Goal: Task Accomplishment & Management: Complete application form

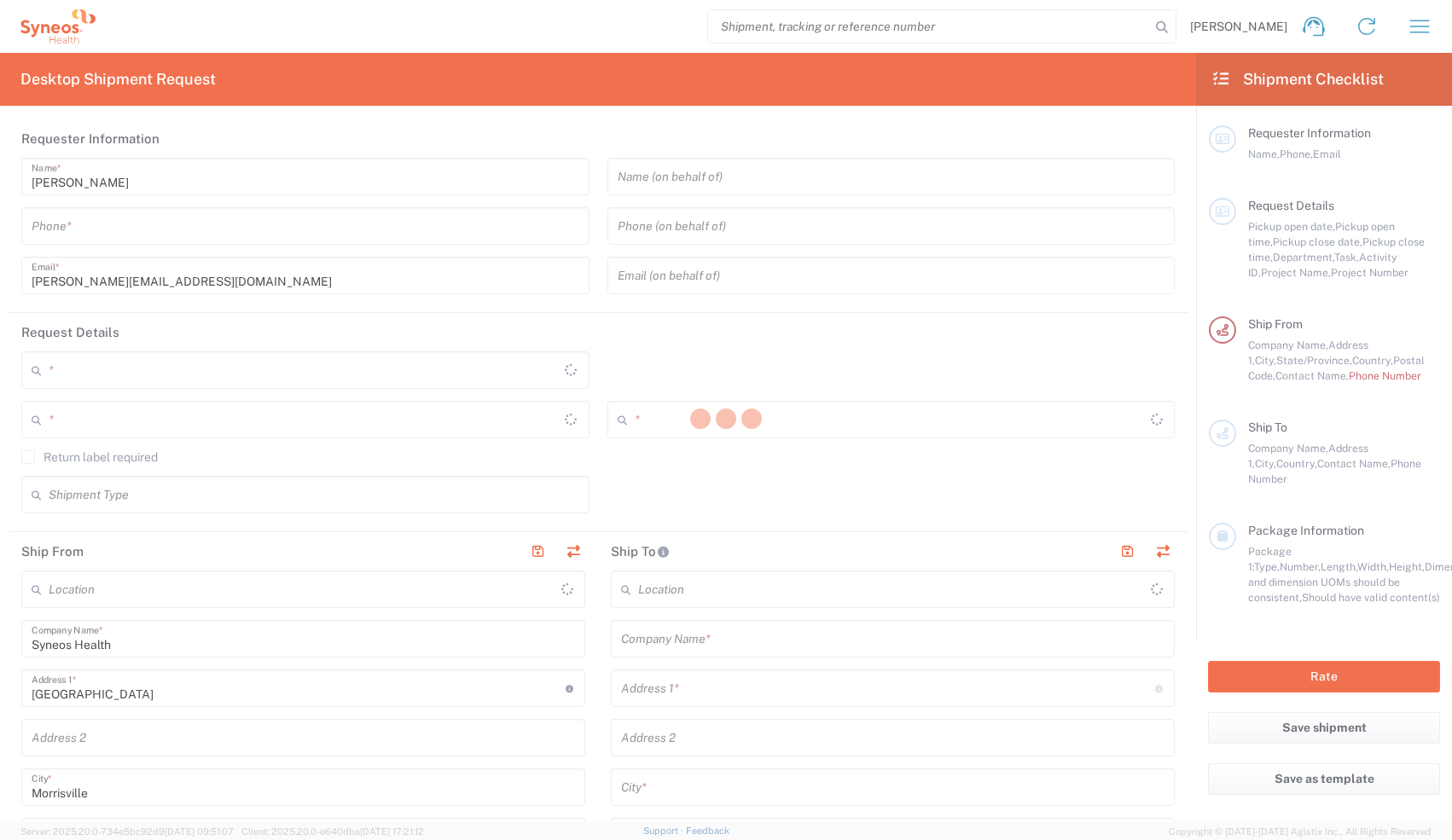
type input "[US_STATE]"
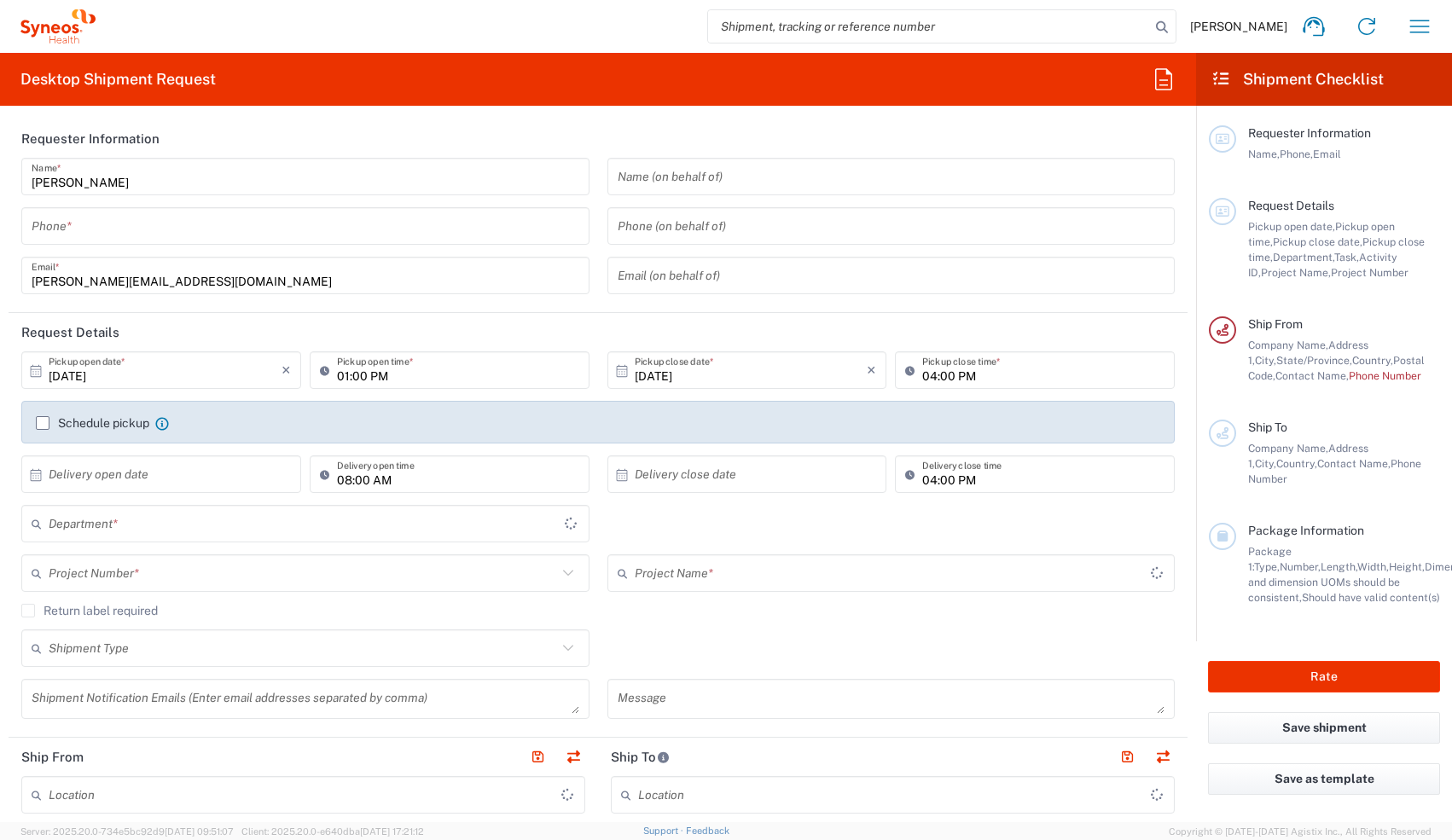
type input "[GEOGRAPHIC_DATA]"
type input "8350"
click at [124, 212] on input "tel" at bounding box center [305, 227] width 548 height 30
type input "Syneos Health, LLC-[GEOGRAPHIC_DATA] [GEOGRAPHIC_DATA] [GEOGRAPHIC_DATA]"
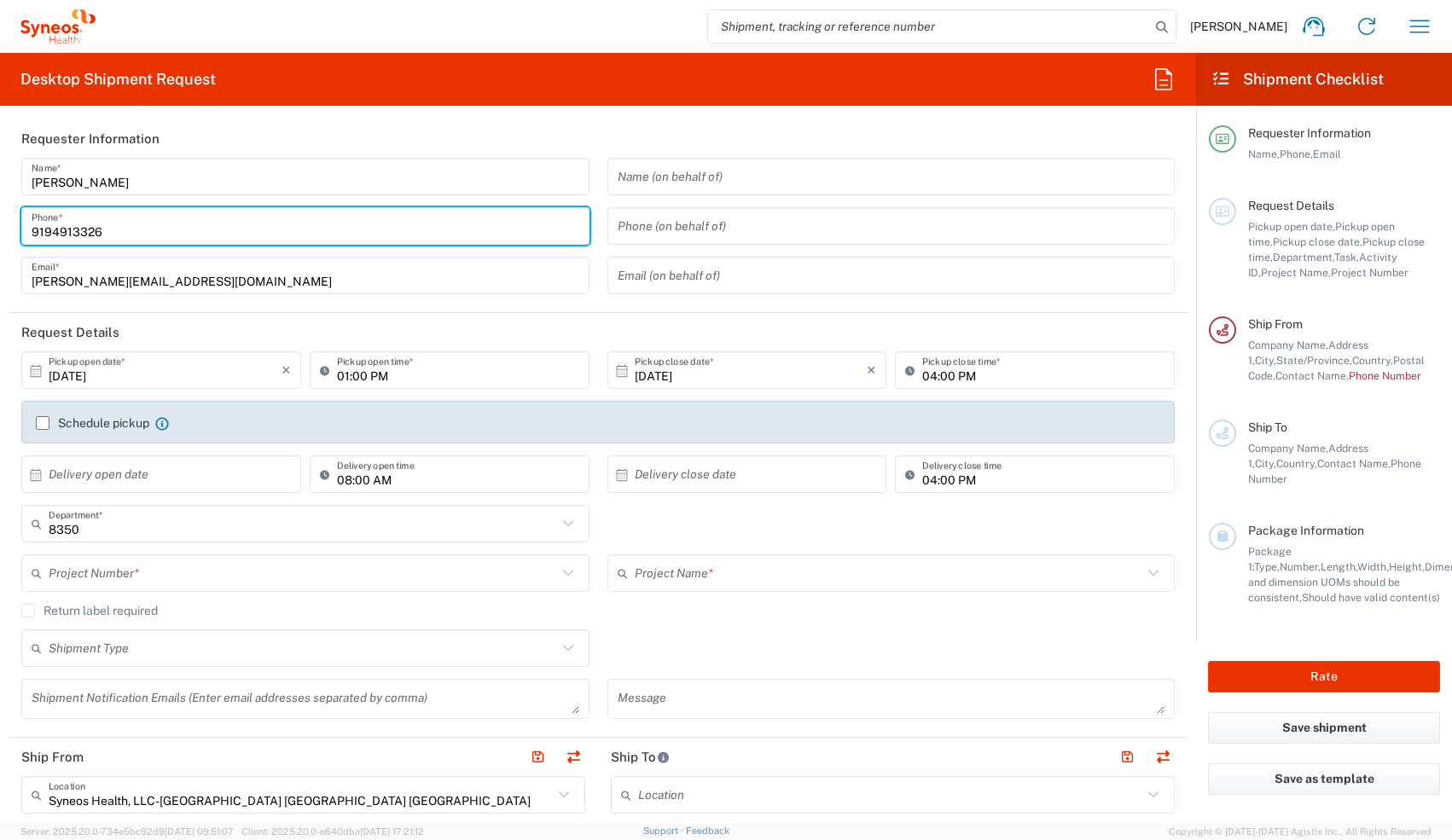
type input "9194913326"
click at [165, 368] on input "text" at bounding box center [303, 524] width 509 height 30
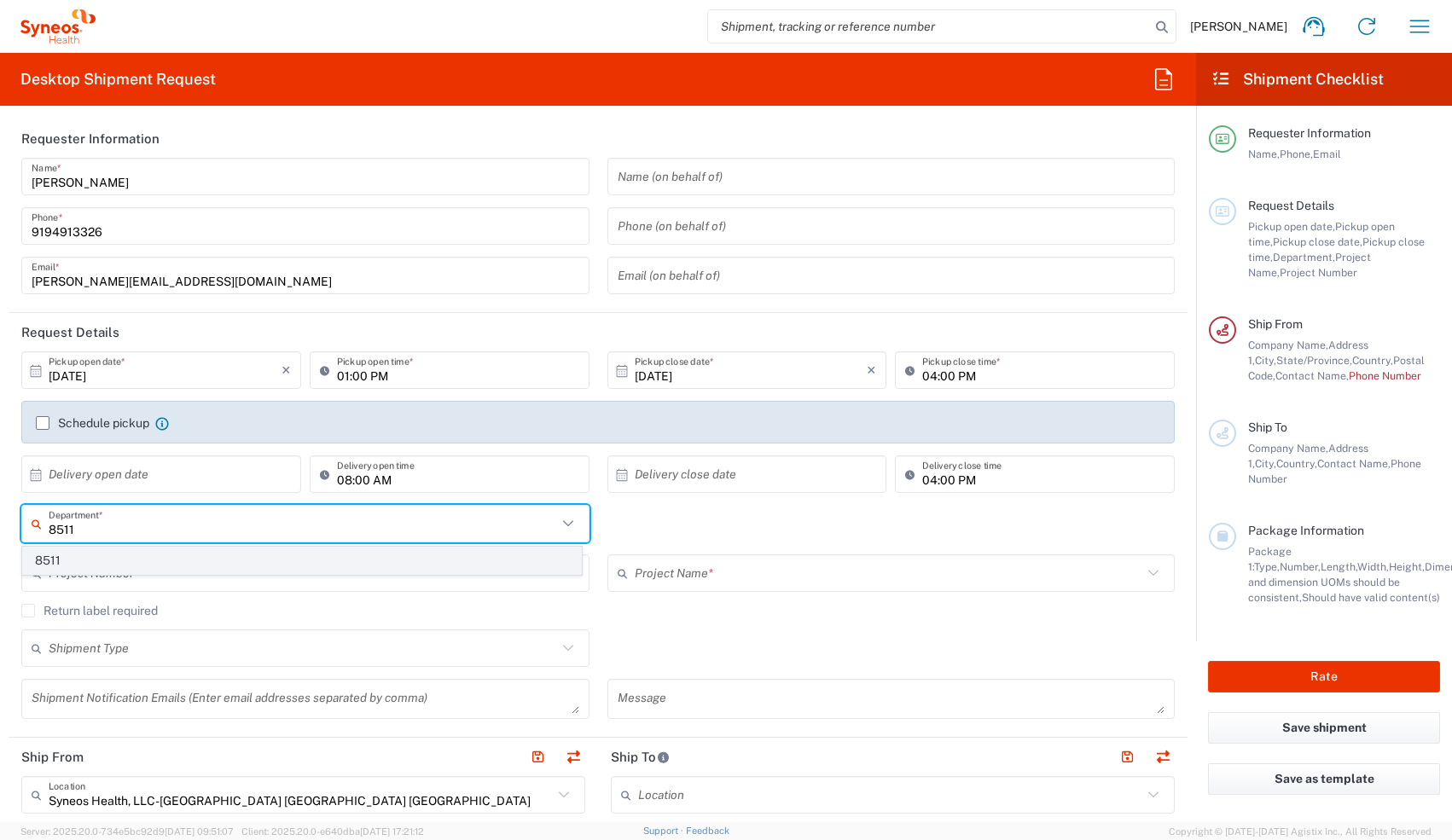
type input "8511"
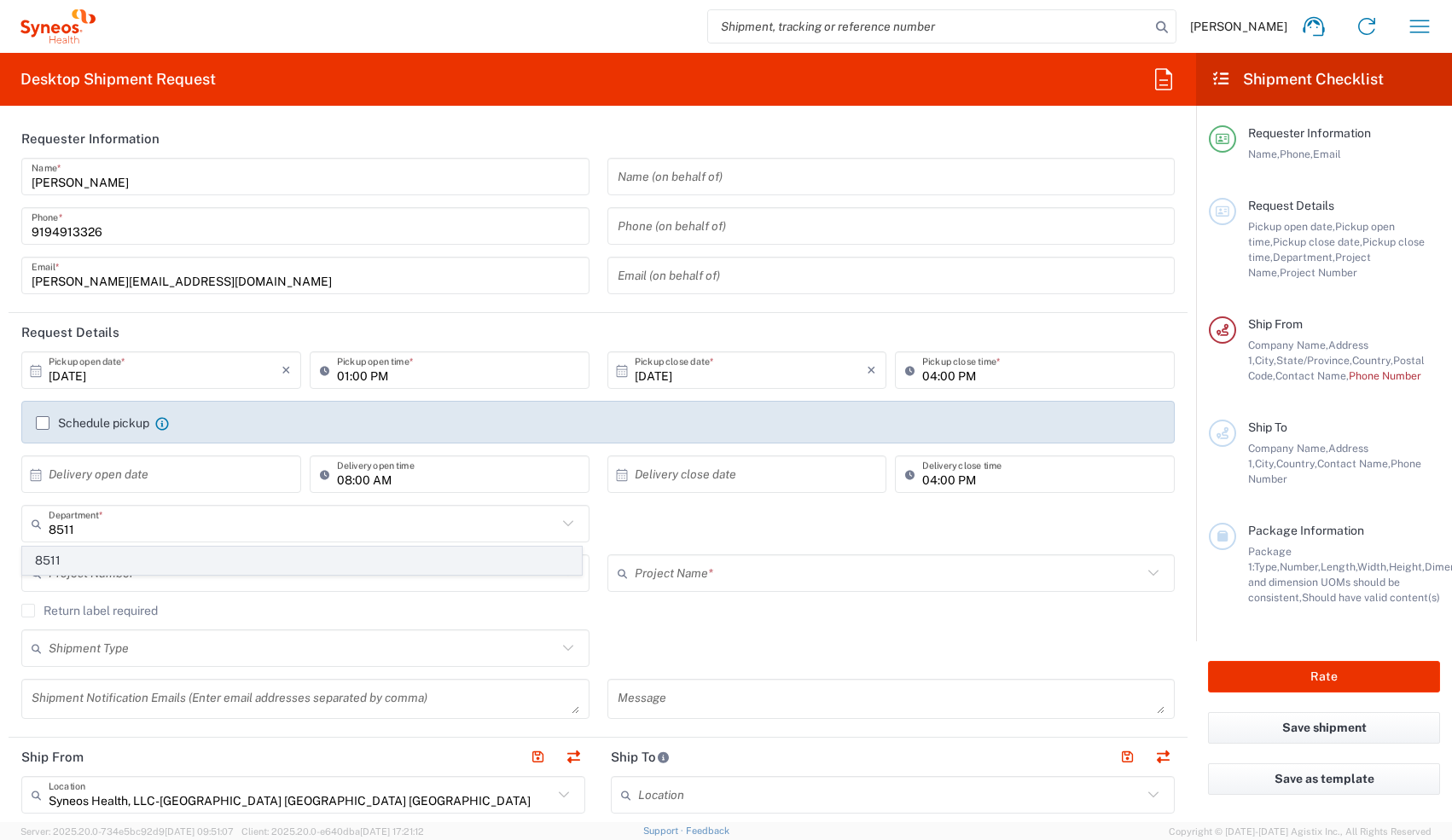
click at [165, 368] on span "8511" at bounding box center [302, 561] width 558 height 26
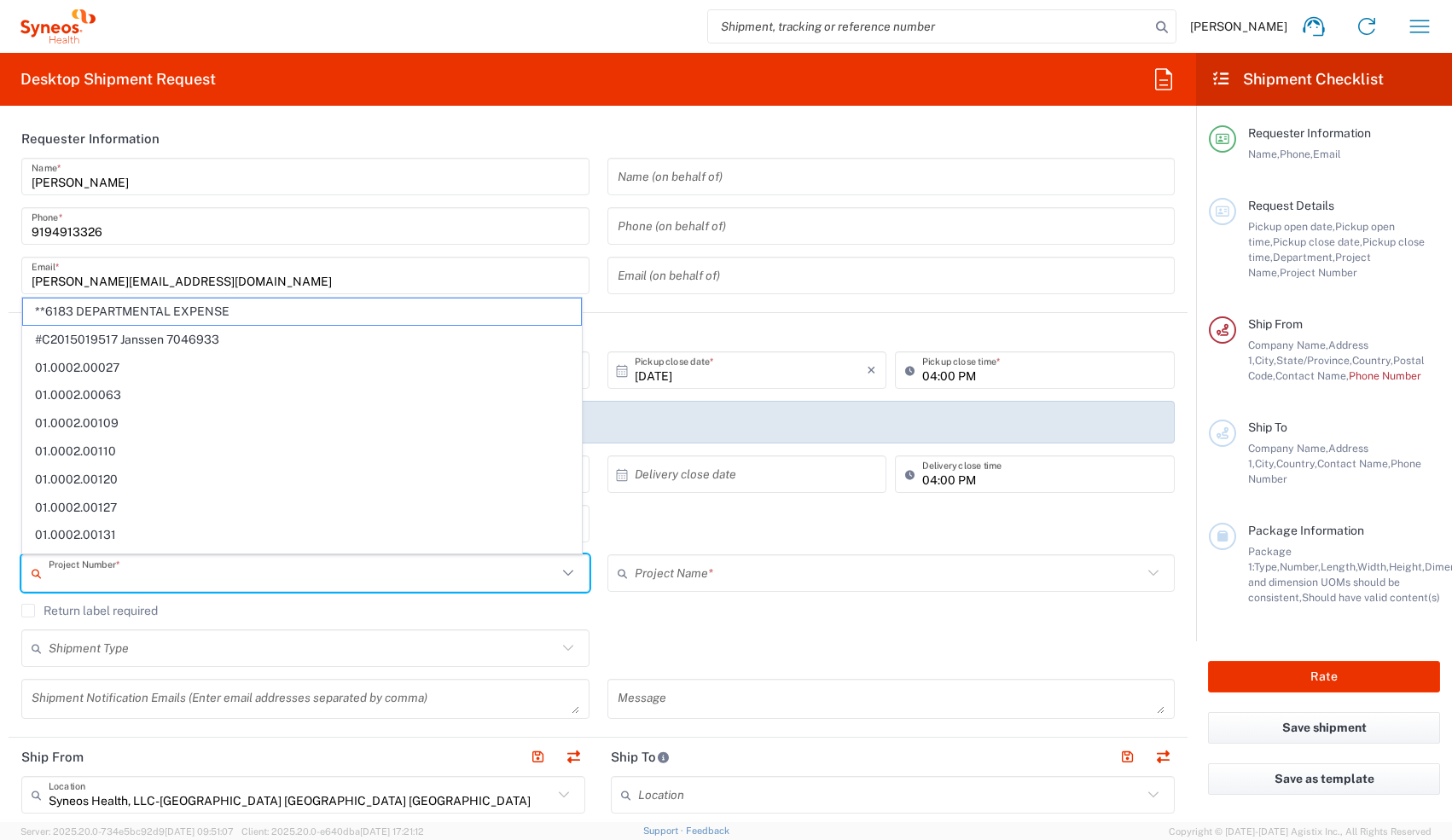
click at [163, 368] on input "text" at bounding box center [303, 574] width 509 height 30
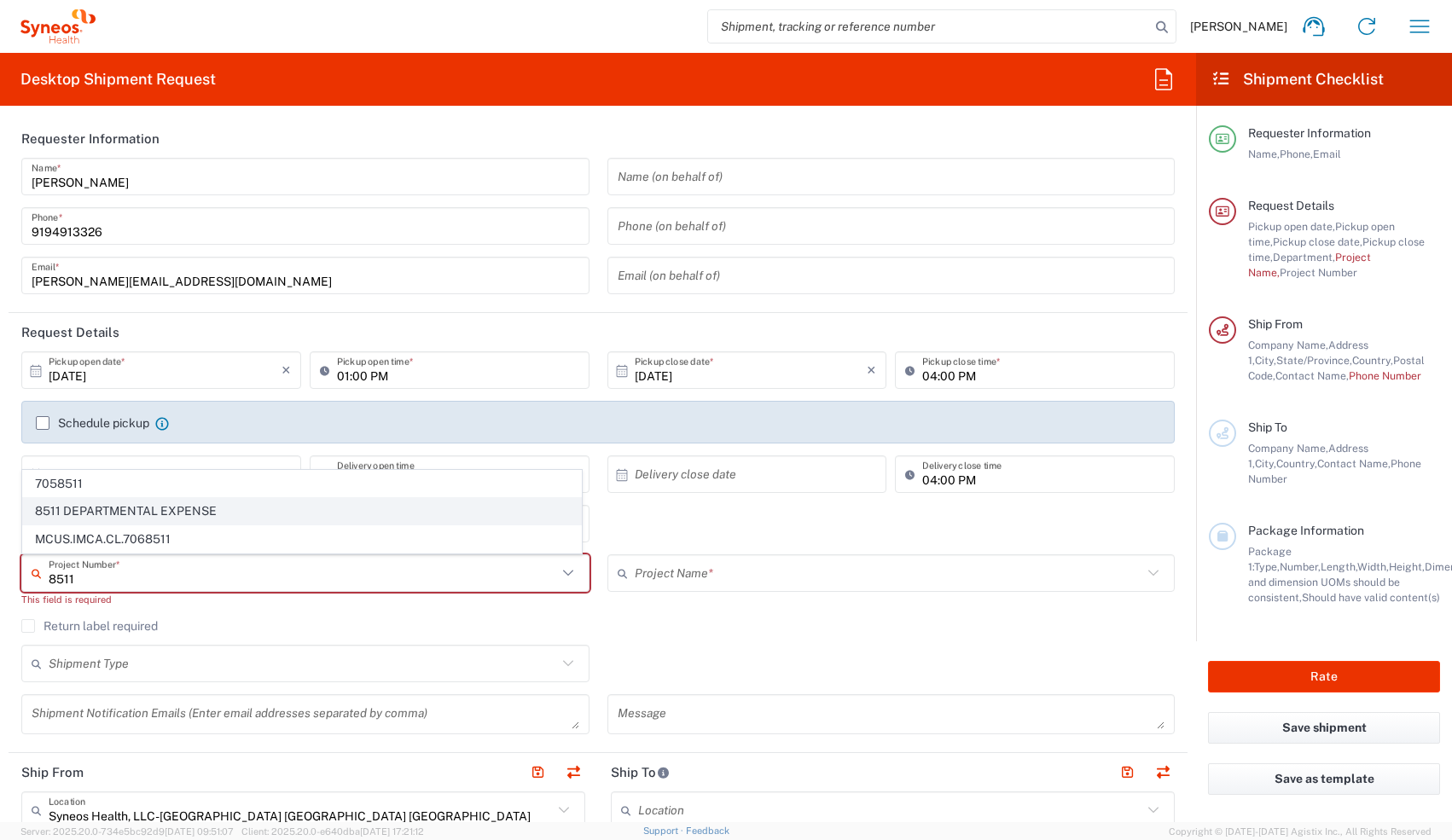
click at [127, 368] on span "8511 DEPARTMENTAL EXPENSE" at bounding box center [302, 511] width 558 height 26
type input "8511 DEPARTMENTAL EXPENSE"
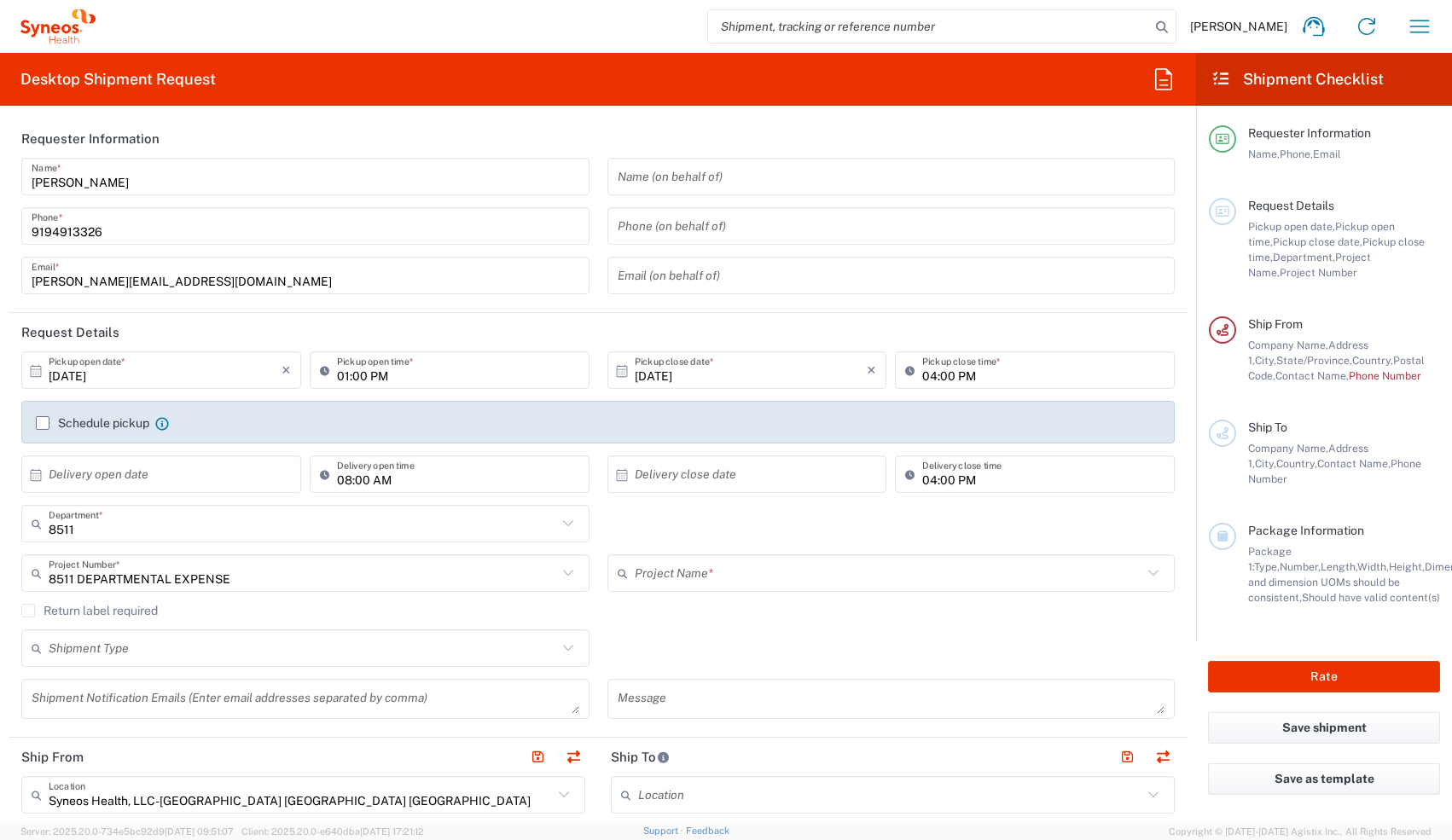
type input "8511 DEPARTMENTAL EXPENSE"
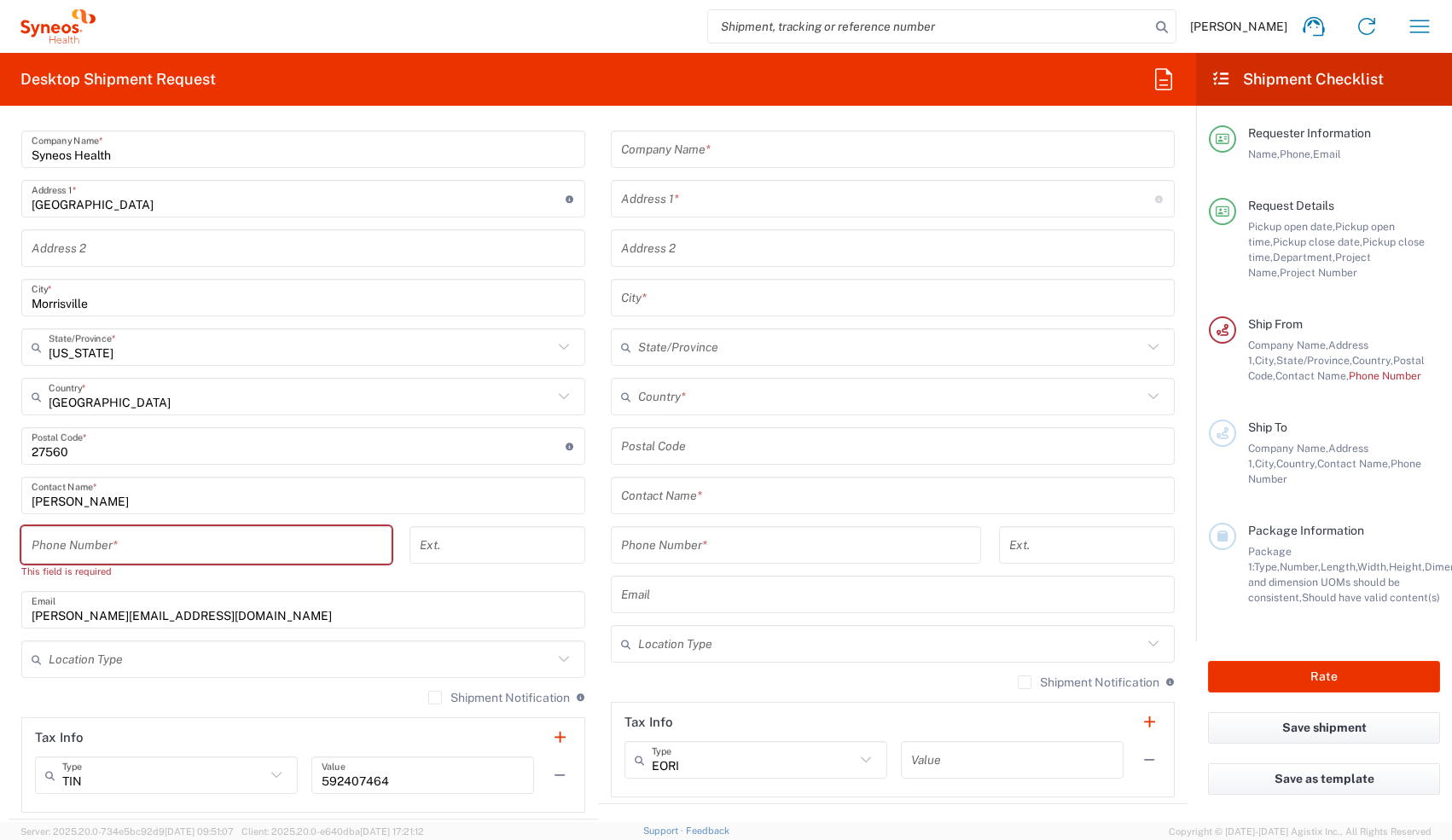
scroll to position [696, 0]
click at [179, 368] on input "tel" at bounding box center [206, 544] width 350 height 30
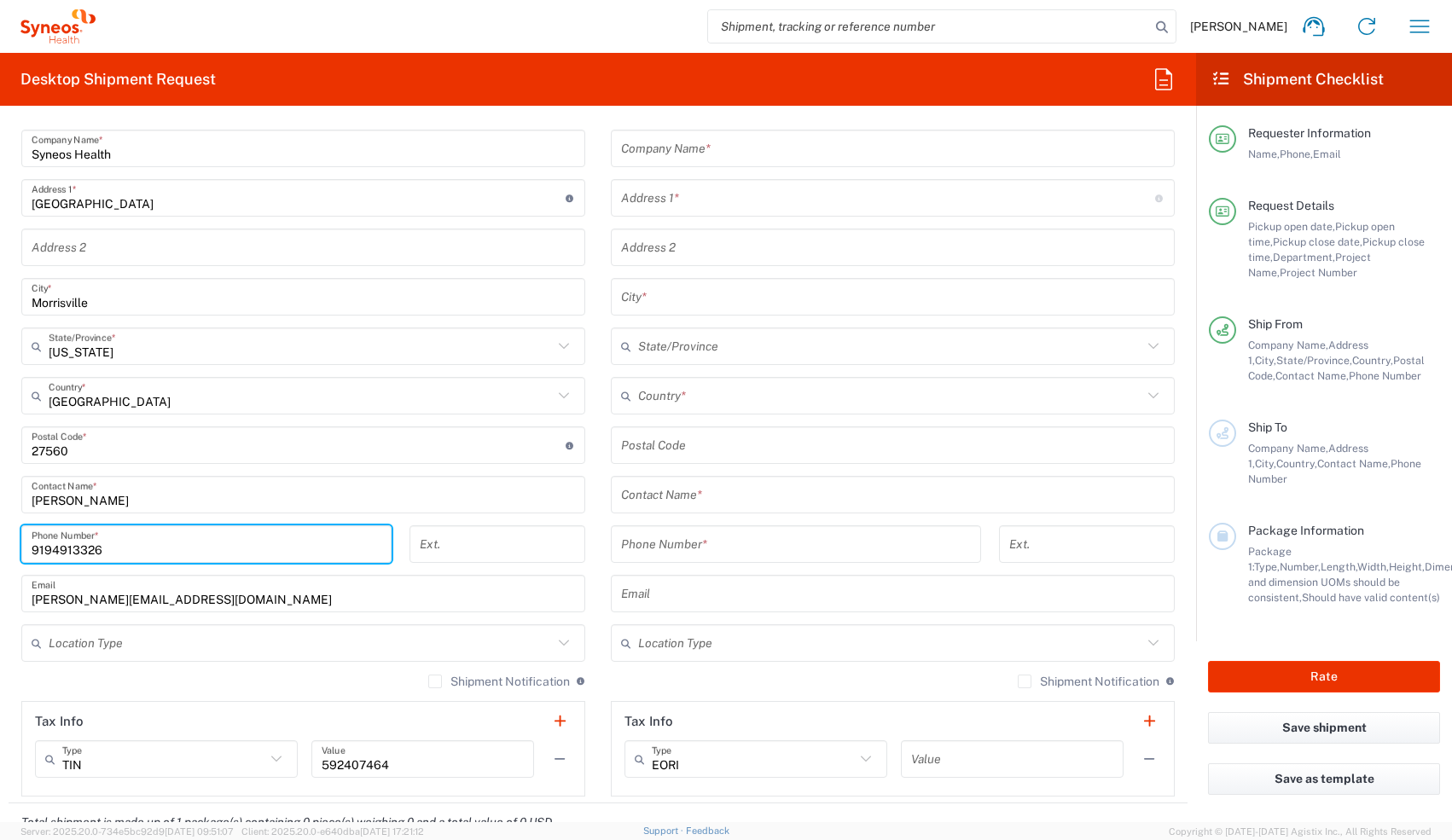
type input "9194913326"
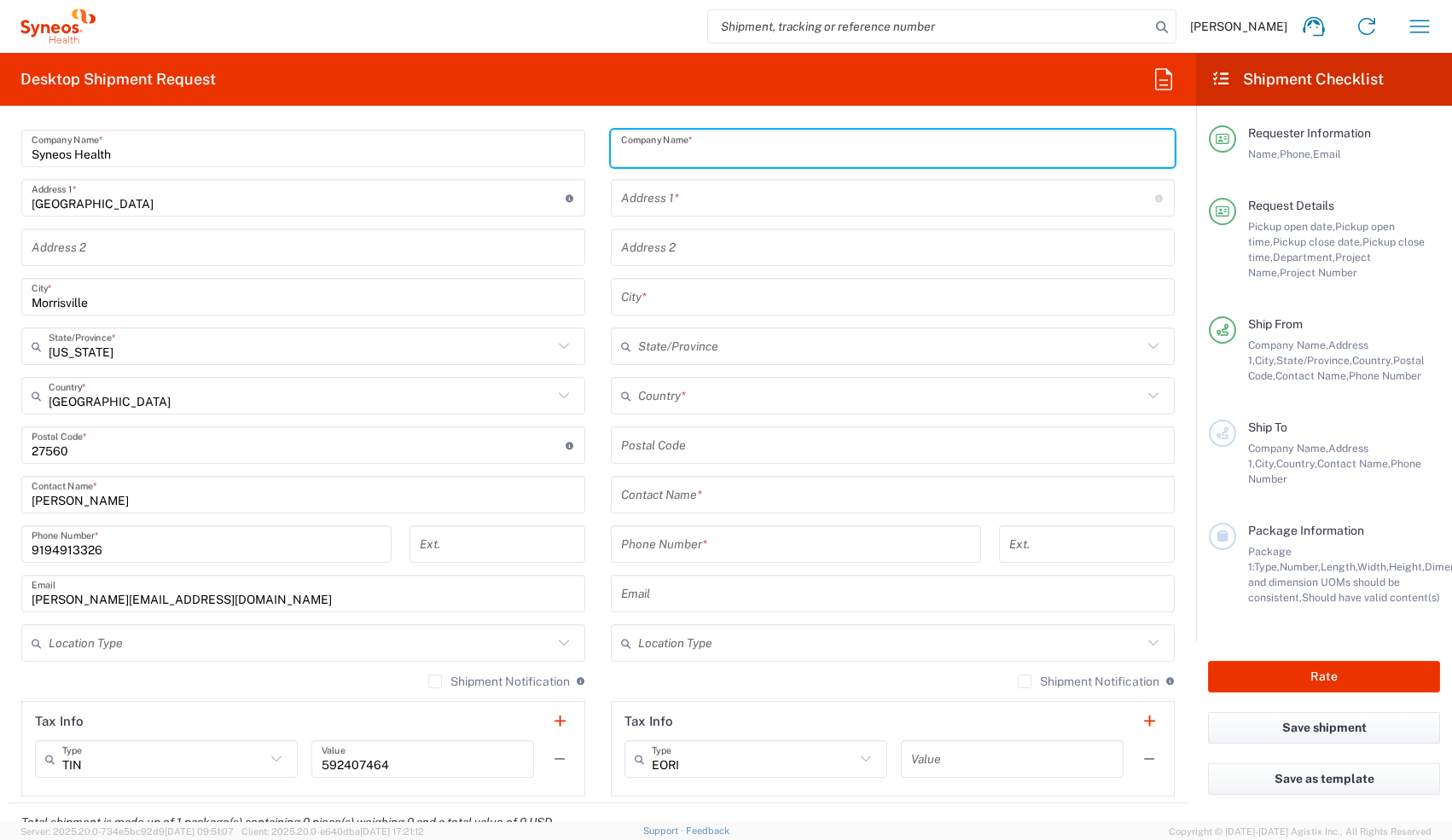
click at [535, 162] on input "text" at bounding box center [893, 149] width 544 height 30
type input "Syneos Health"
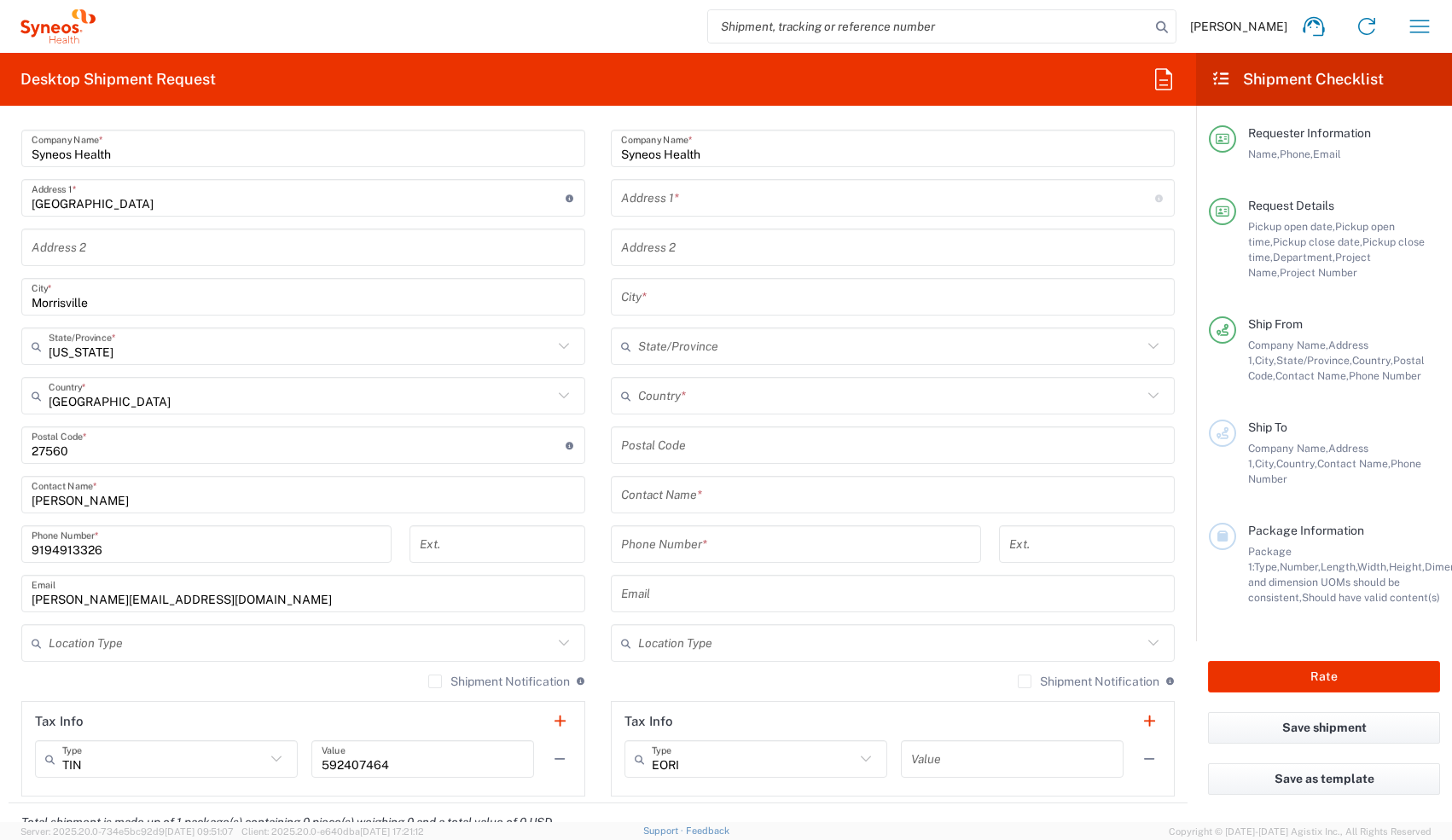
click at [535, 180] on div "Address 1 * For cross streets use street names with '&' or 'and' in between. Fo…" at bounding box center [893, 197] width 564 height 38
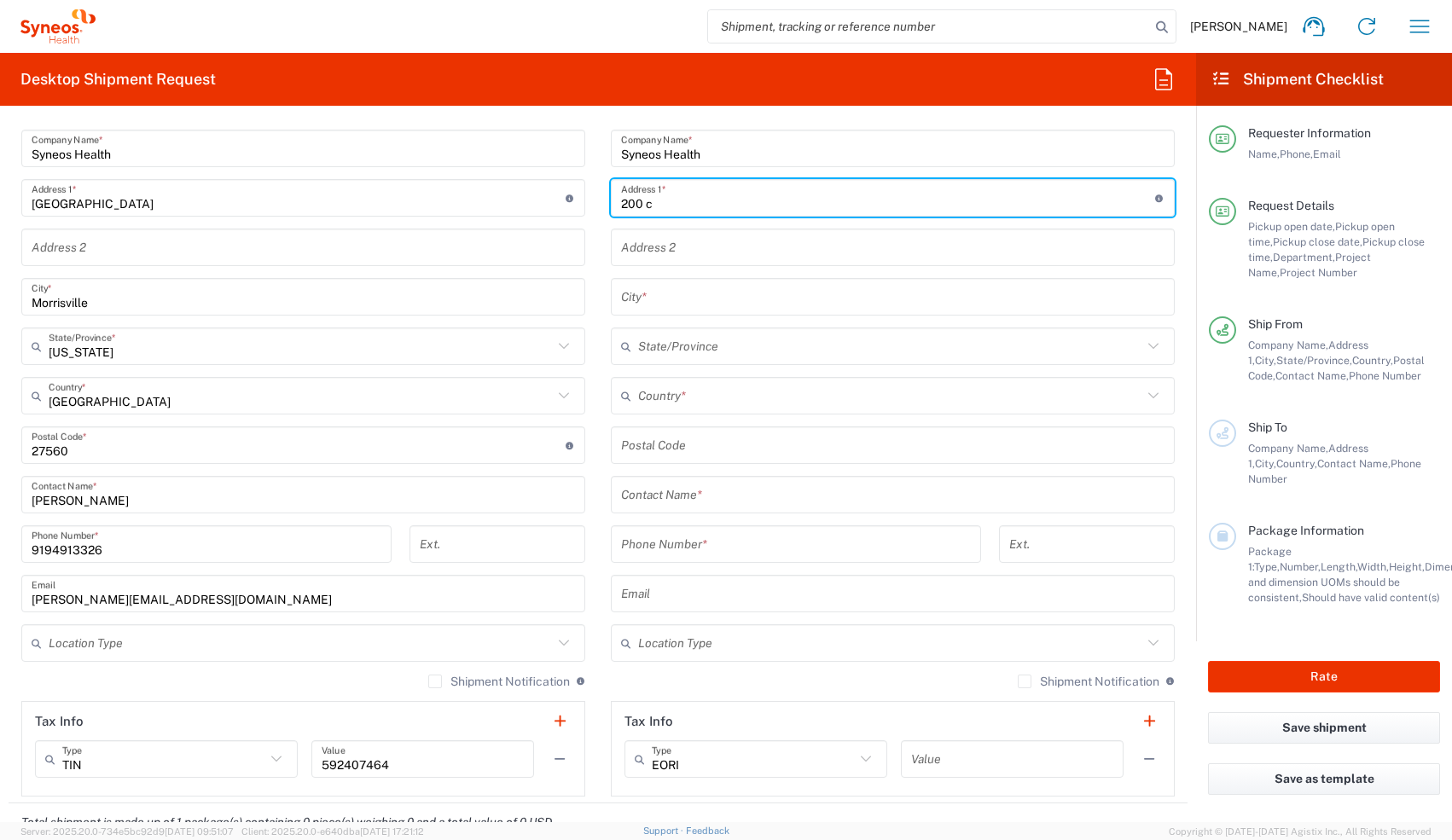
type input "[STREET_ADDRESS]"
type input "3RD Floor"
type input "Bridgewater"
type input "[US_STATE]"
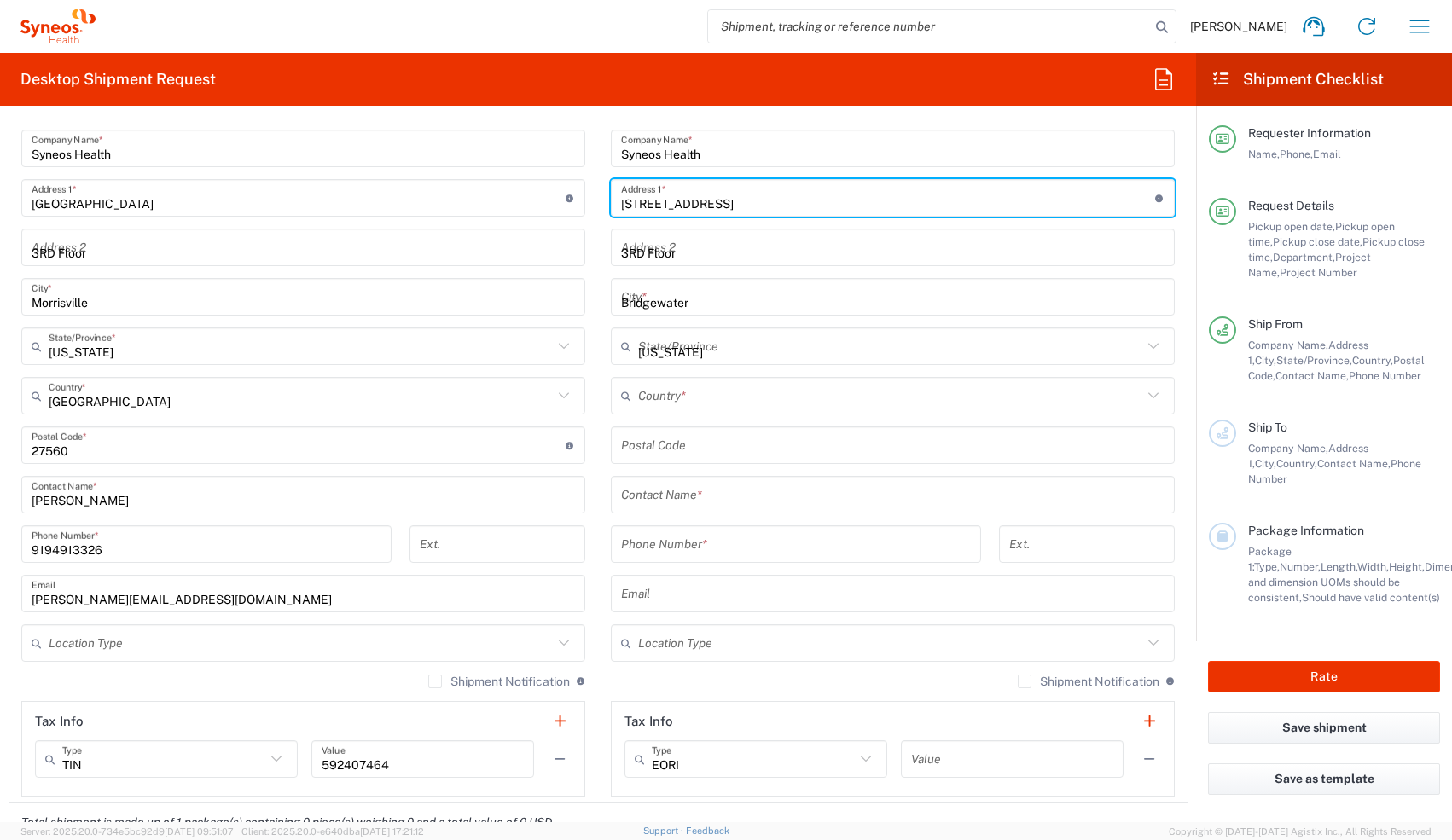
type input "[GEOGRAPHIC_DATA]"
type input "08807"
type input "9999999999"
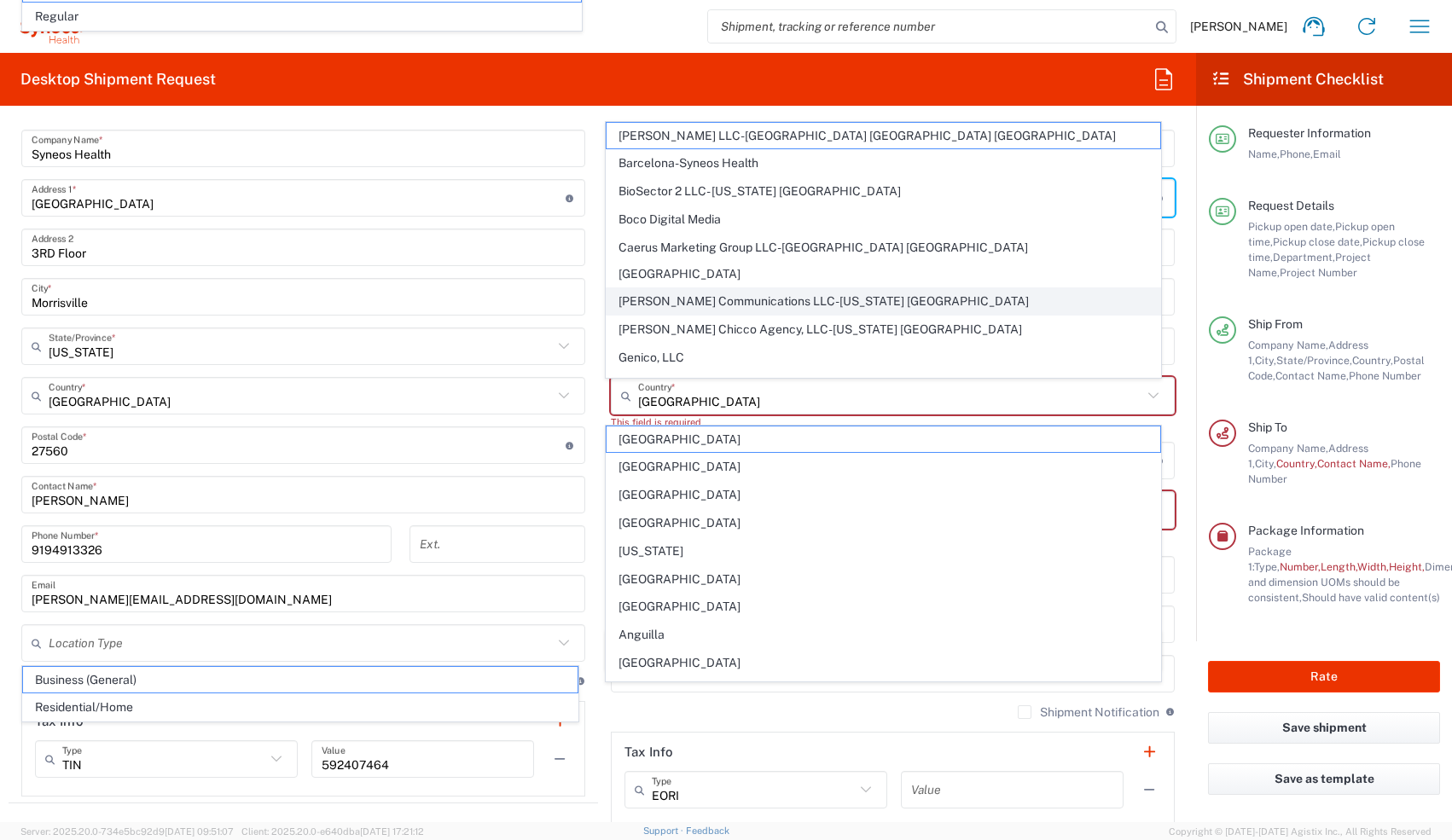
scroll to position [757, 0]
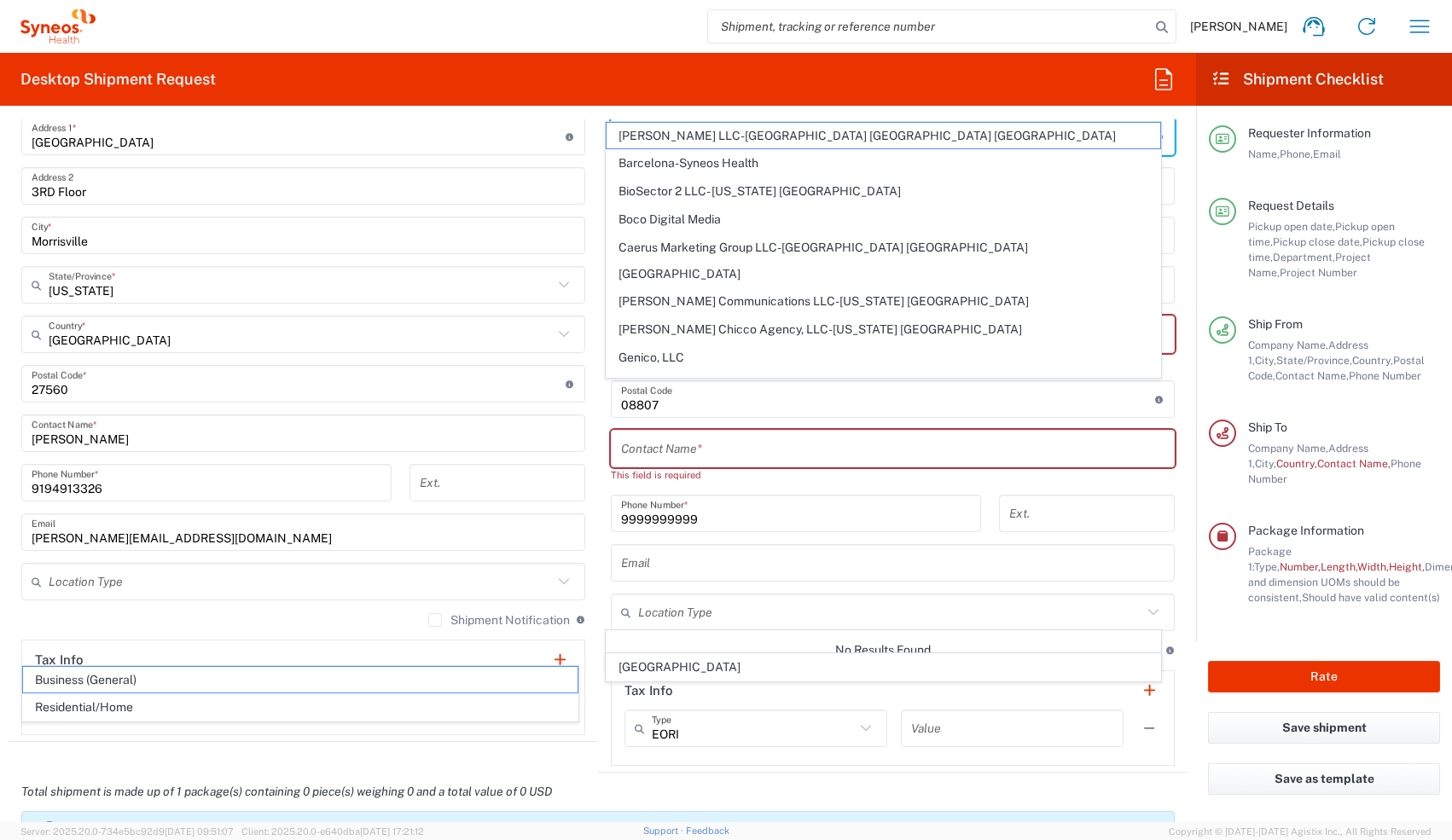
click at [535, 319] on div "United States Country *" at bounding box center [303, 334] width 564 height 38
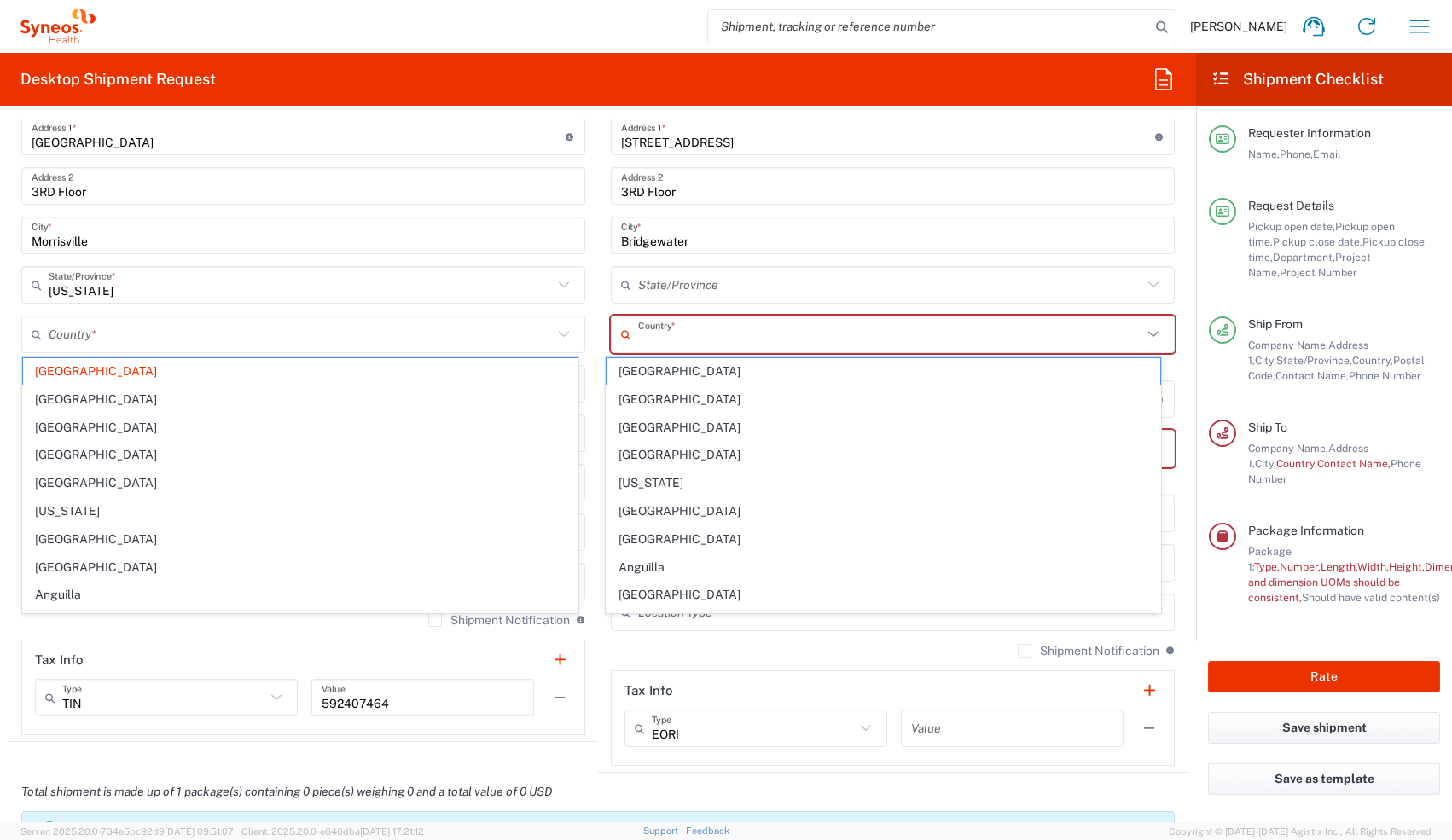
click at [535, 338] on input "text" at bounding box center [890, 335] width 504 height 30
type input "[GEOGRAPHIC_DATA]"
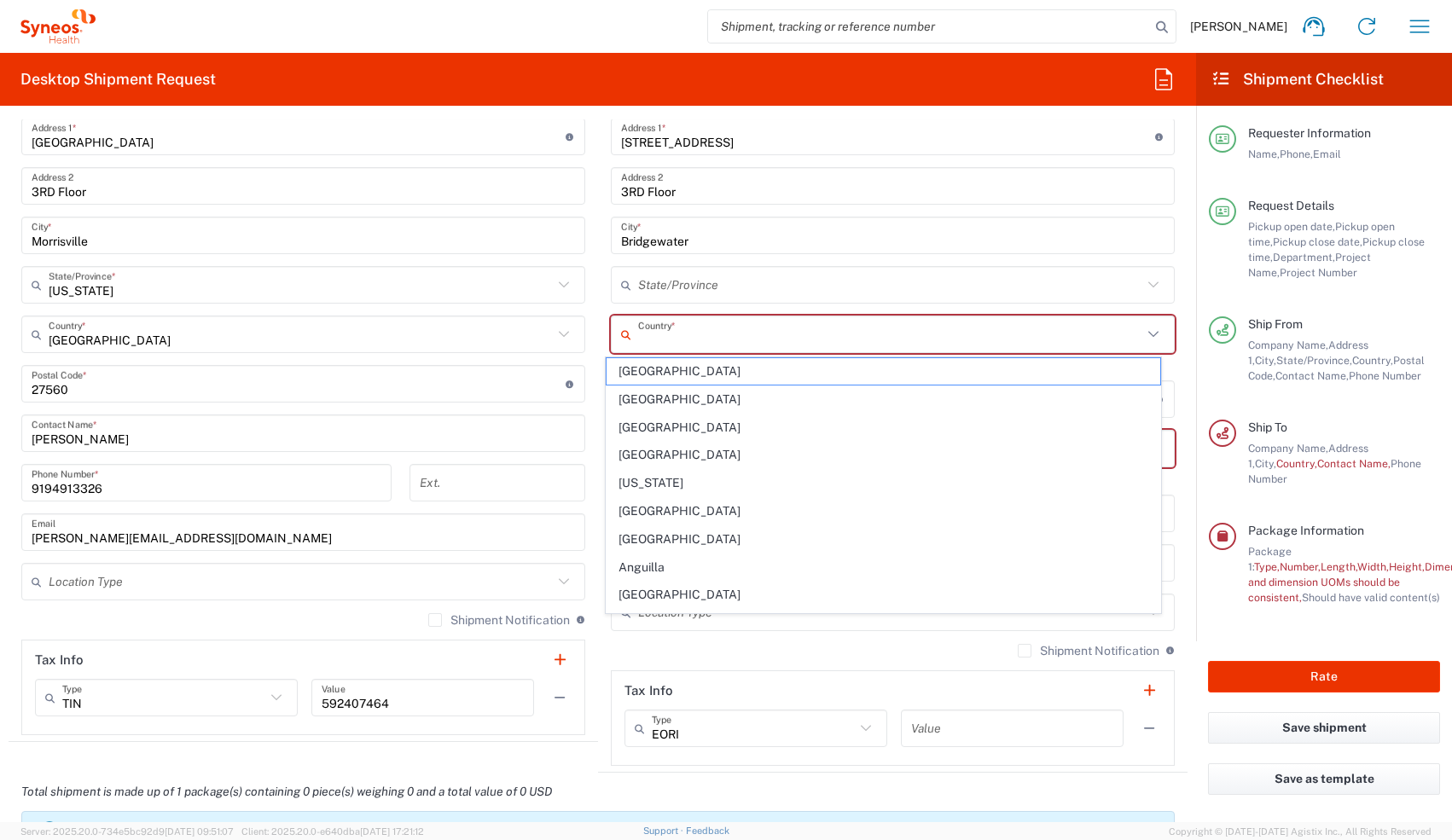
type input "n"
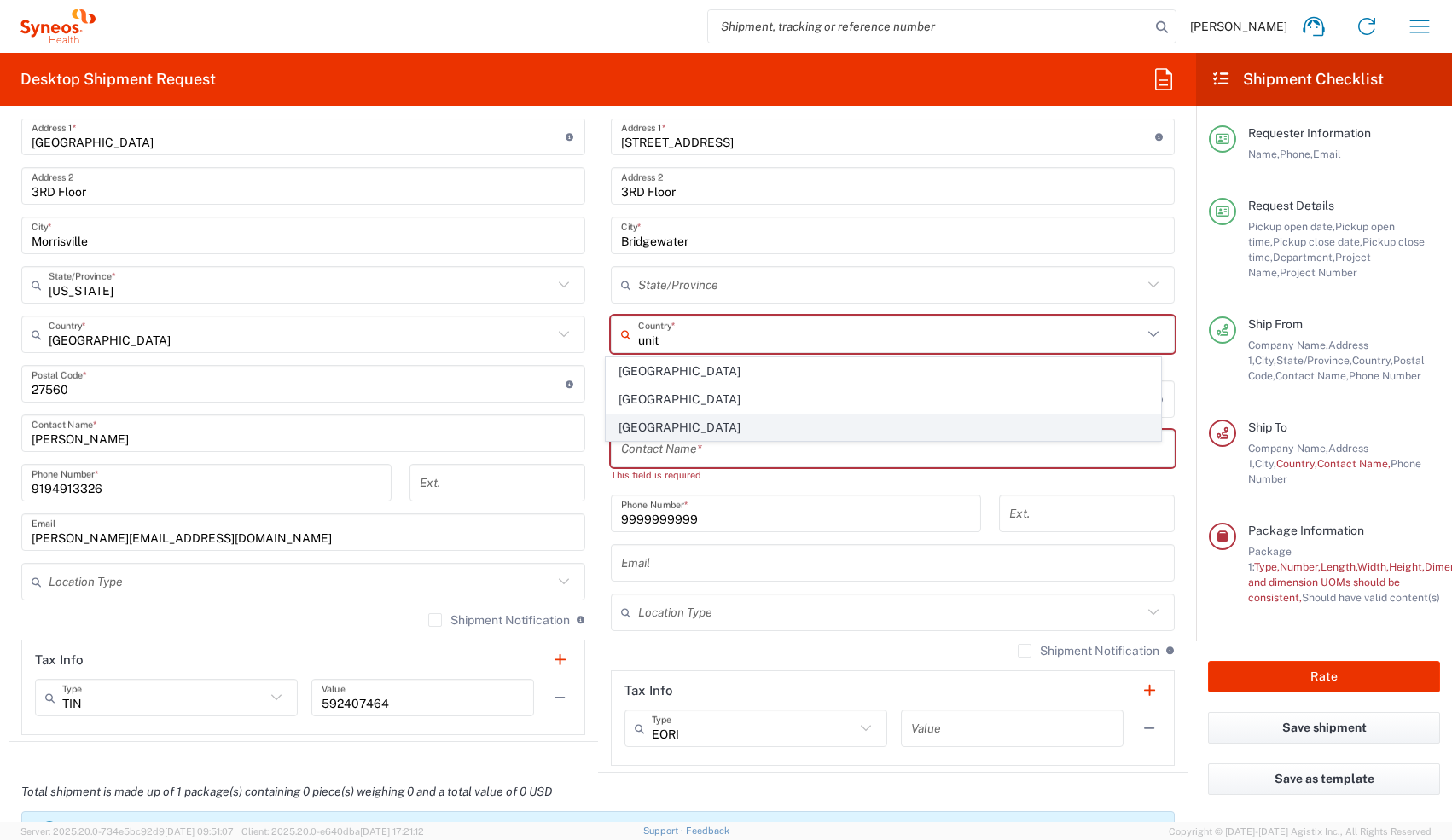
click at [535, 368] on span "[GEOGRAPHIC_DATA]" at bounding box center [884, 427] width 555 height 26
type input "[GEOGRAPHIC_DATA]"
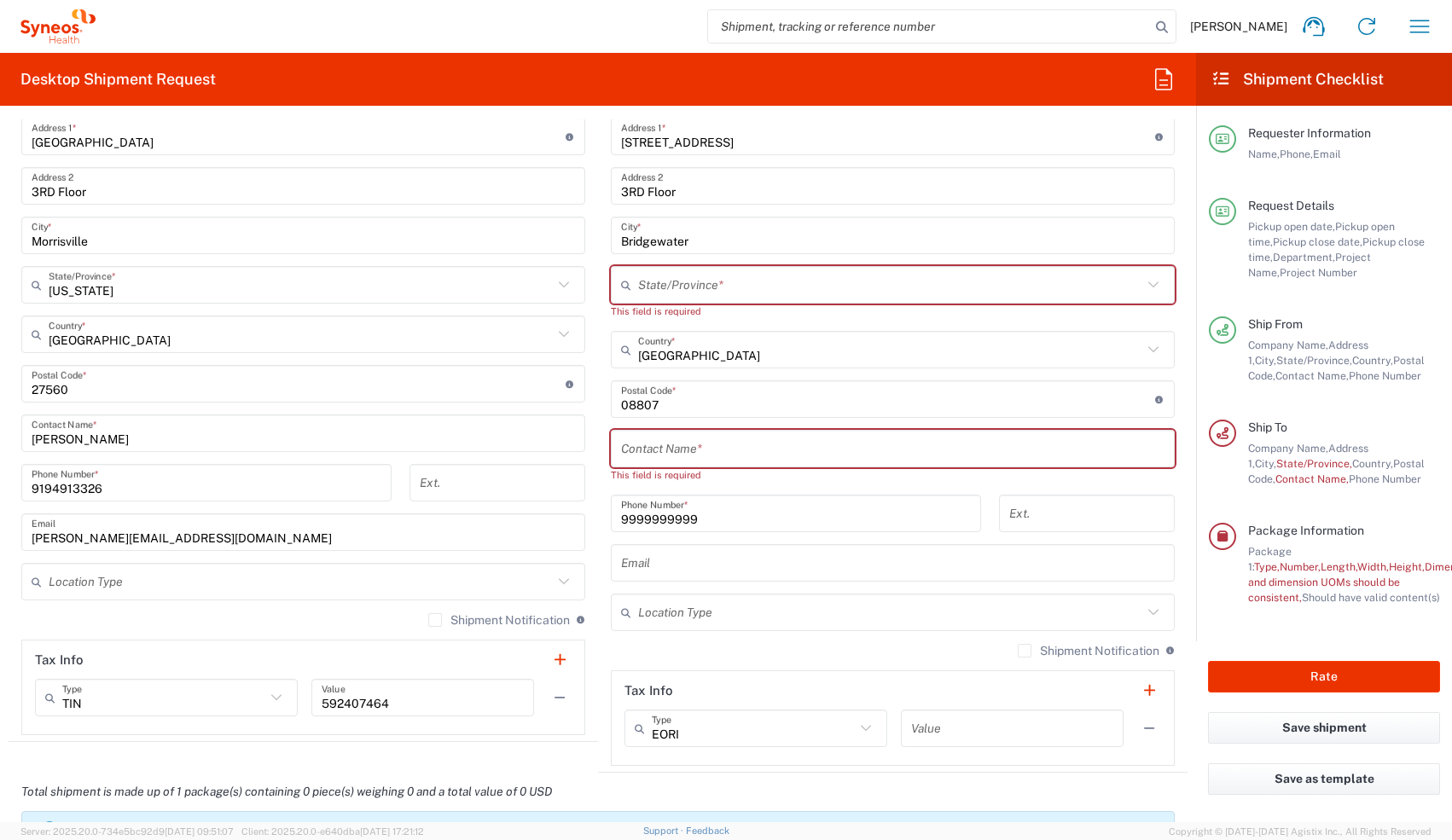
click at [535, 270] on input "text" at bounding box center [890, 285] width 504 height 30
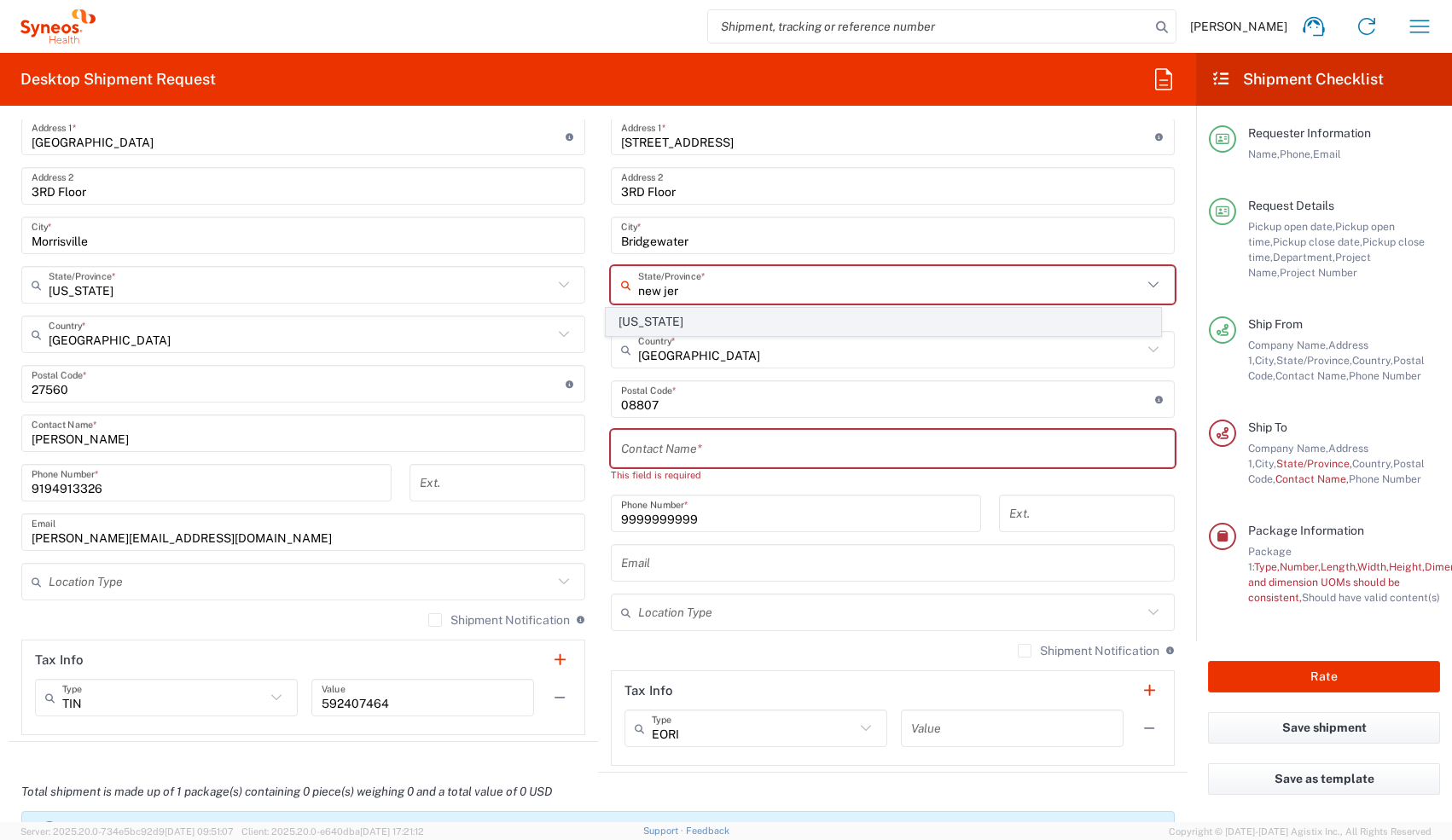
click at [535, 323] on span "[US_STATE]" at bounding box center [884, 322] width 555 height 26
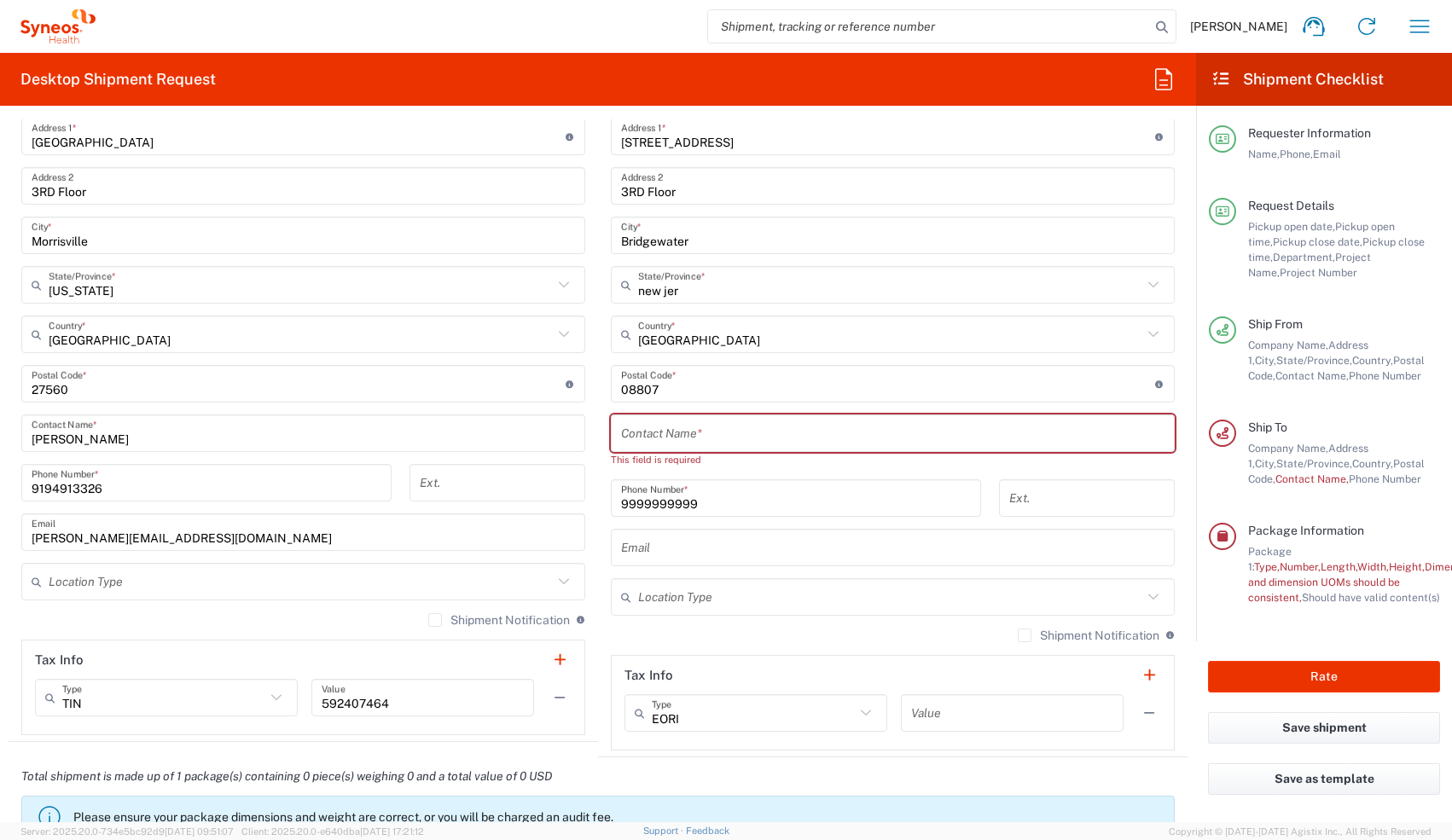
type input "[US_STATE]"
click at [535, 368] on div "Contact Name *" at bounding box center [893, 433] width 564 height 38
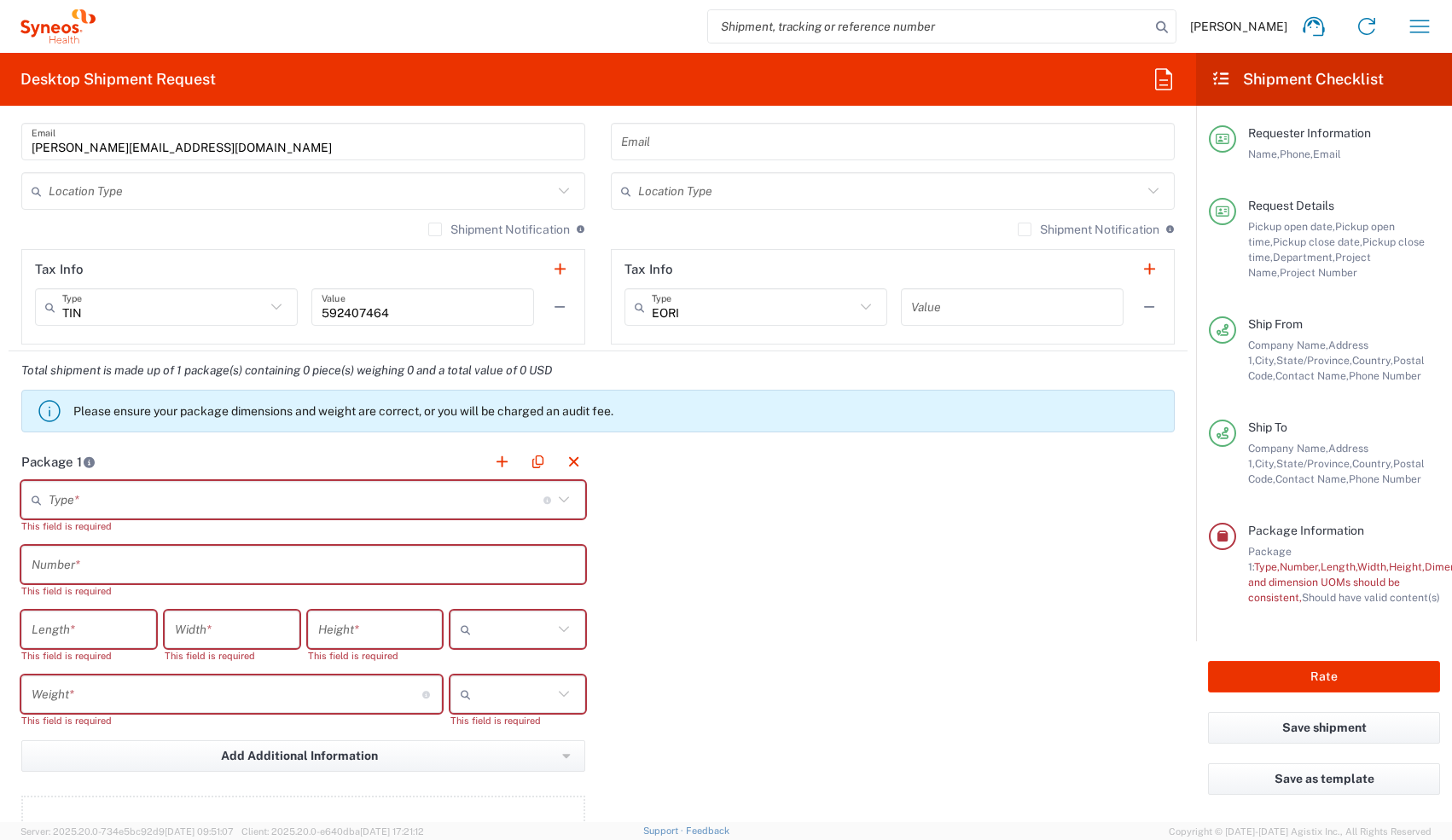
scroll to position [1157, 0]
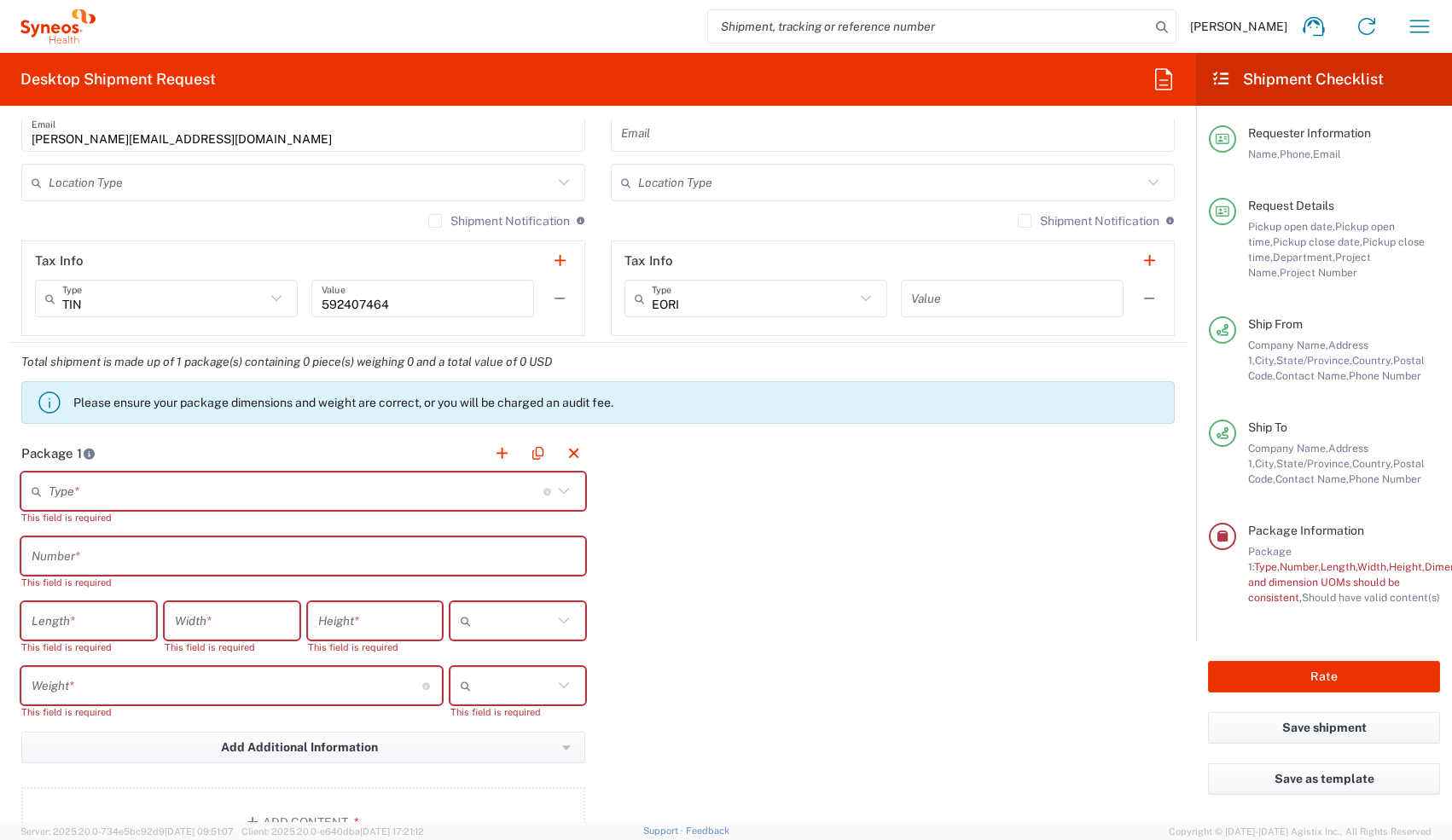
type input "[PERSON_NAME]"
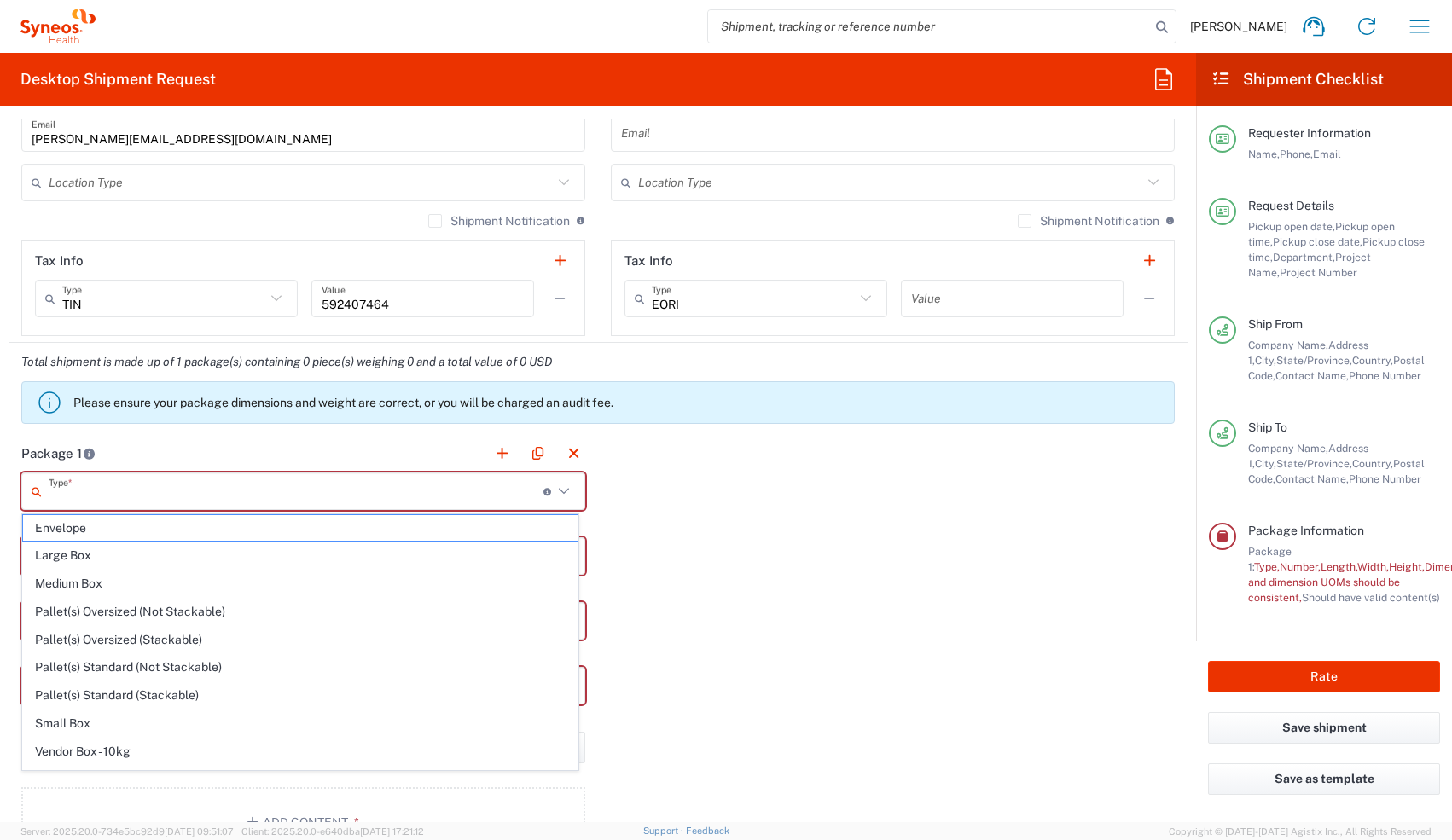
click at [350, 368] on input "text" at bounding box center [296, 492] width 495 height 30
click at [294, 368] on span "Envelope" at bounding box center [300, 529] width 555 height 26
type input "Envelope"
type input "1"
type input "9.5"
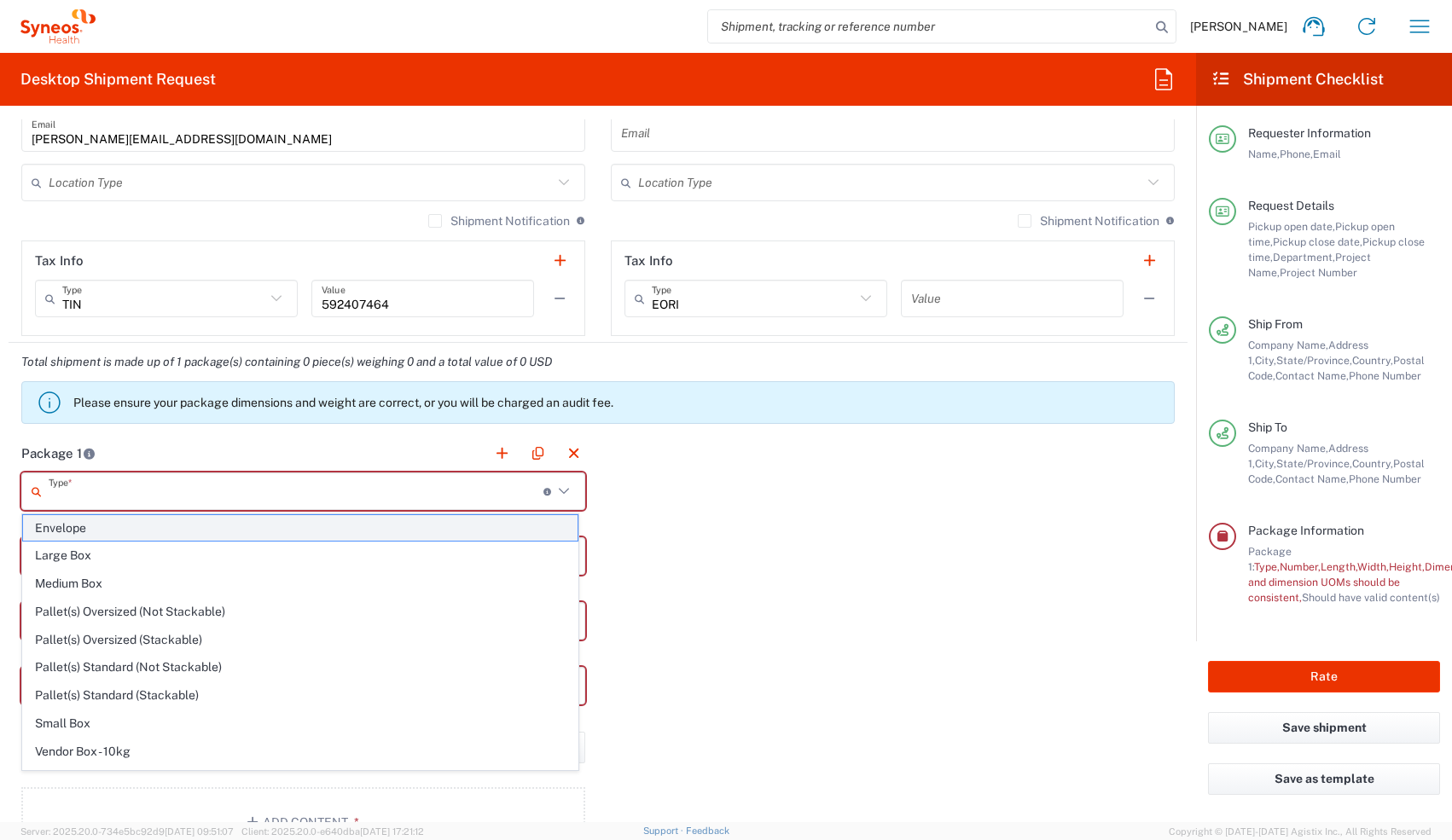
type input "12.5"
type input "0.25"
type input "in"
type input "0.45"
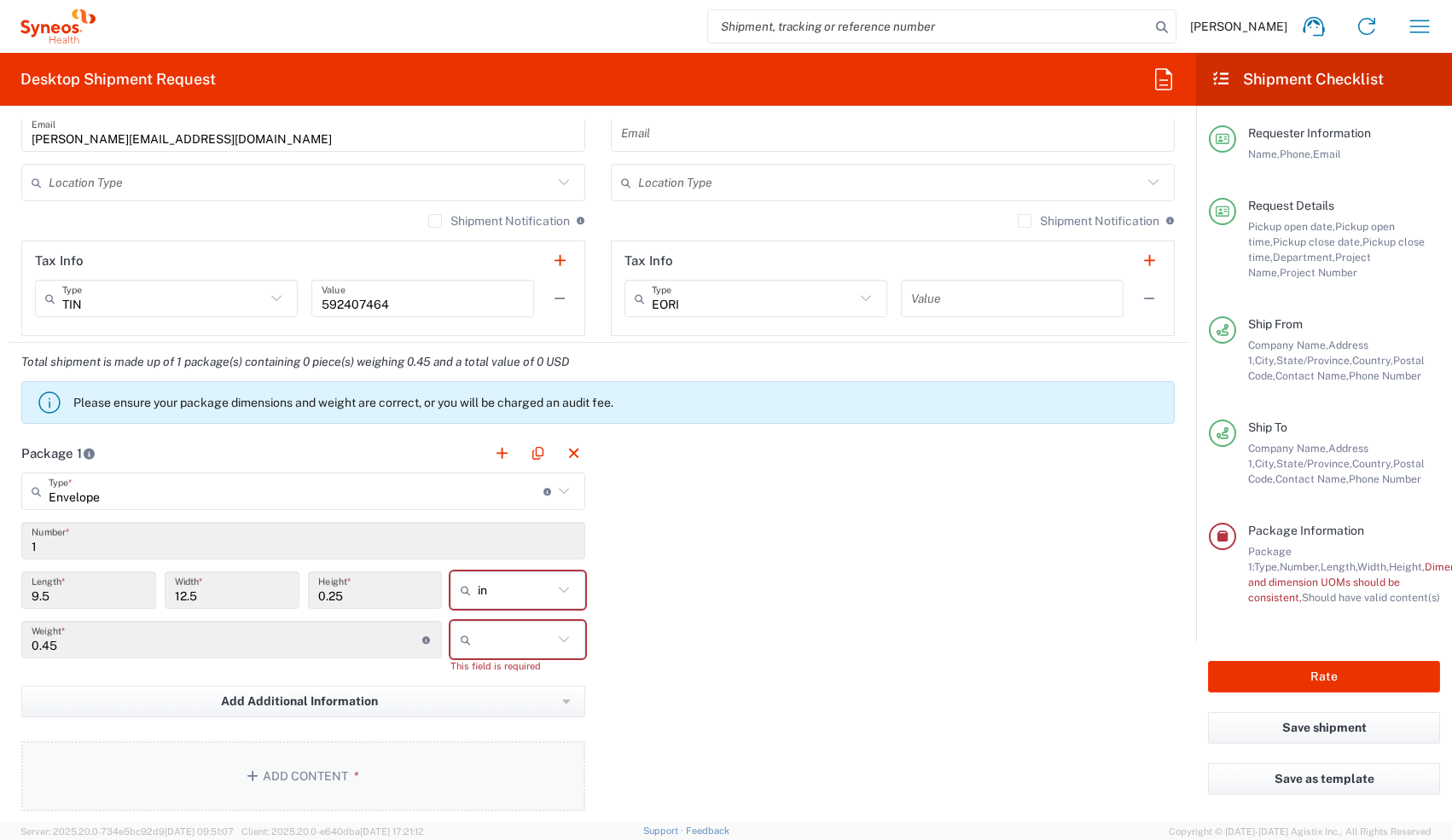
click at [329, 368] on button "Add Content *" at bounding box center [303, 776] width 564 height 70
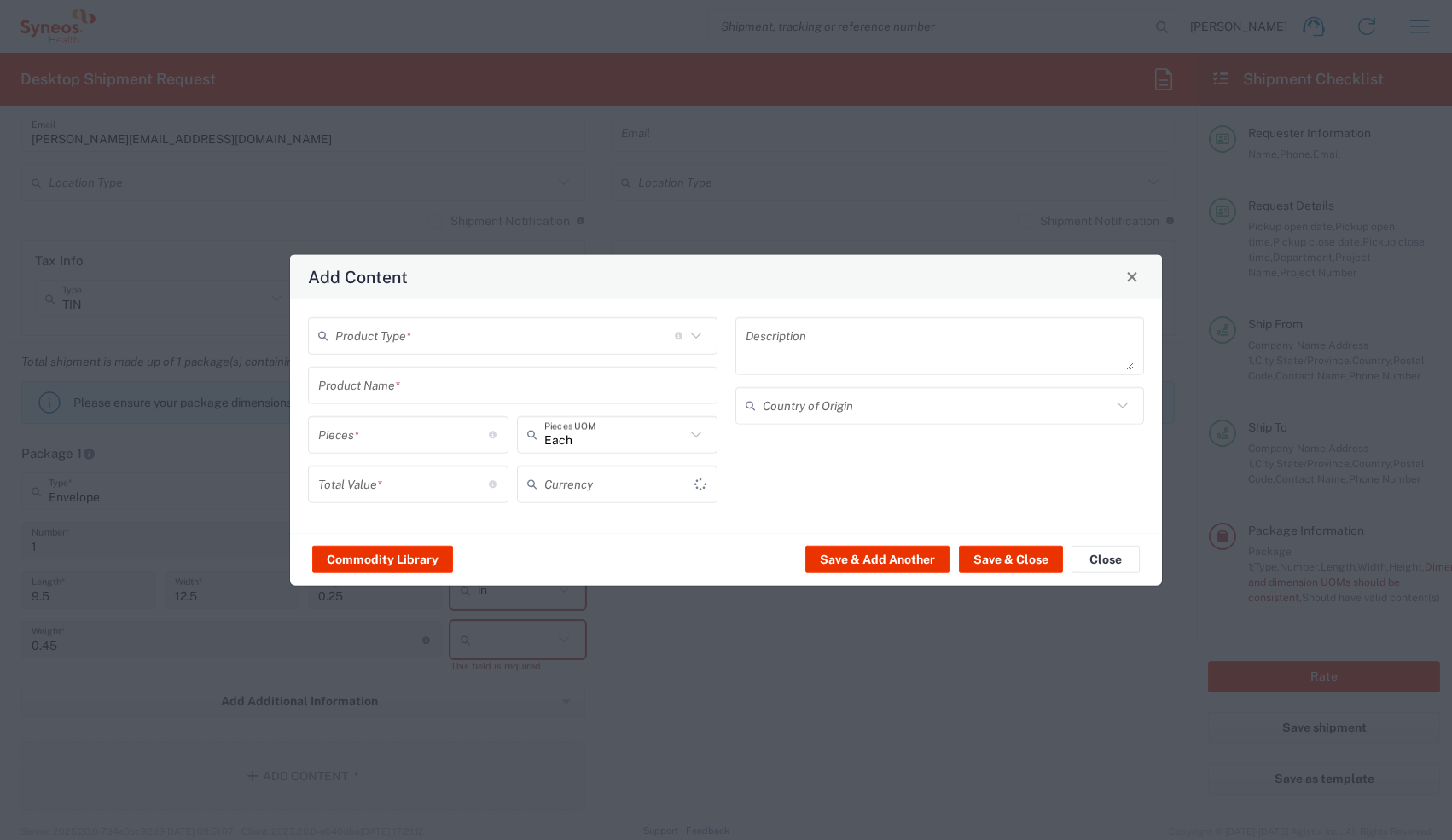
type input "US Dollar"
click at [413, 337] on input "text" at bounding box center [504, 336] width 339 height 30
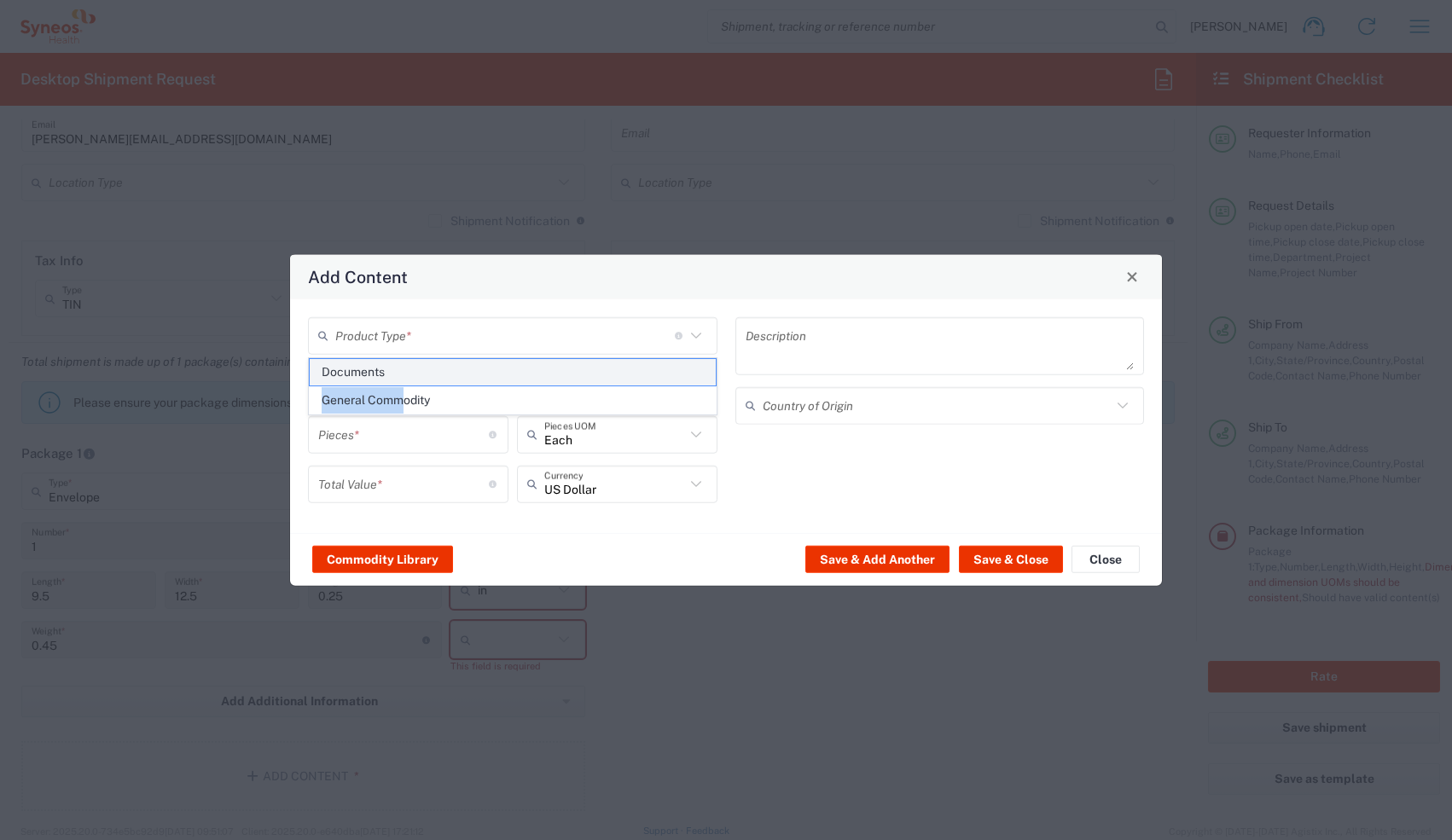
drag, startPoint x: 403, startPoint y: 396, endPoint x: 413, endPoint y: 364, distance: 33.5
click at [413, 364] on ul "Documents General Commodity" at bounding box center [512, 386] width 408 height 57
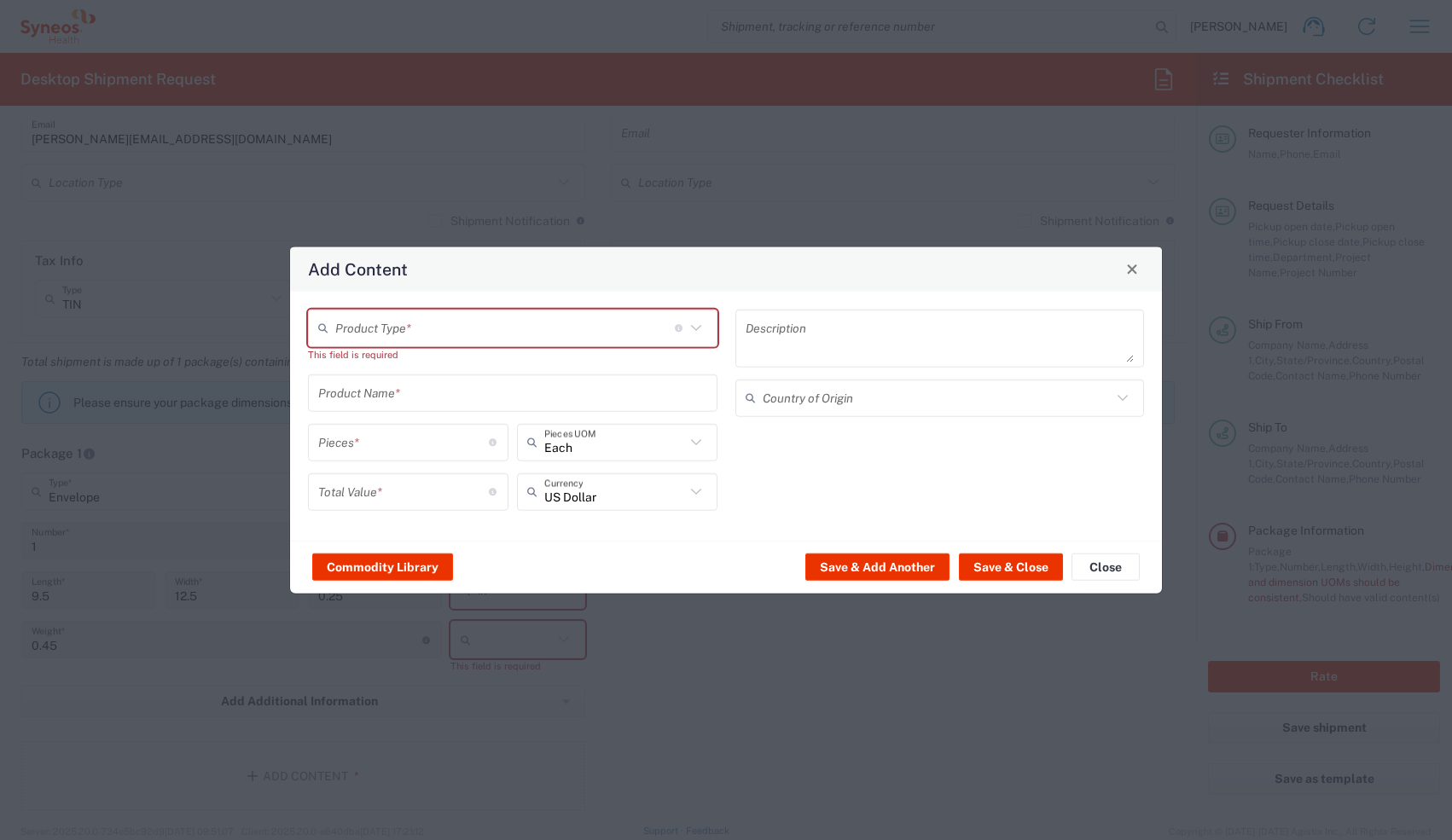
click at [416, 334] on input "text" at bounding box center [504, 328] width 339 height 30
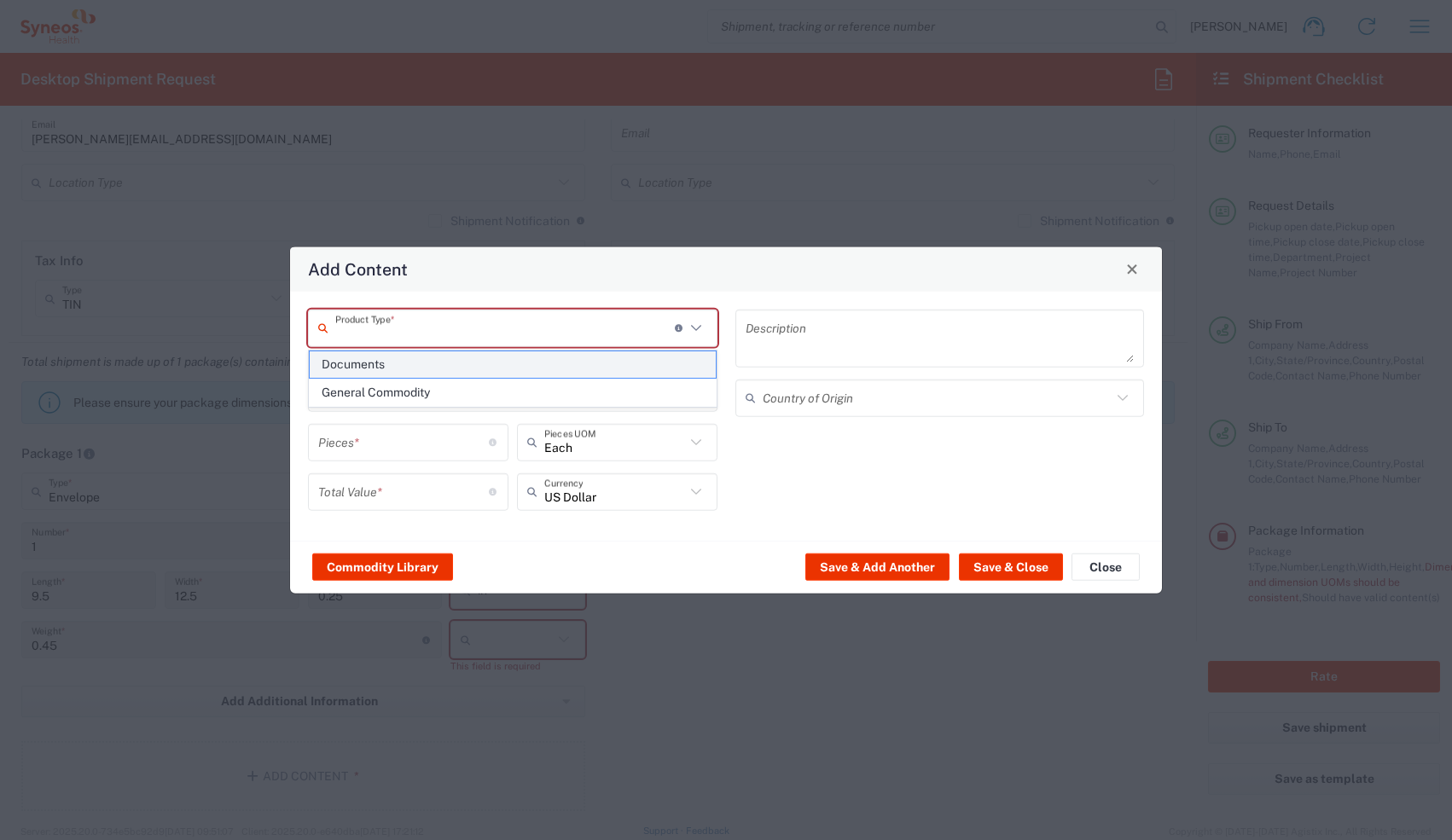
click at [409, 366] on span "Documents" at bounding box center [512, 365] width 406 height 26
type input "Documents"
type input "1"
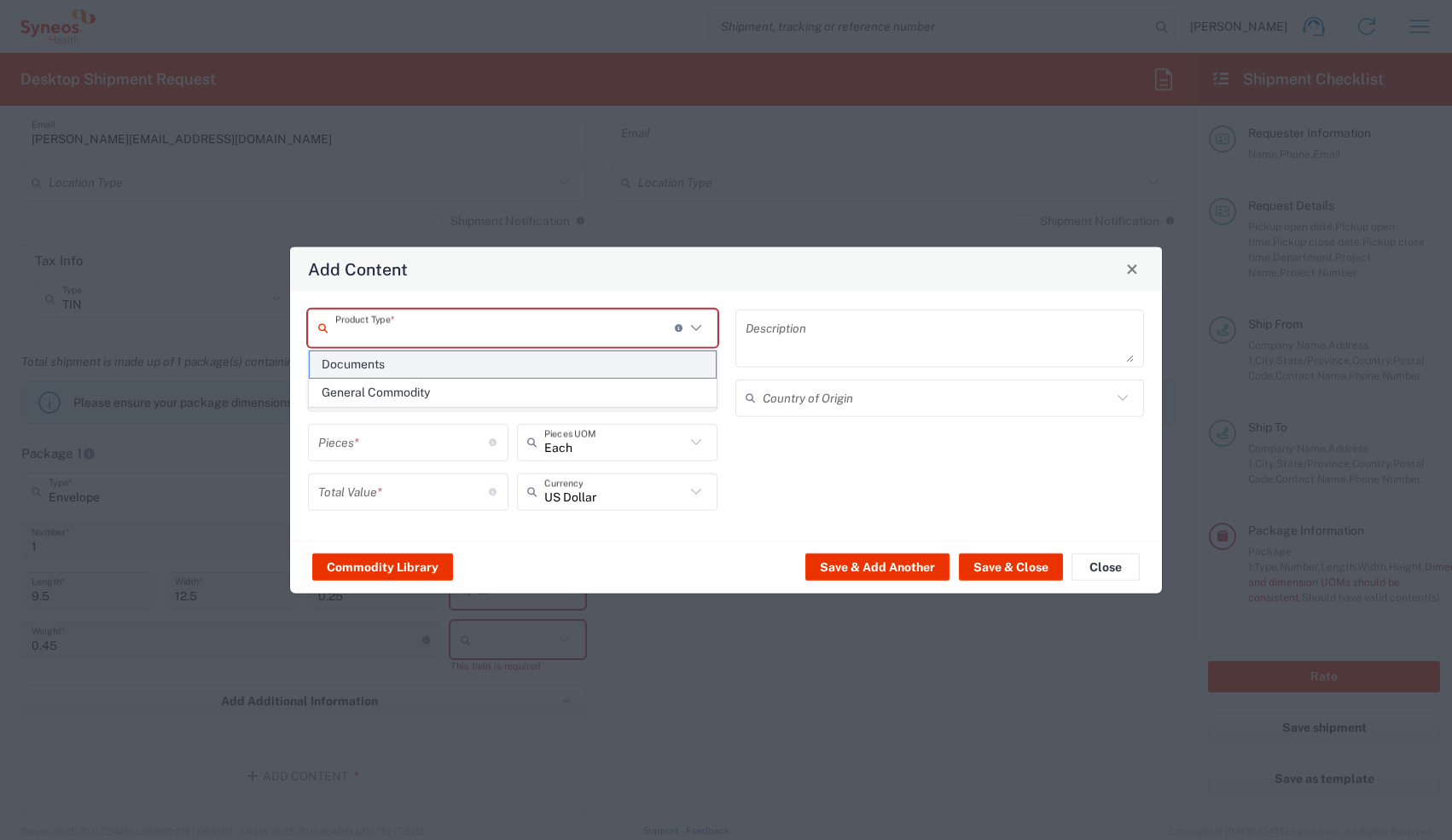
type textarea "Documents"
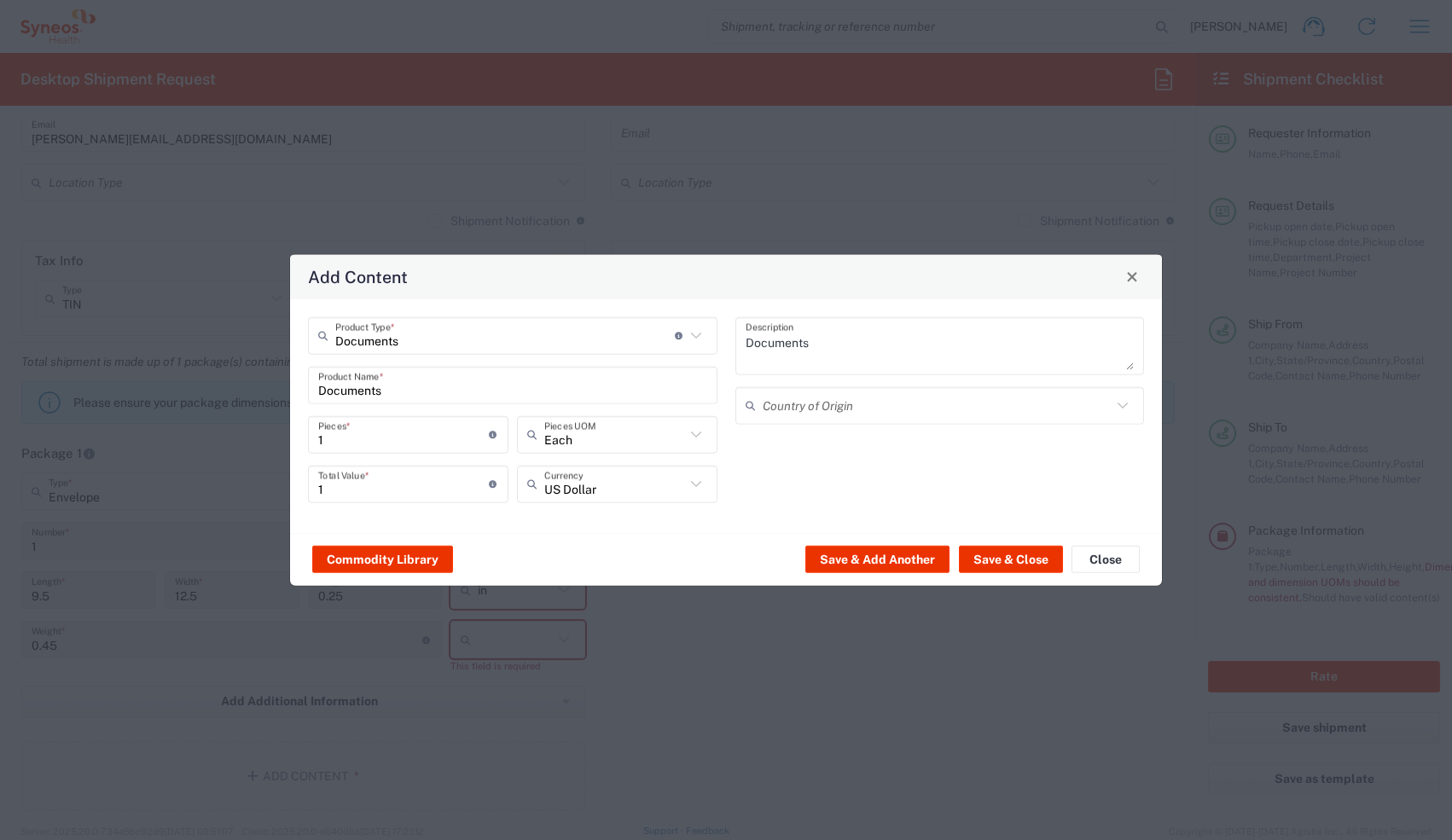
click at [391, 368] on input "1" at bounding box center [404, 434] width 171 height 30
type input "2"
type input "20"
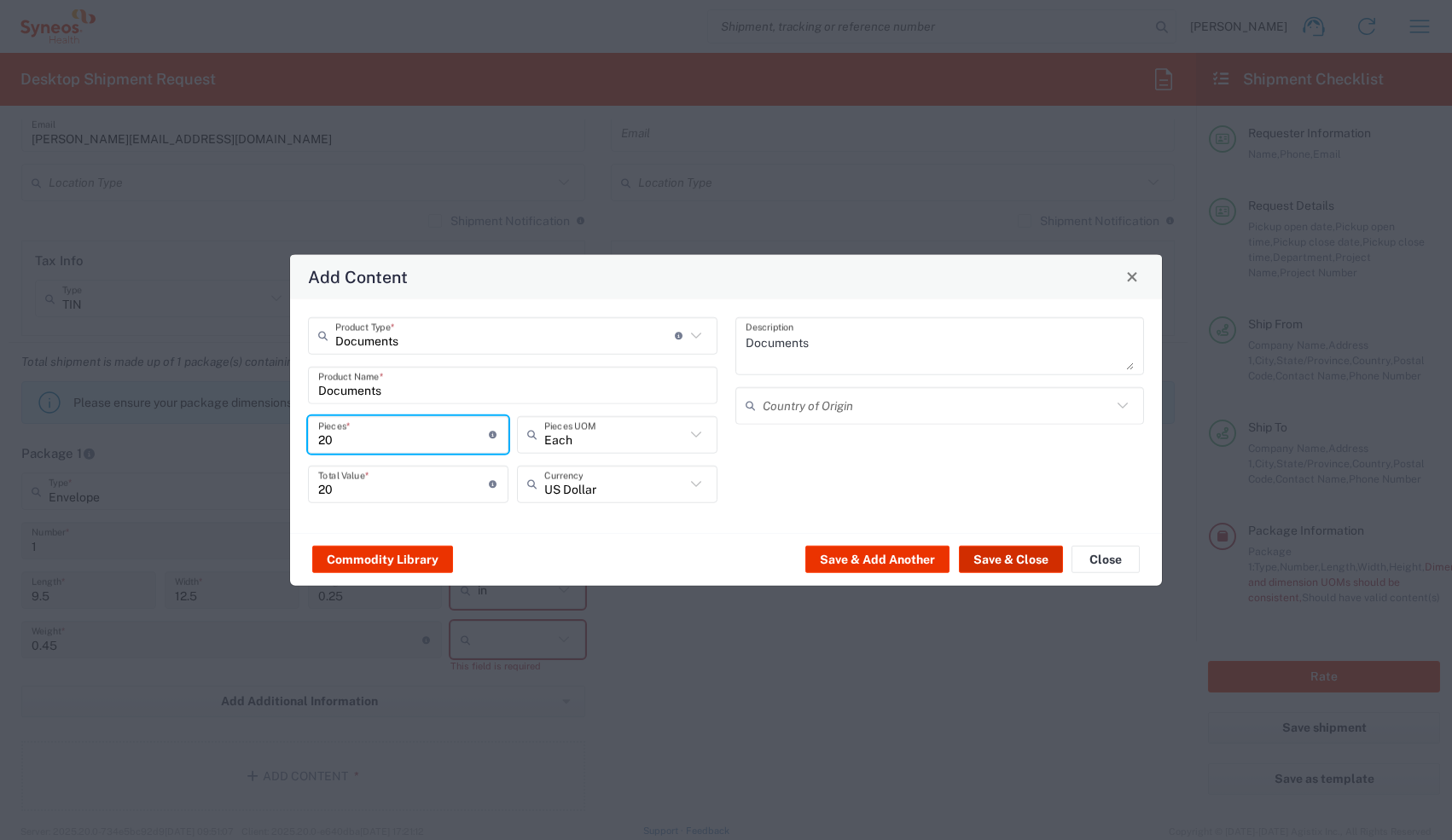
type input "20"
click at [535, 368] on button "Save & Close" at bounding box center [1010, 559] width 104 height 27
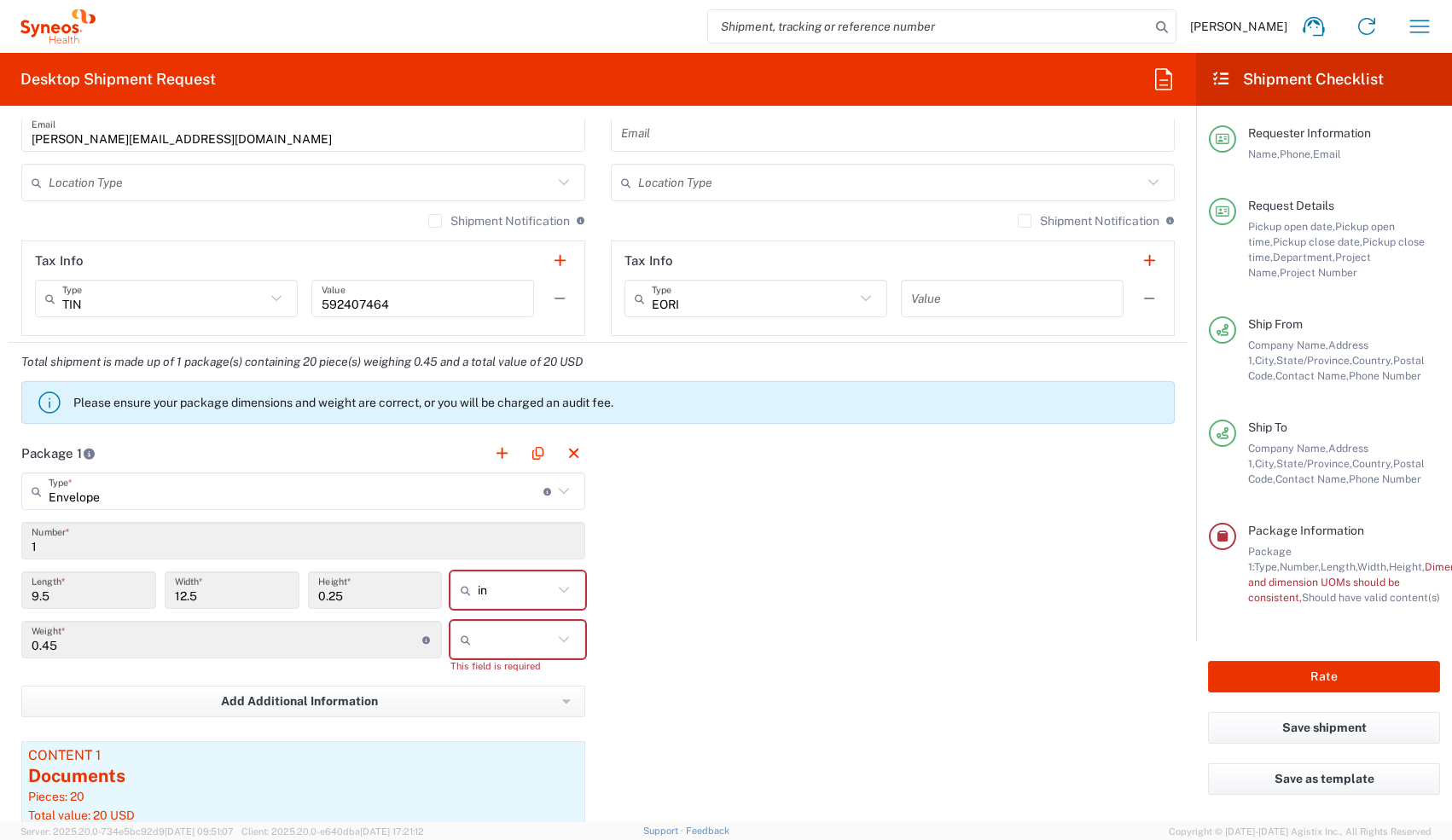
scroll to position [1333, 0]
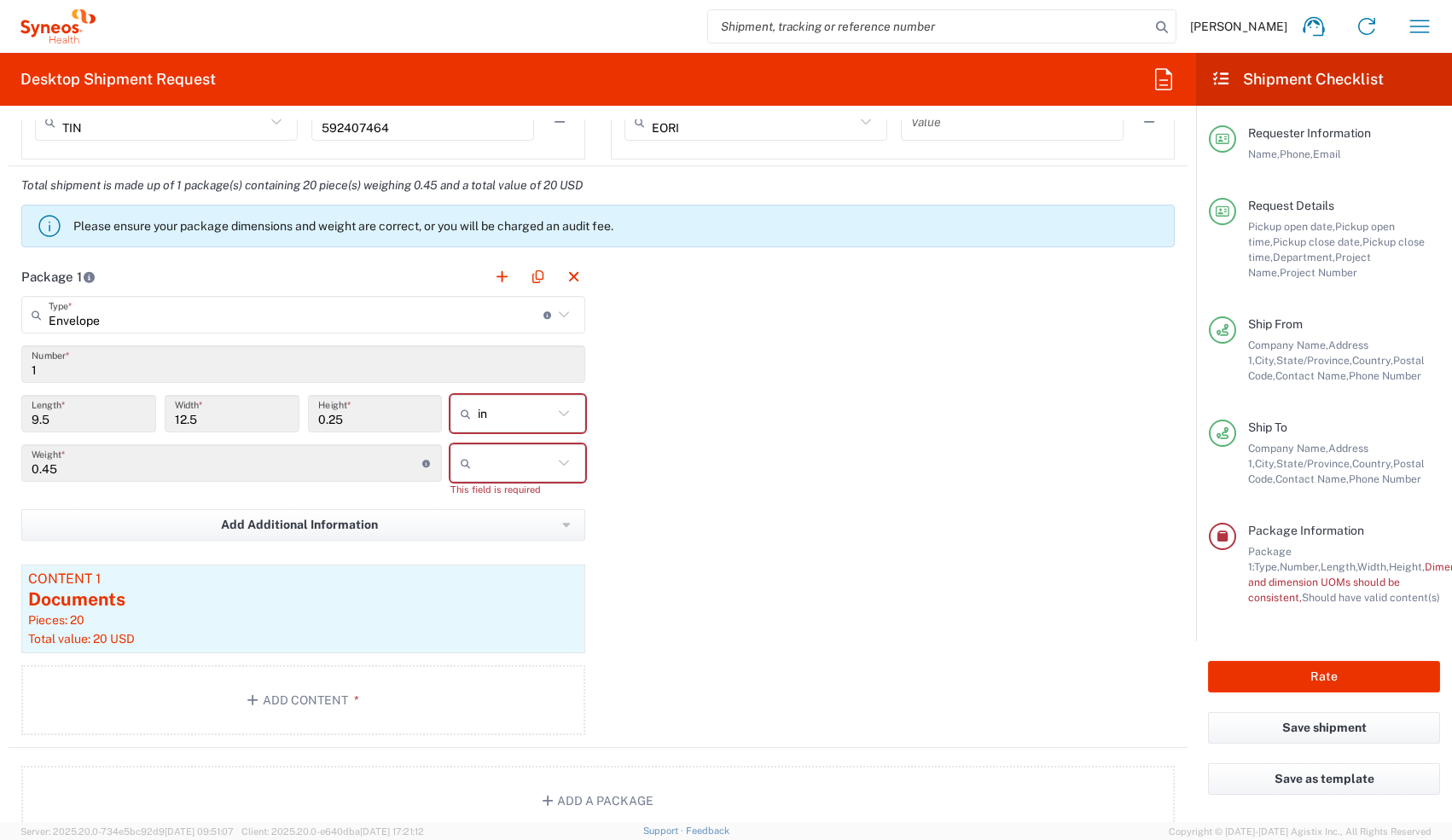
click at [521, 368] on div "This field is required" at bounding box center [517, 489] width 135 height 16
click at [519, 368] on input "text" at bounding box center [516, 462] width 75 height 27
click at [520, 368] on span "lbs" at bounding box center [512, 529] width 130 height 26
type input "lbs"
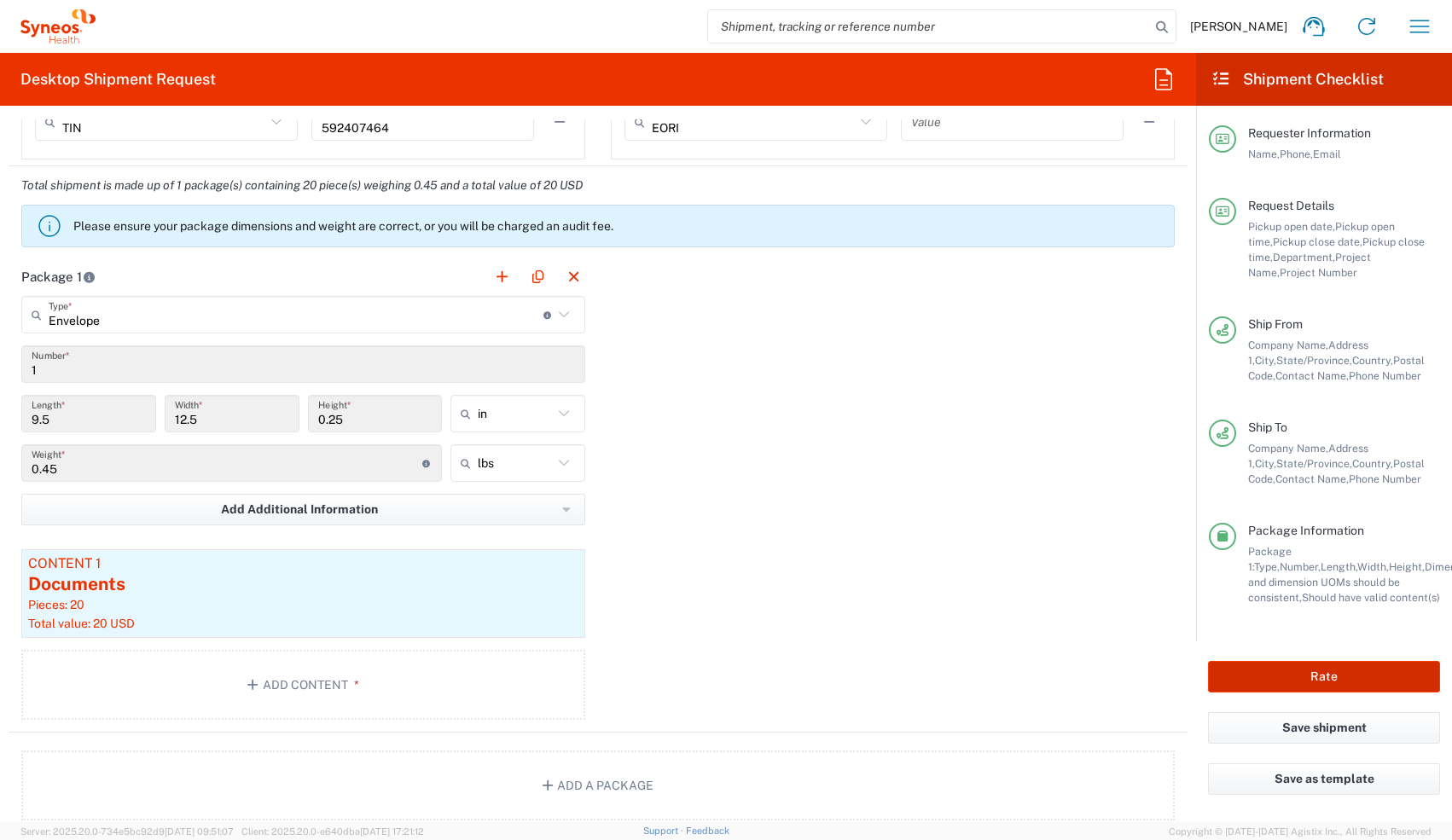
click at [535, 368] on button "Rate" at bounding box center [1325, 677] width 232 height 31
type input "8511 DEPARTMENTAL EXPENSE"
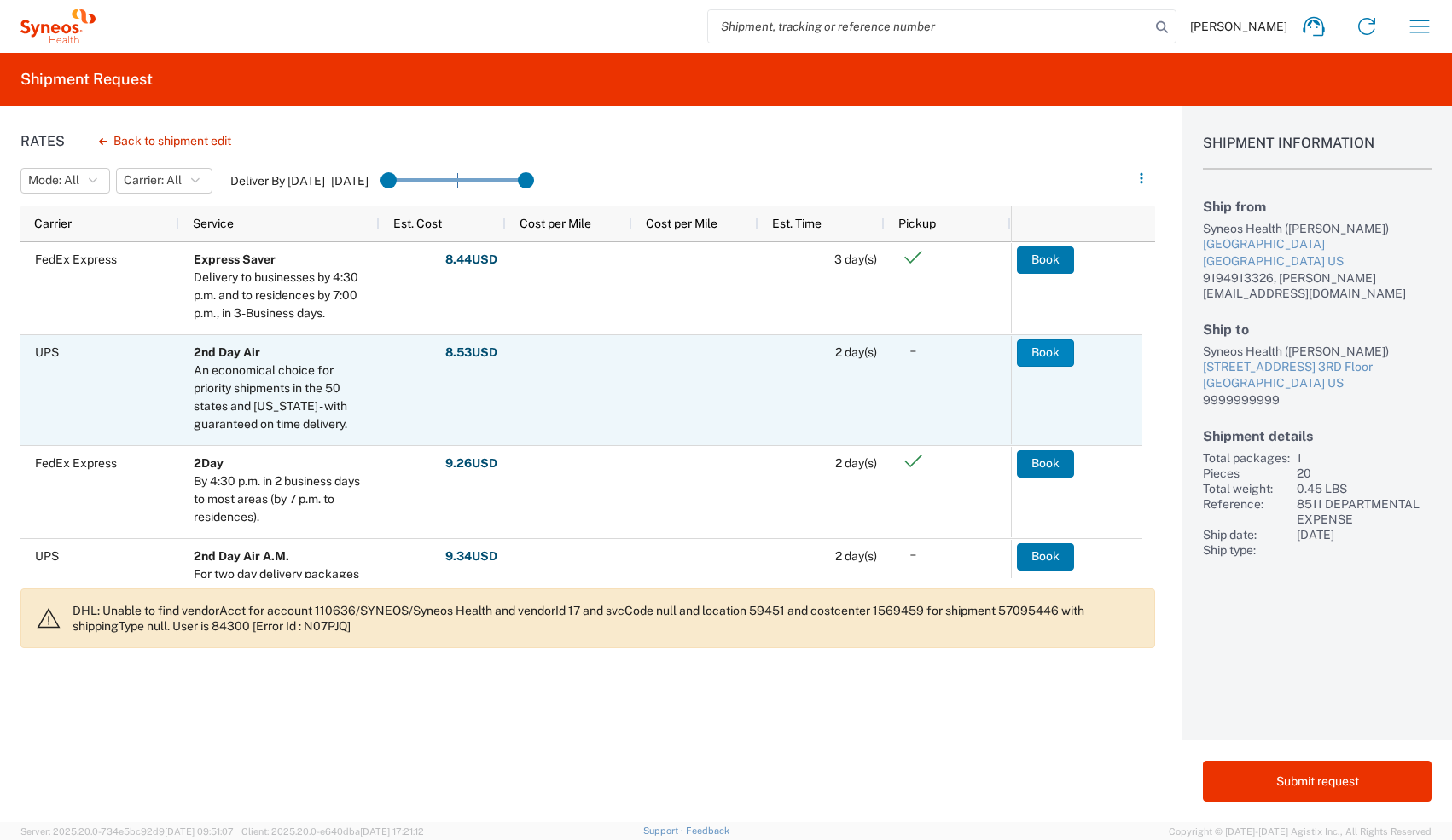
click at [535, 352] on button "Book" at bounding box center [1046, 352] width 58 height 27
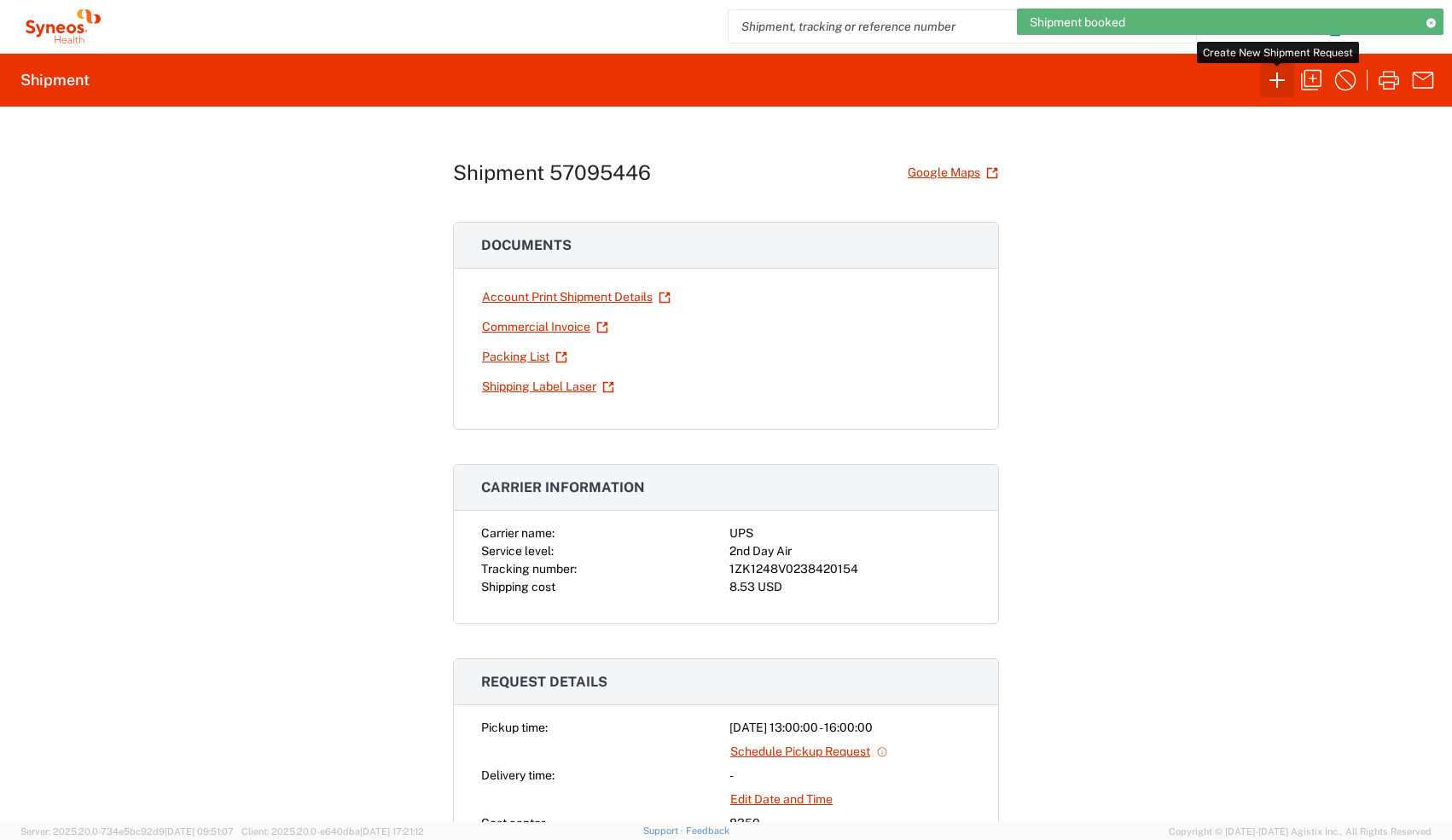
click at [535, 76] on icon "button" at bounding box center [1277, 79] width 27 height 27
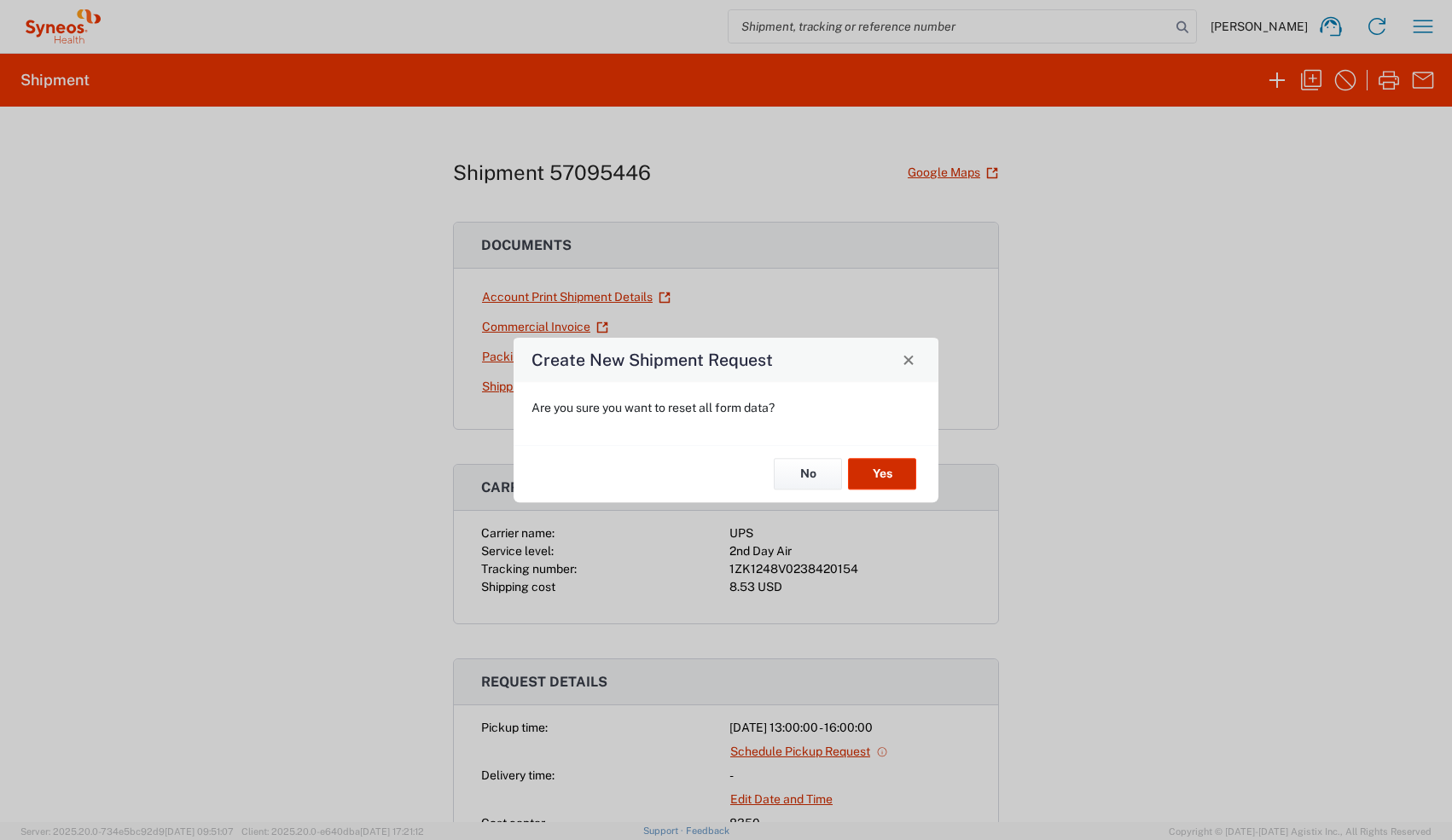
click at [535, 368] on button "Yes" at bounding box center [882, 475] width 68 height 31
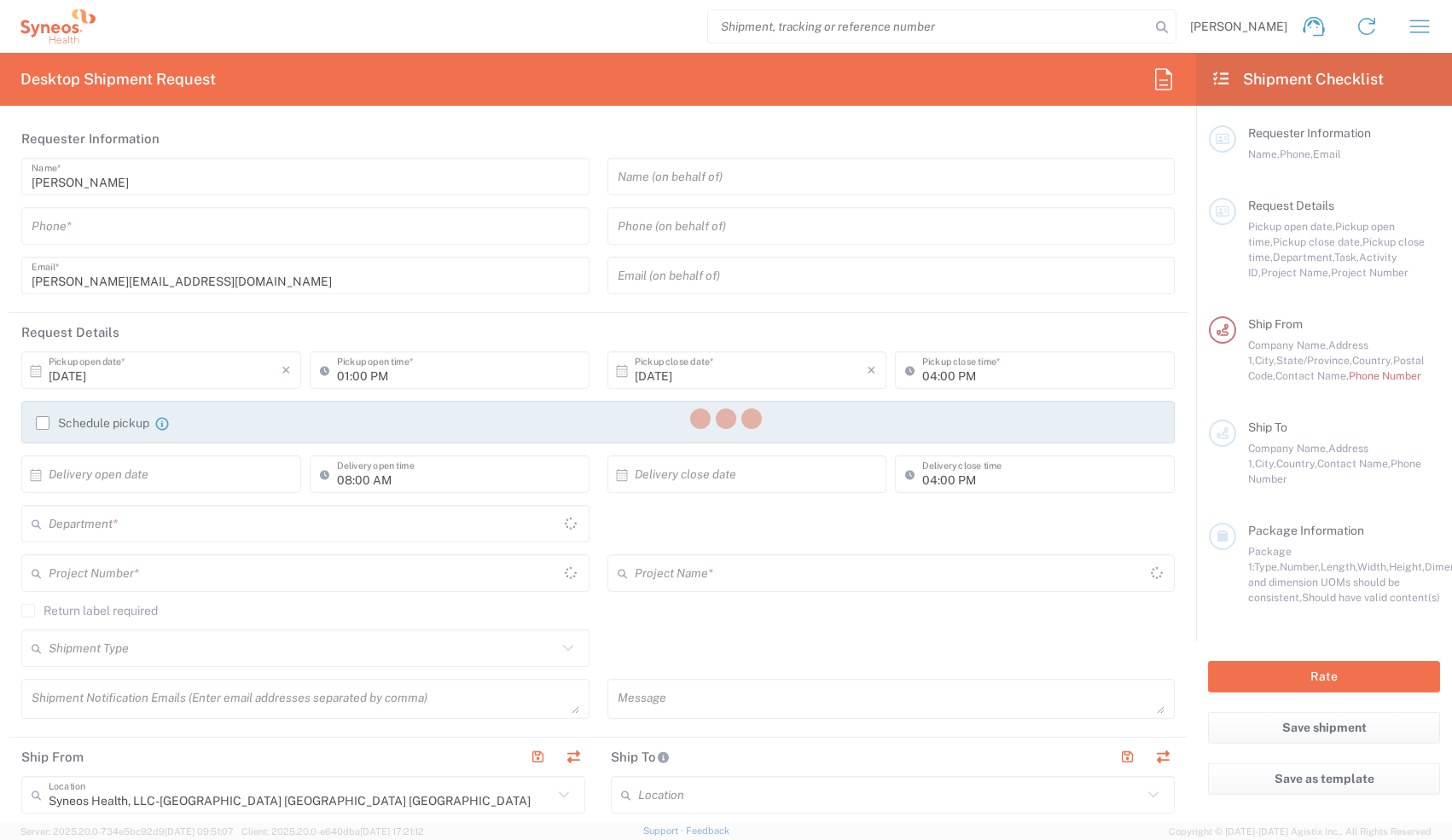
type input "[US_STATE]"
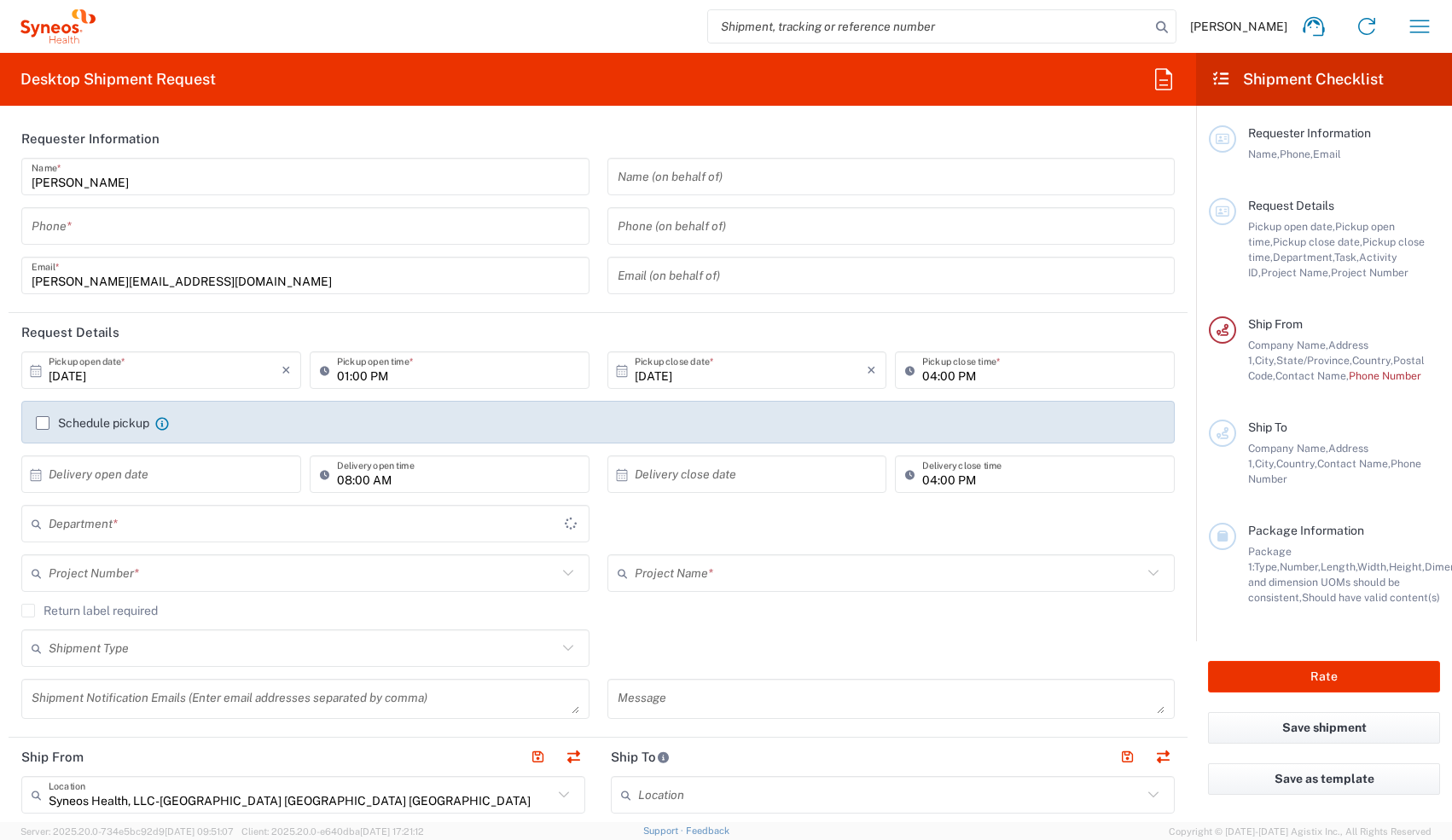
type input "8350"
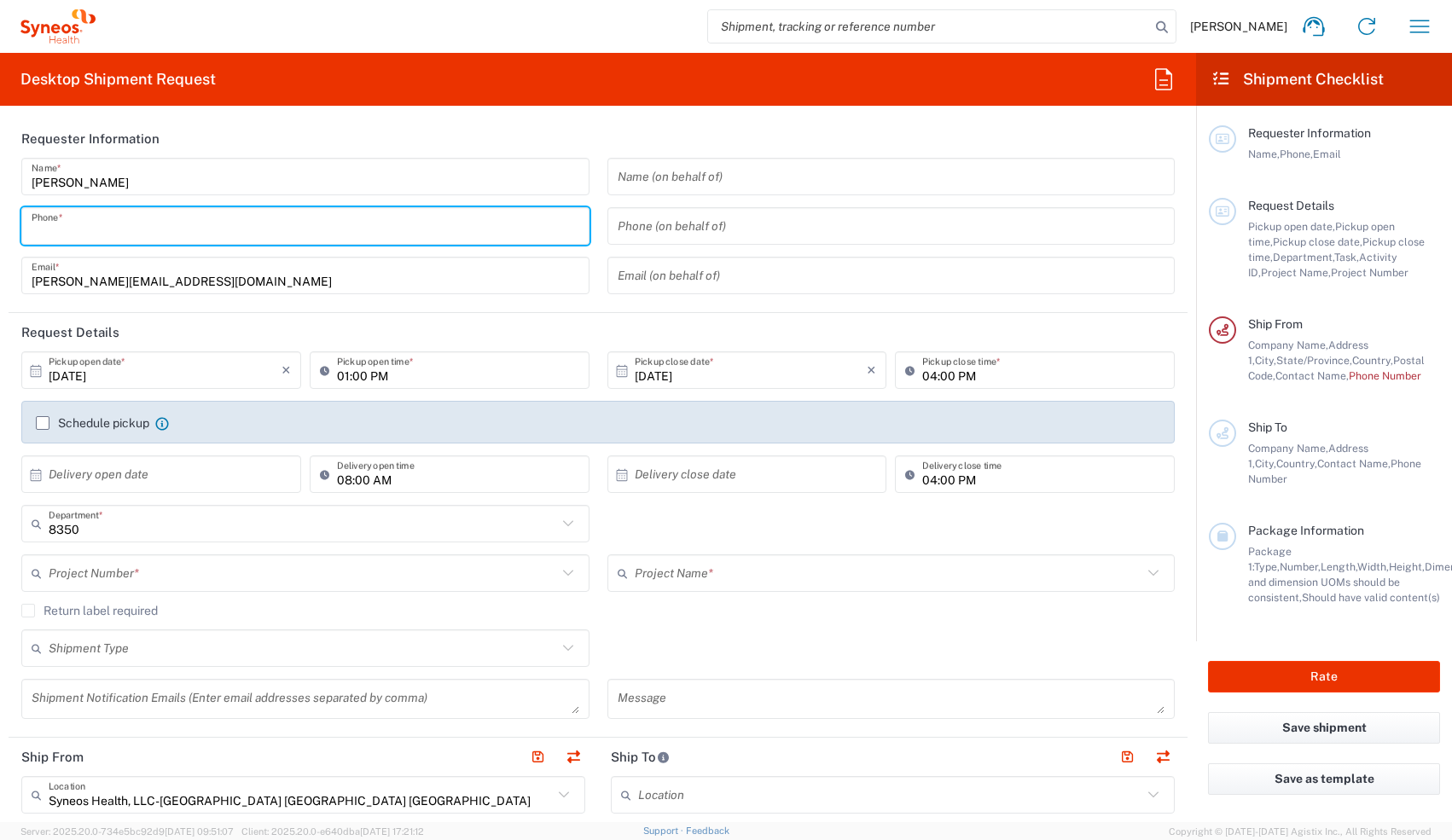
click at [405, 219] on input "tel" at bounding box center [305, 227] width 548 height 30
type input "9194913326"
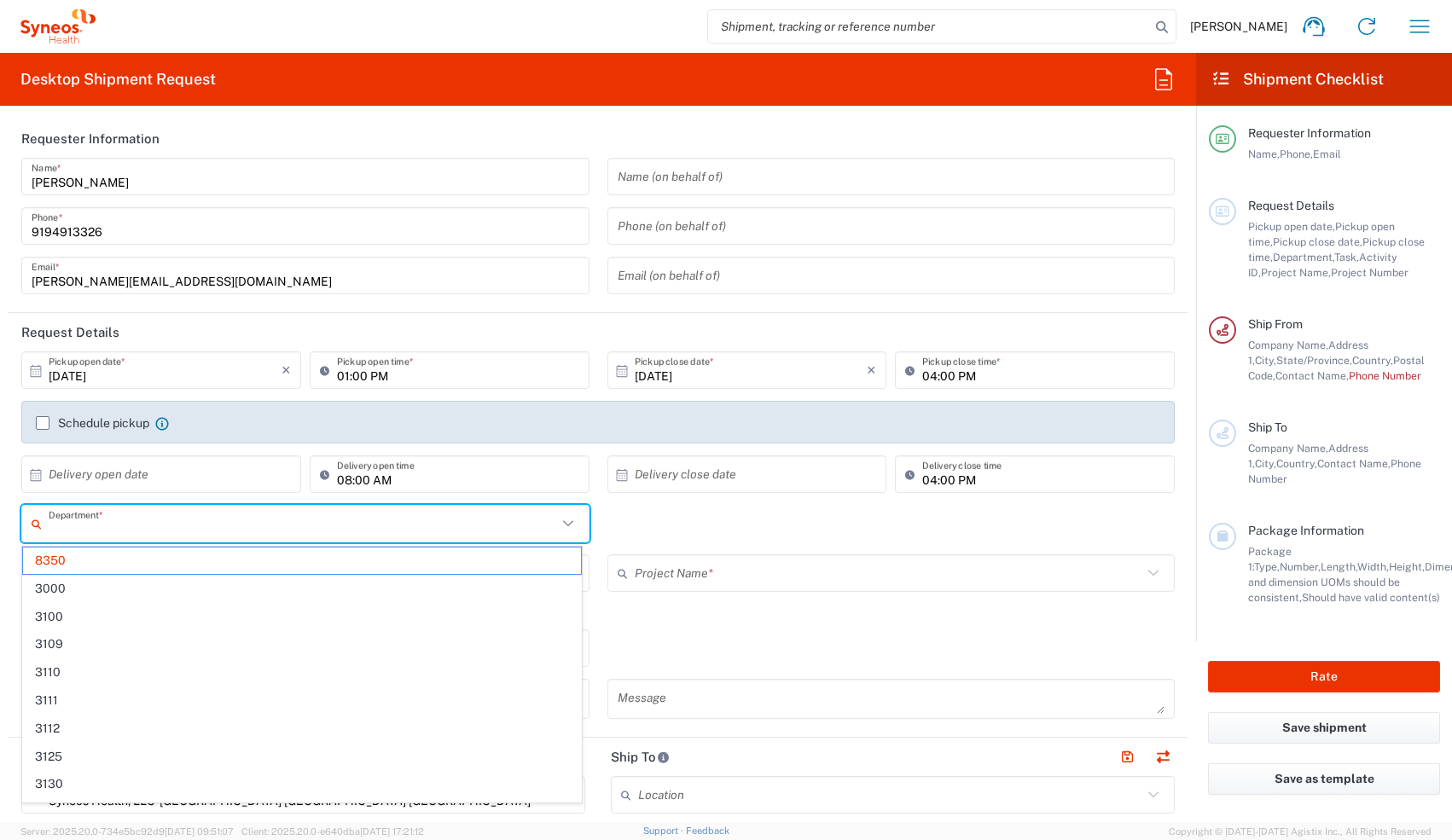
click at [366, 368] on input "text" at bounding box center [303, 524] width 509 height 30
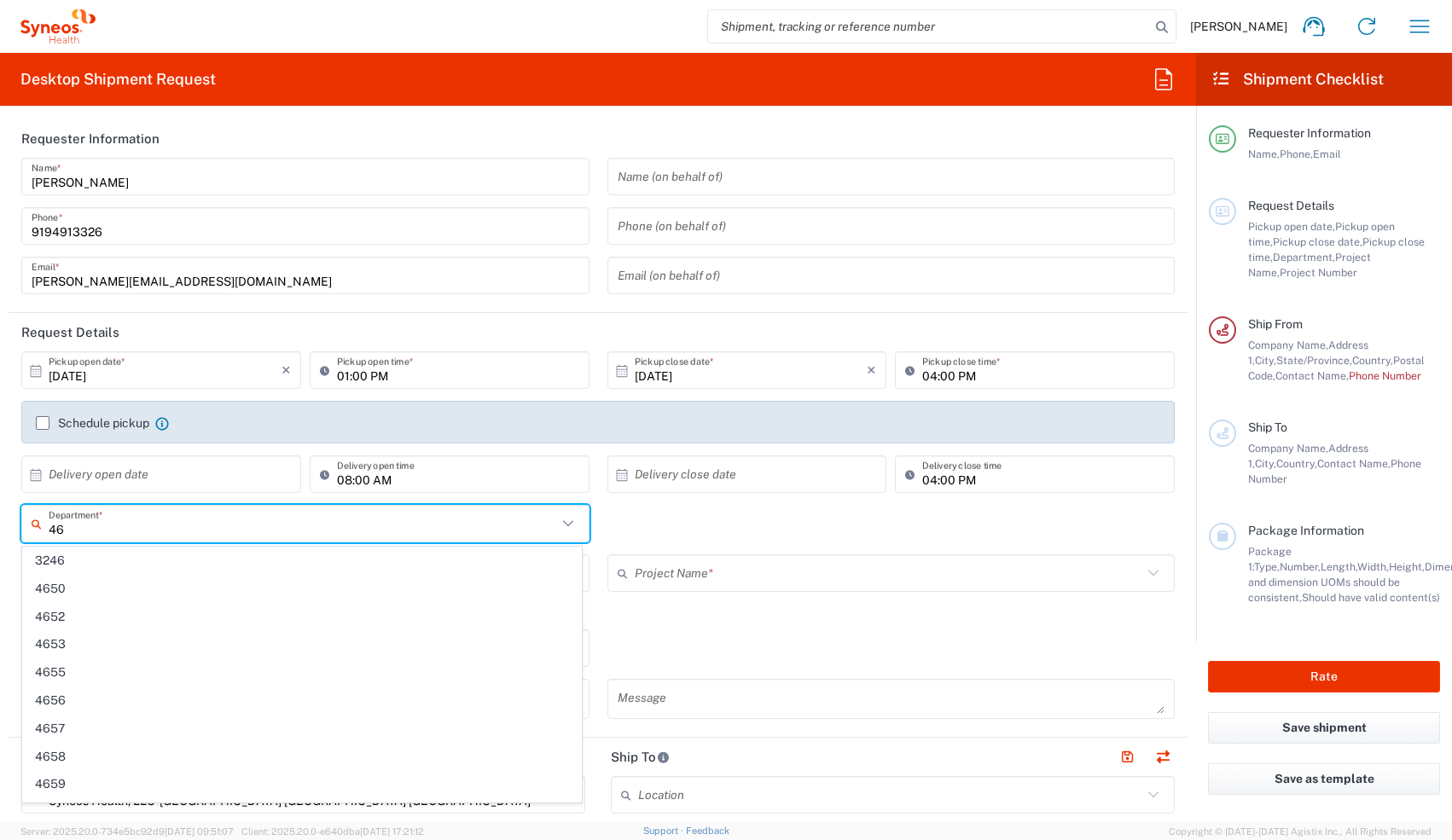
type input "4"
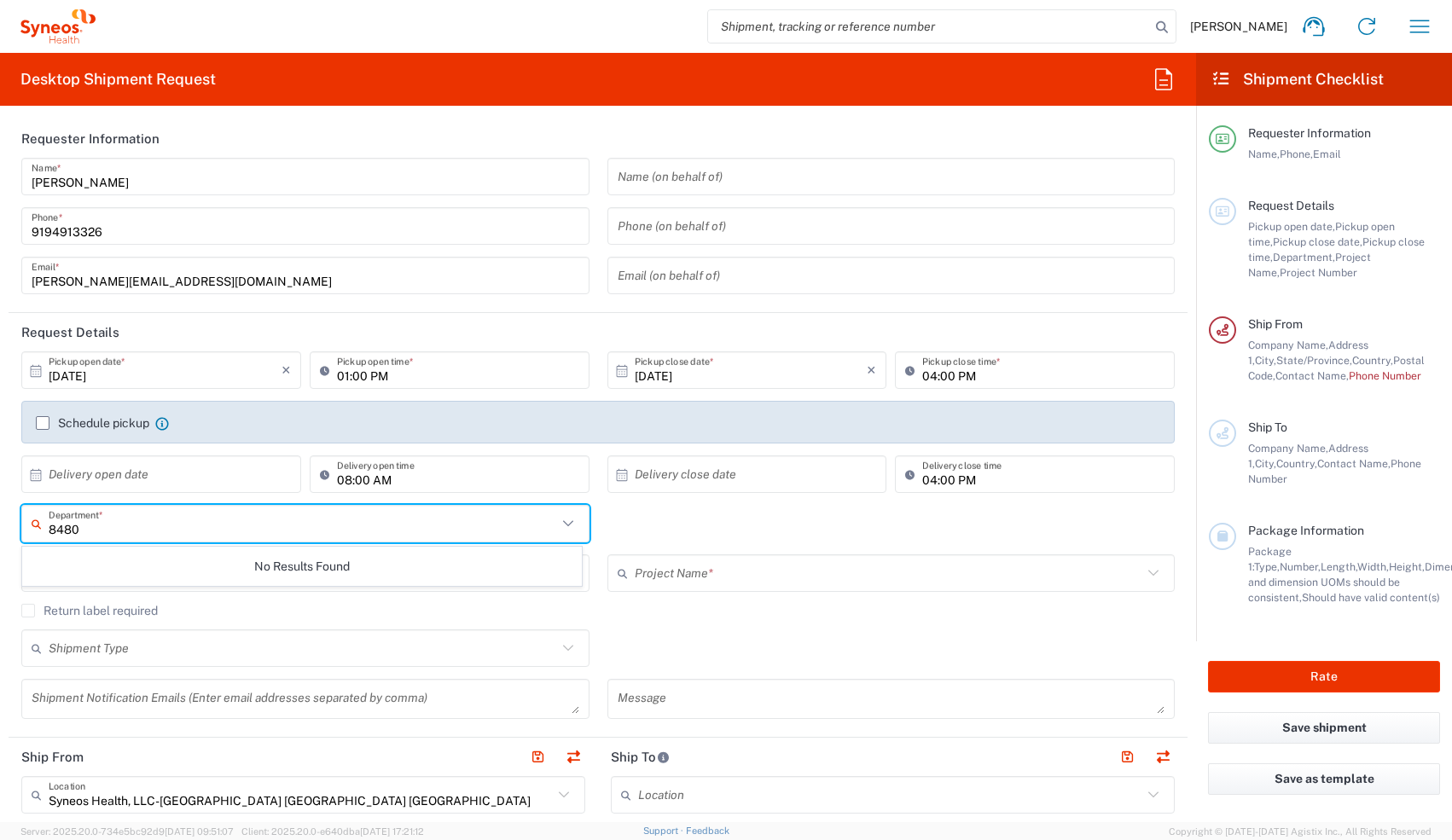
click at [153, 368] on input "8480" at bounding box center [303, 524] width 509 height 30
type input "8480"
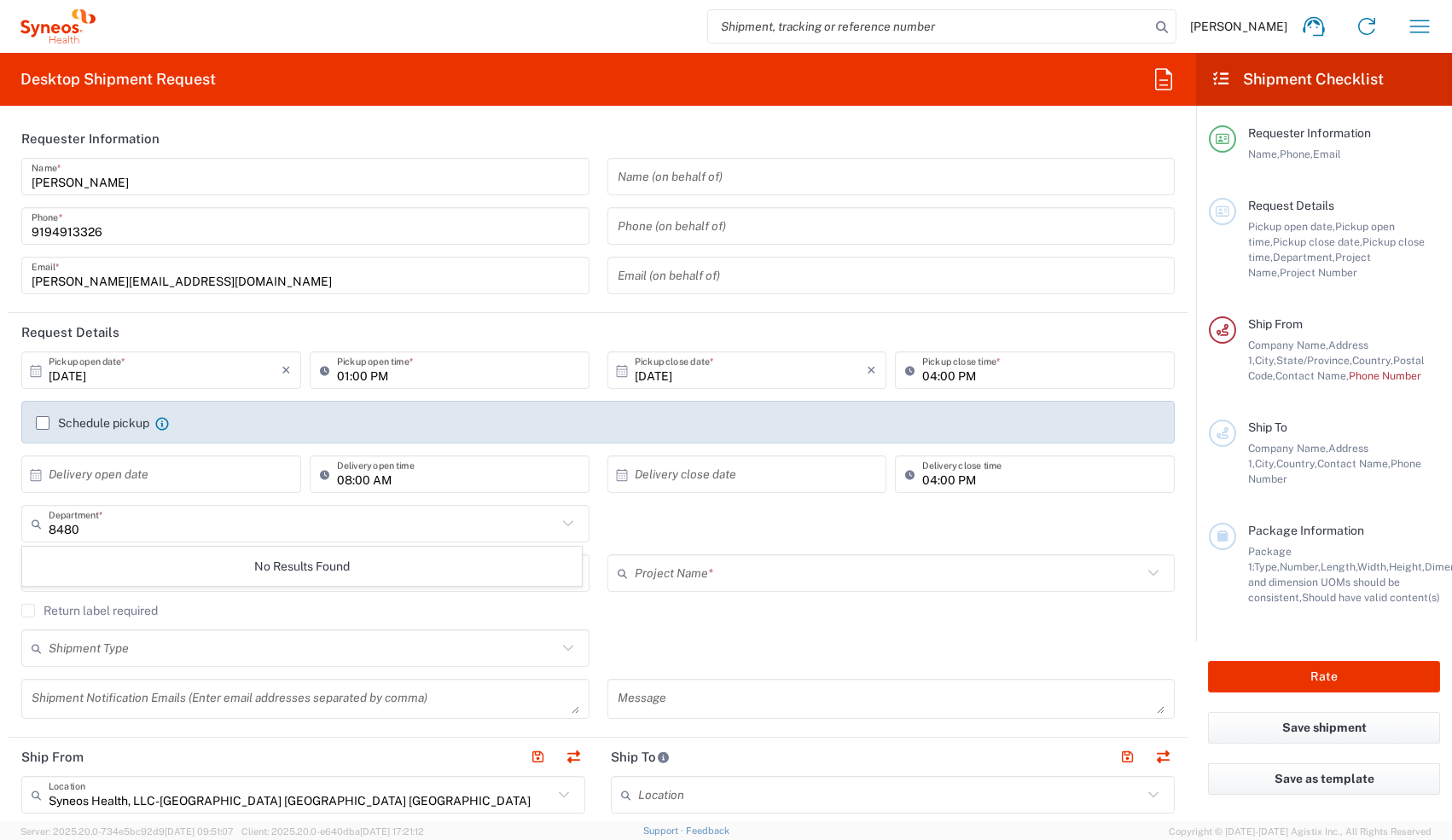
click at [182, 368] on div "Return label required" at bounding box center [598, 616] width 1154 height 25
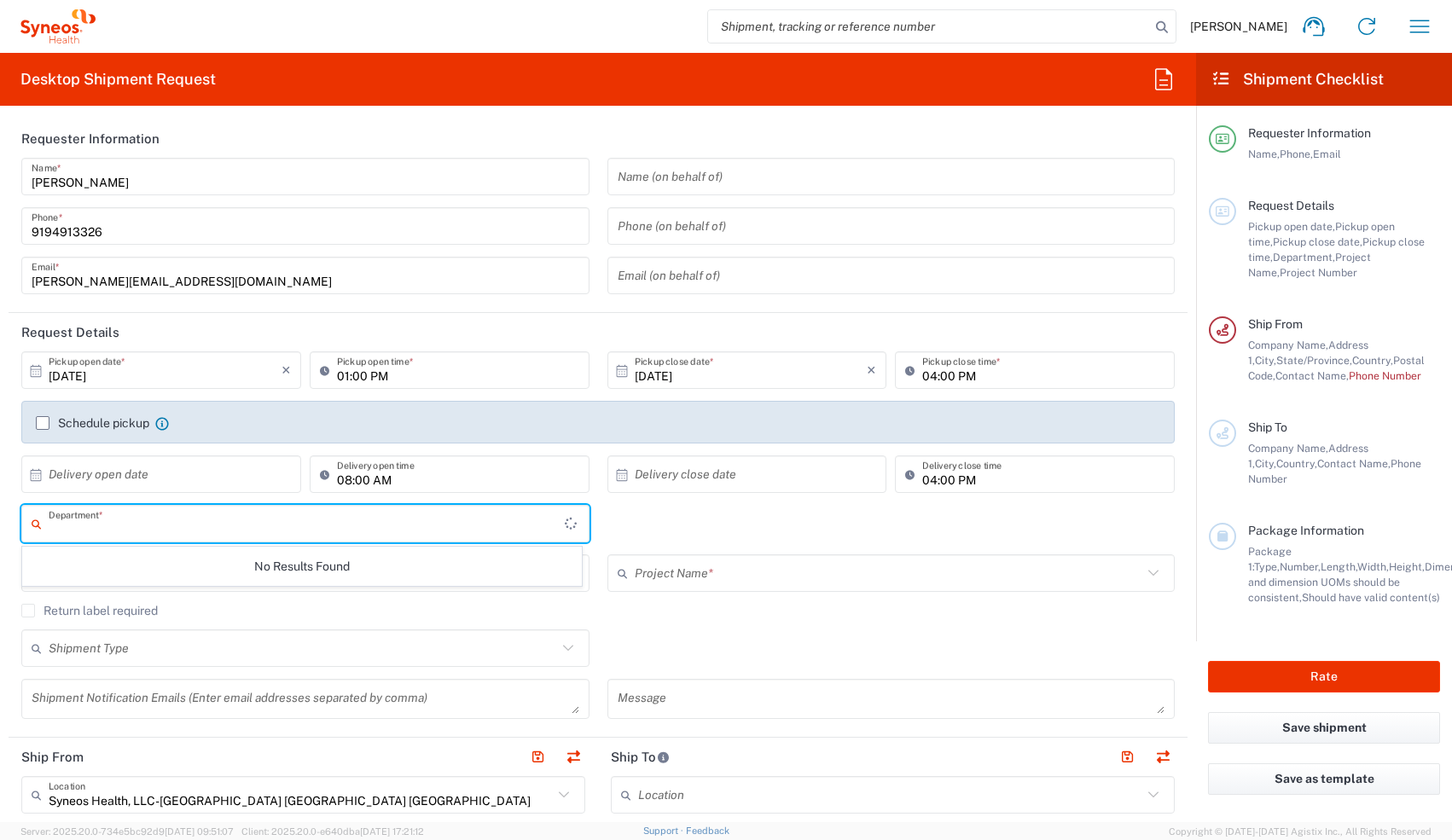
click at [153, 368] on input "text" at bounding box center [307, 524] width 517 height 30
type input "8480"
click at [108, 368] on span "8480" at bounding box center [302, 561] width 558 height 26
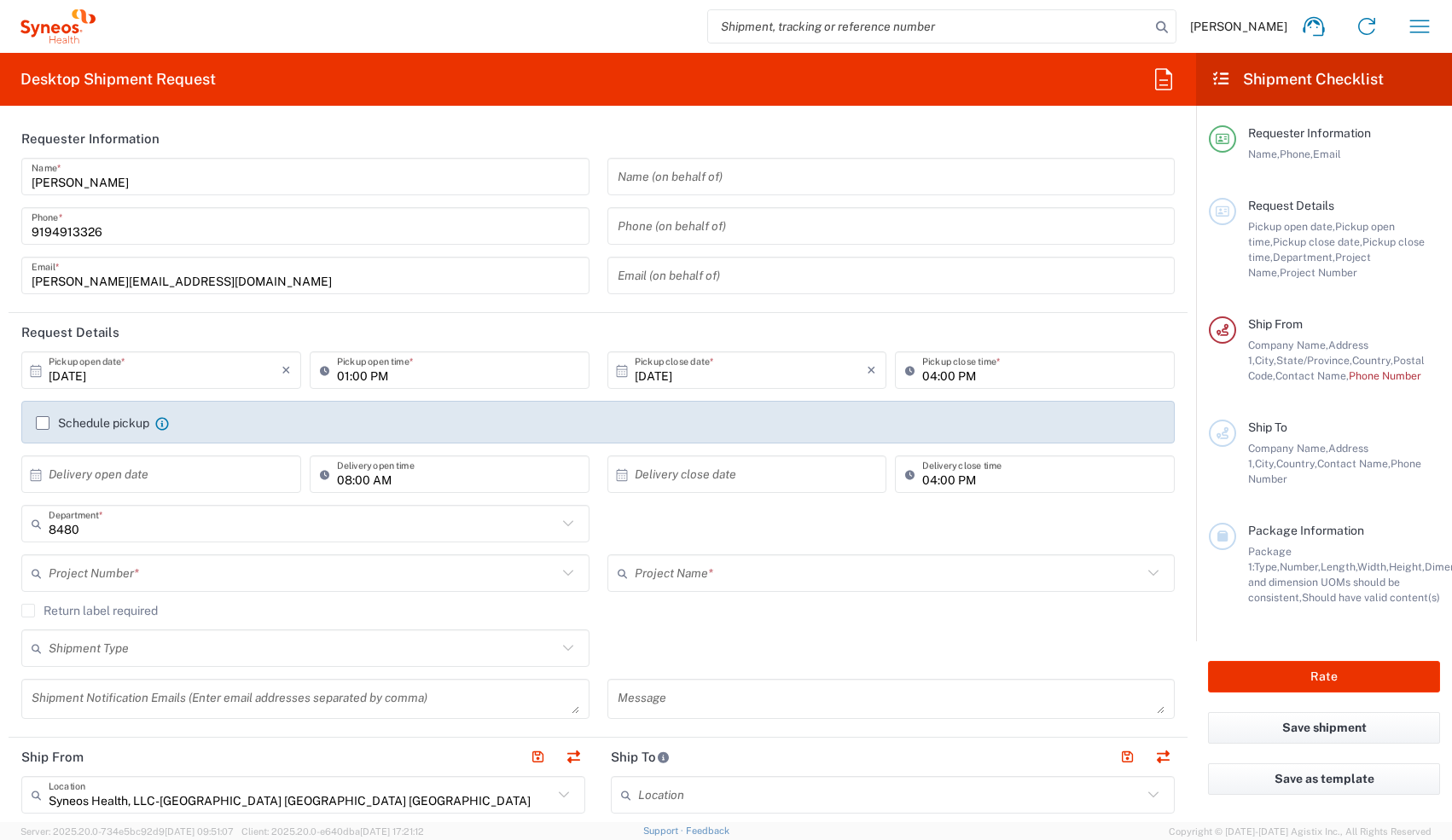
click at [108, 368] on input "text" at bounding box center [303, 574] width 509 height 30
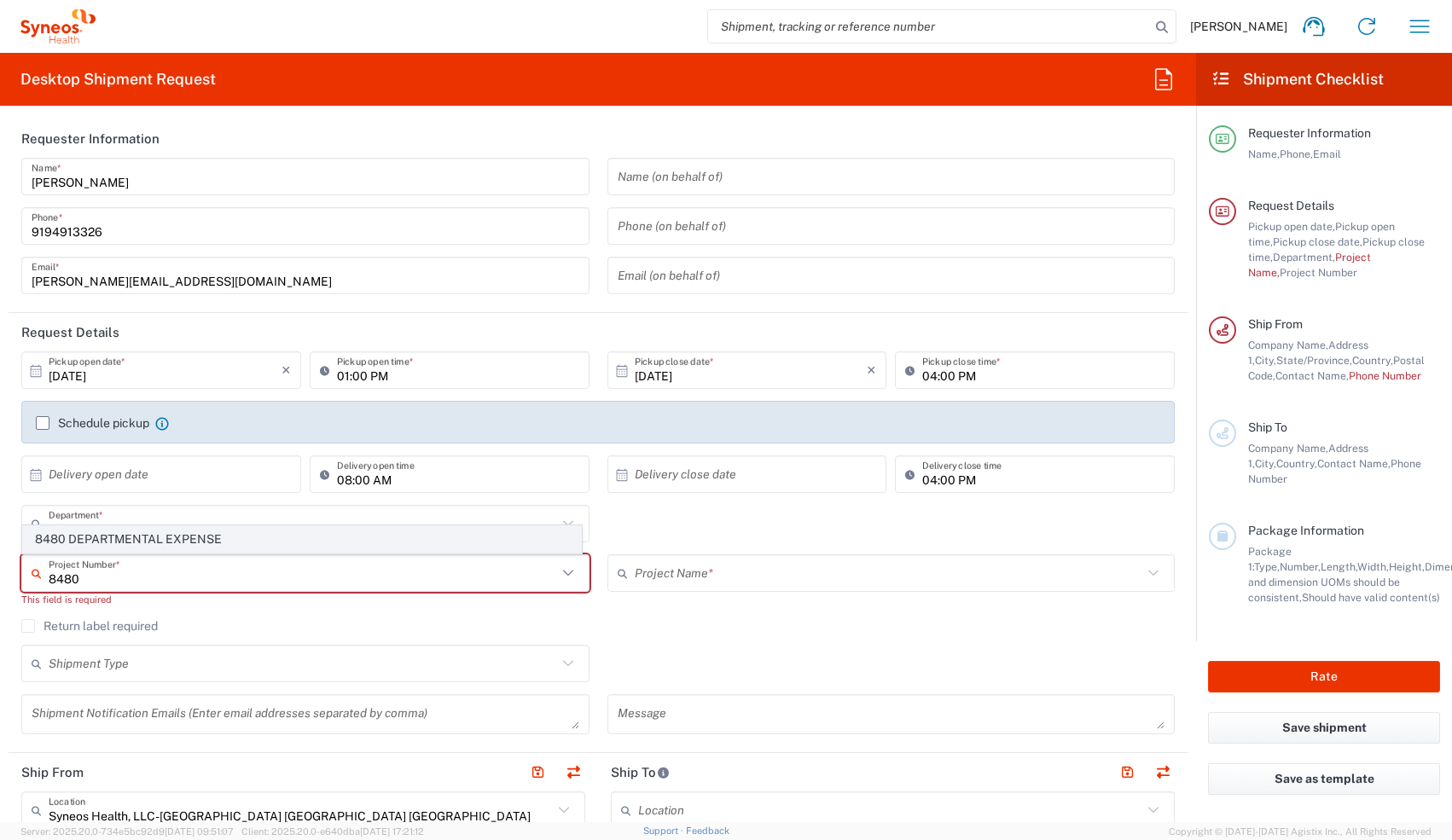
click at [68, 368] on span "8480 DEPARTMENTAL EXPENSE" at bounding box center [302, 539] width 558 height 26
type input "8480 DEPARTMENTAL EXPENSE"
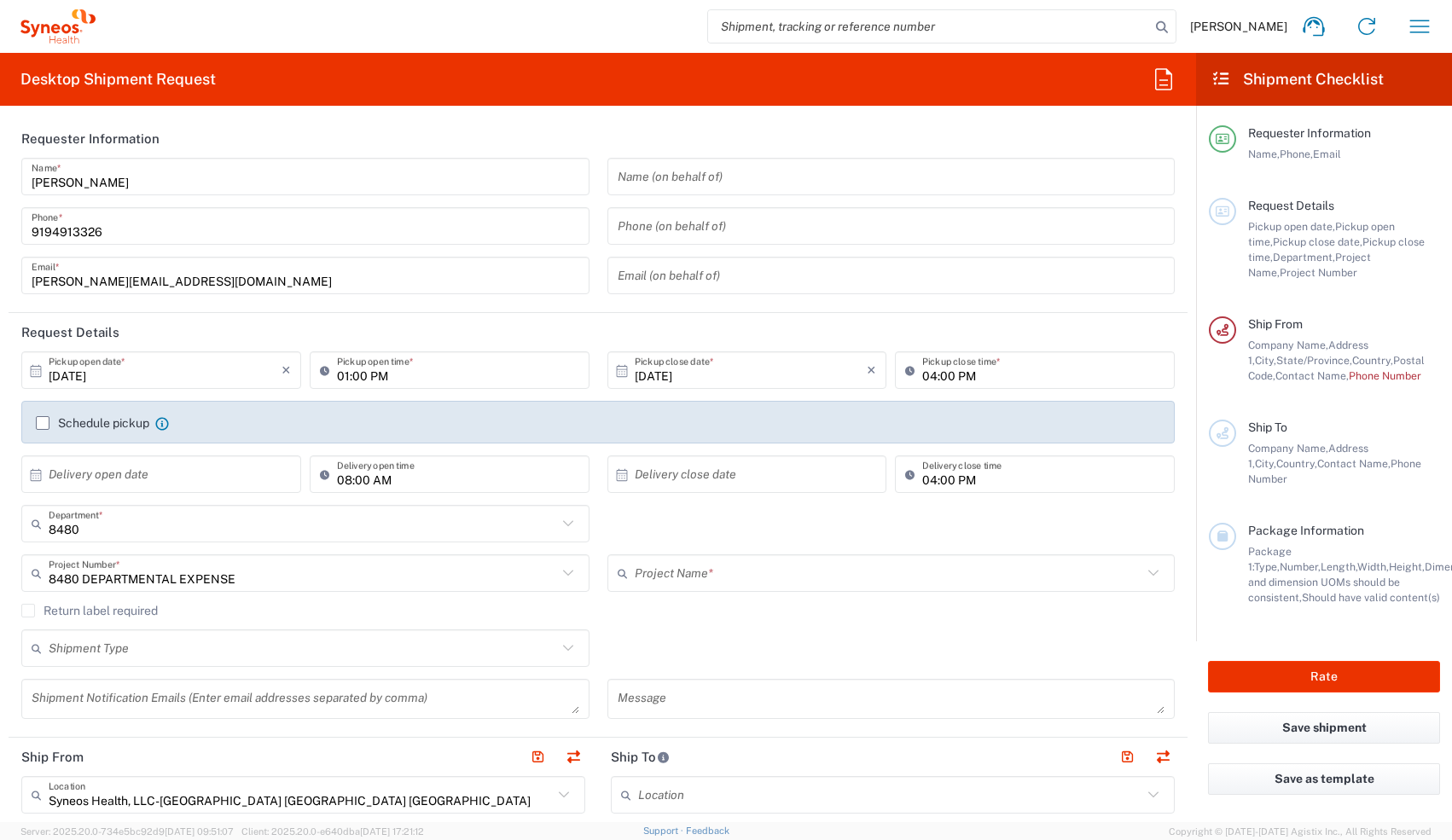
type input "8480 DEPARTMENTAL EXPENSE"
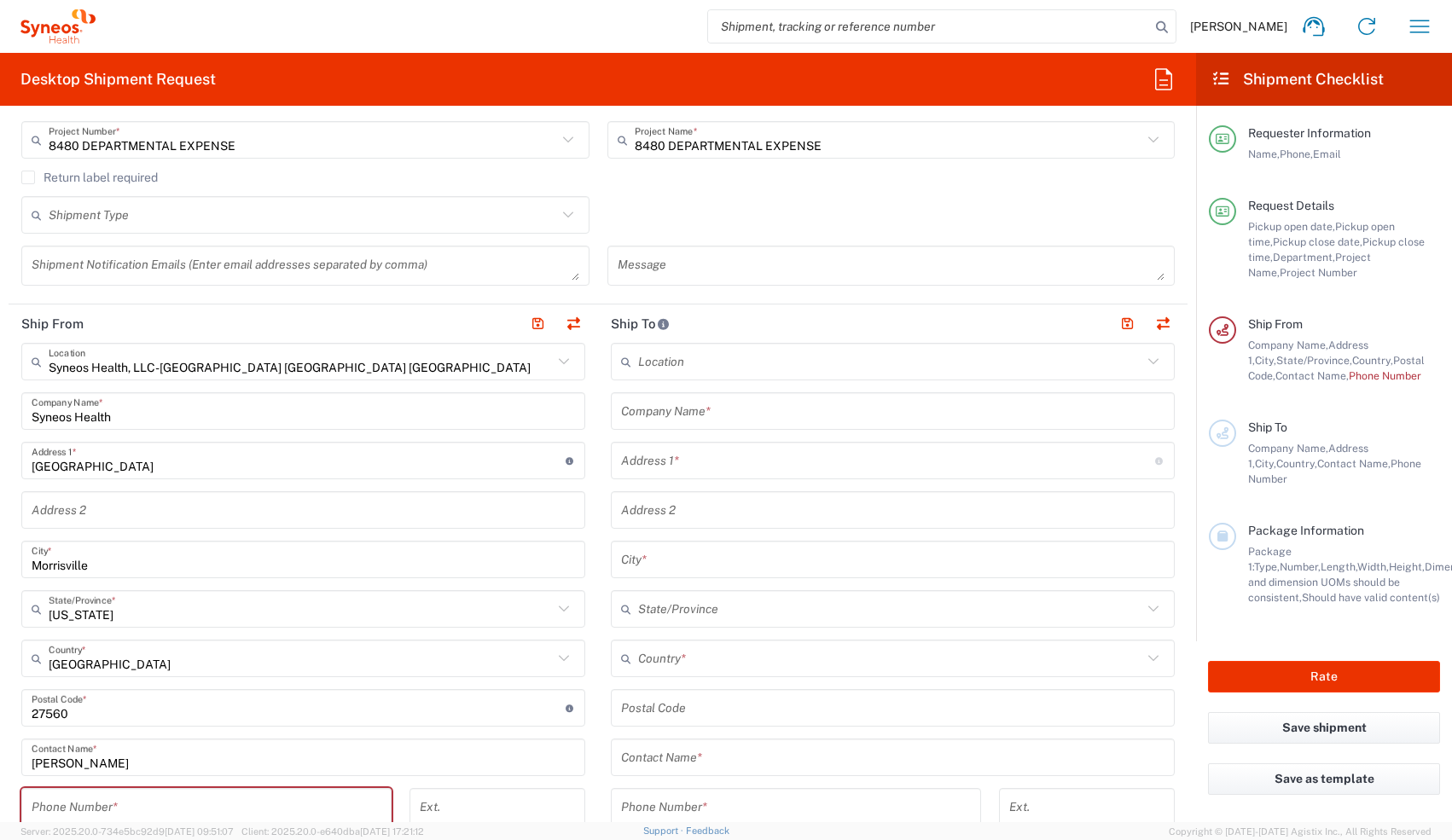
scroll to position [441, 0]
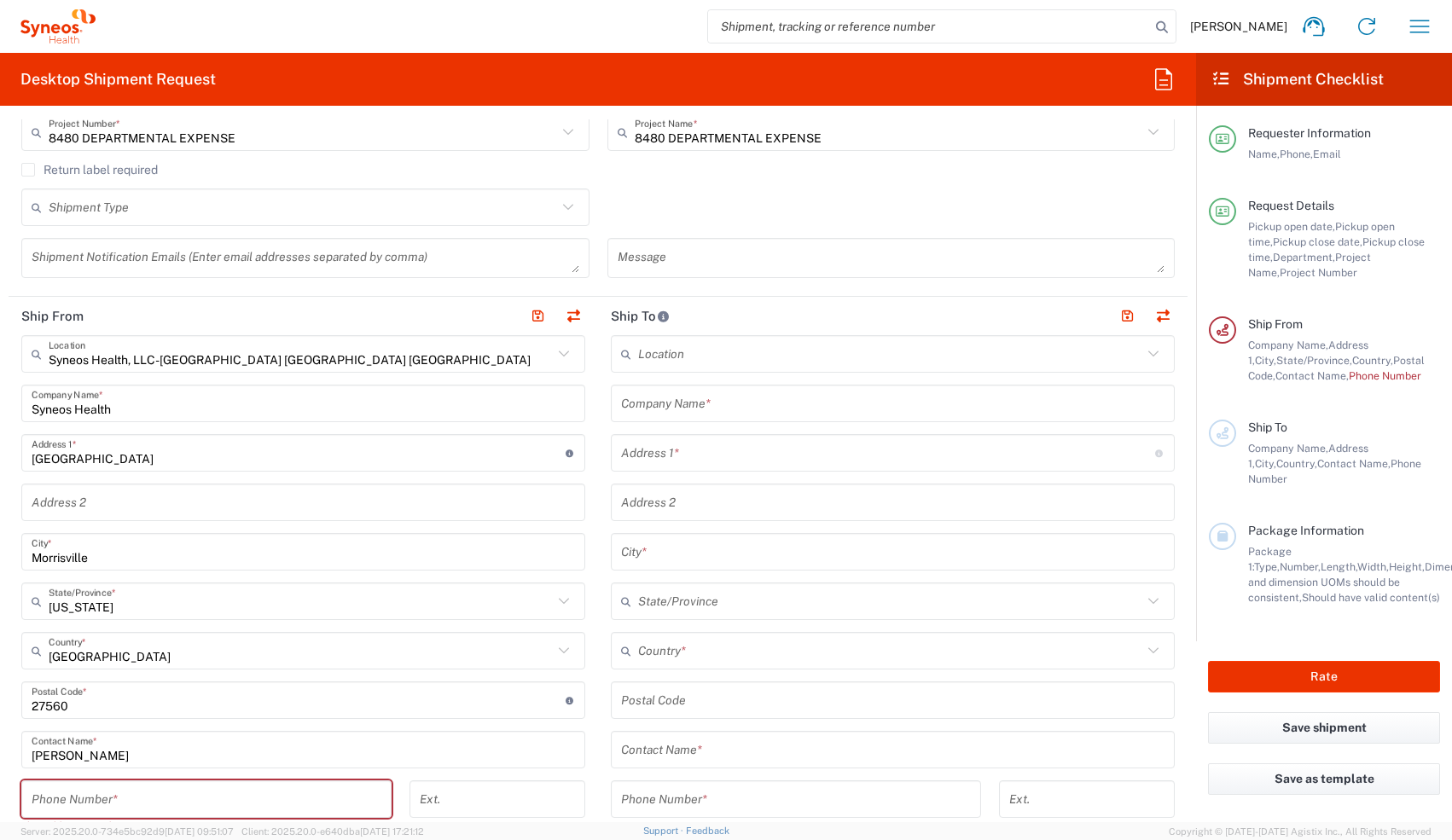
click at [535, 357] on input "text" at bounding box center [890, 354] width 504 height 30
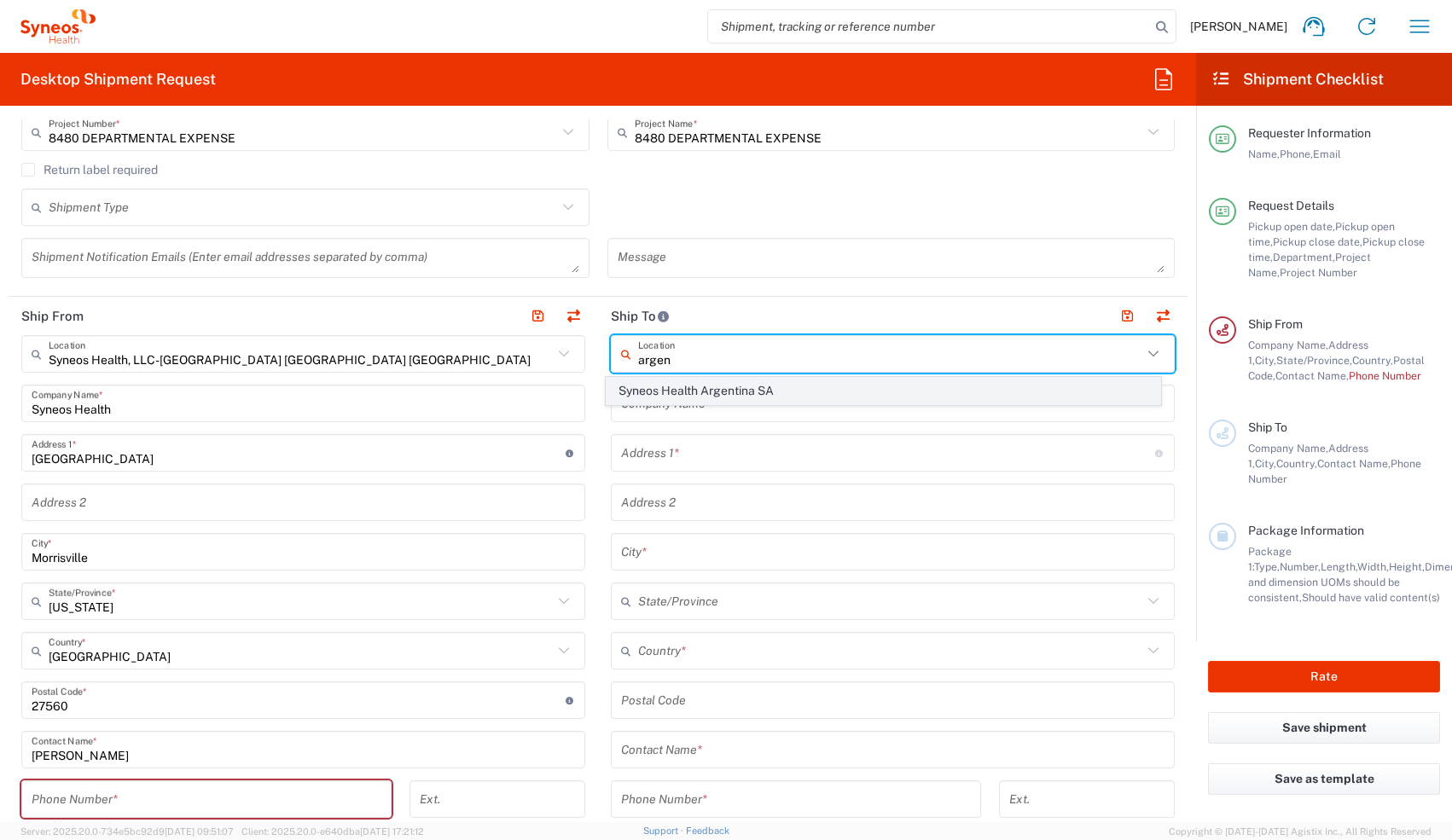
click at [535, 368] on span "Syneos Health Argentina SA" at bounding box center [884, 391] width 555 height 26
type input "Syneos Health Argentina SA"
type input "[STREET_ADDRESS]"
type input "[GEOGRAPHIC_DATA]"
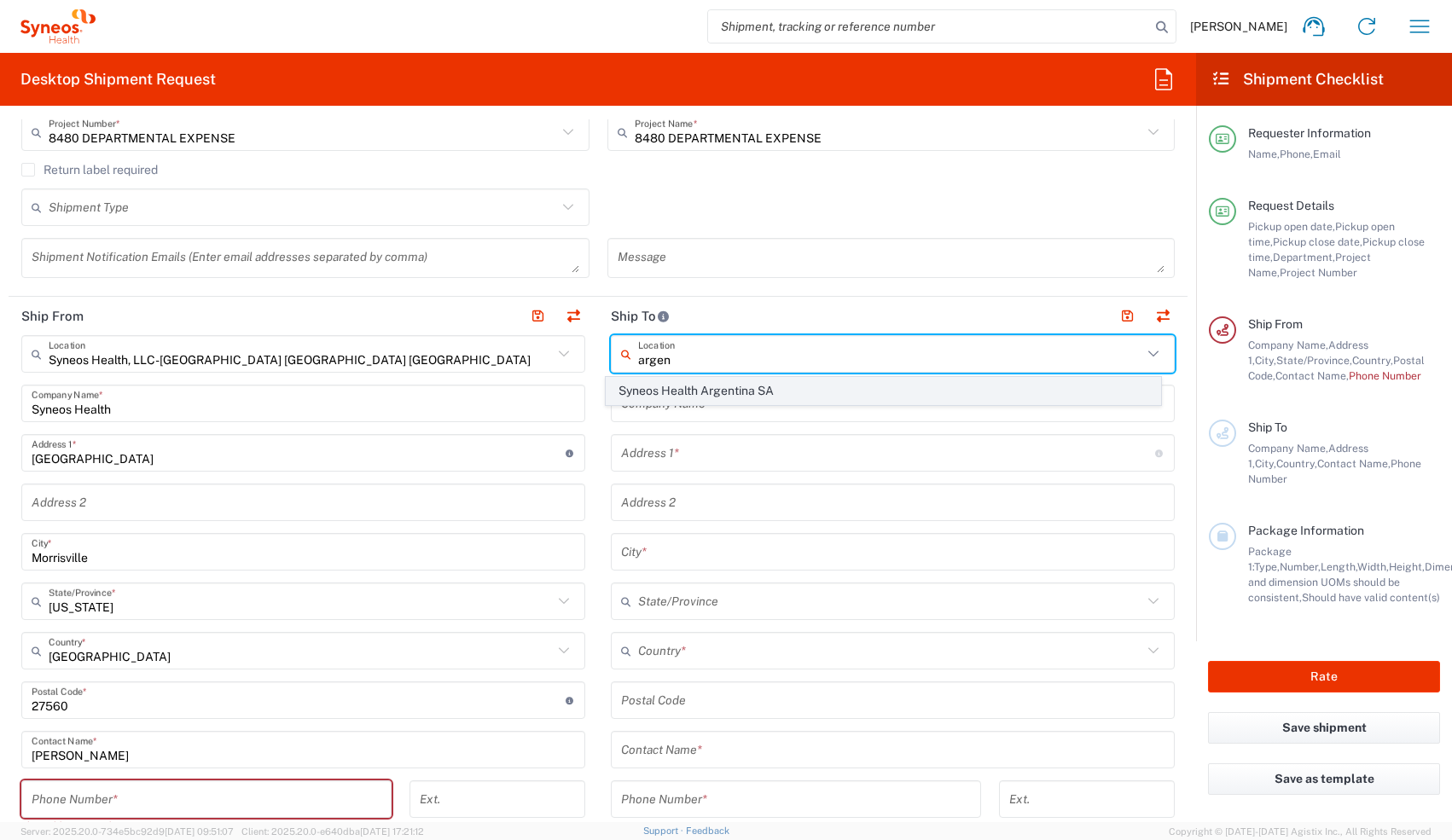
type input "[GEOGRAPHIC_DATA]"
type input "Sender/Shipper"
type input "Delivery Duty Paid"
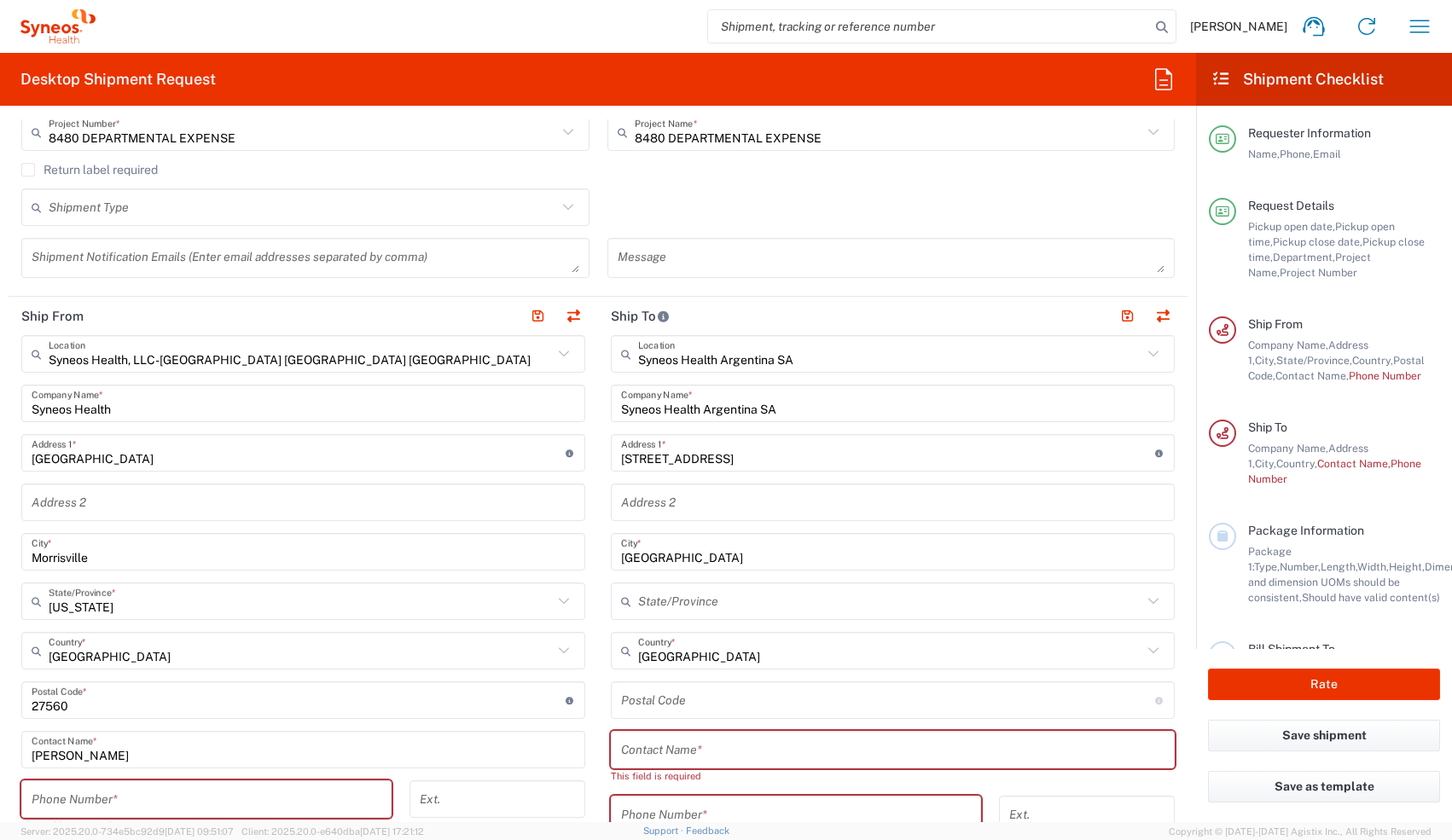
click at [535, 368] on input "text" at bounding box center [893, 750] width 544 height 30
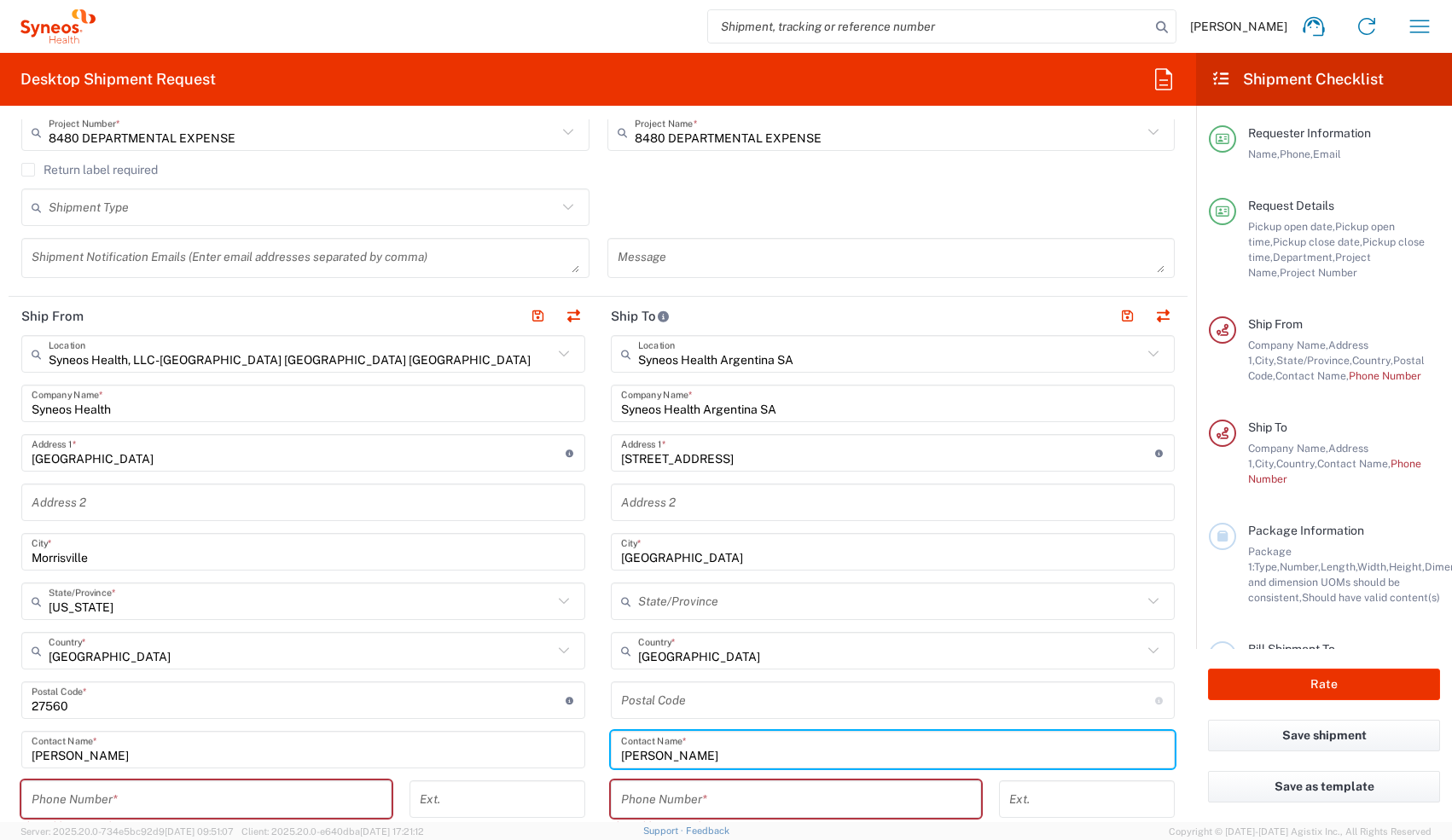
click at [535, 368] on input "[PERSON_NAME]" at bounding box center [893, 750] width 544 height 30
type input "[PERSON_NAME]"
click at [535, 368] on input "tel" at bounding box center [796, 800] width 350 height 30
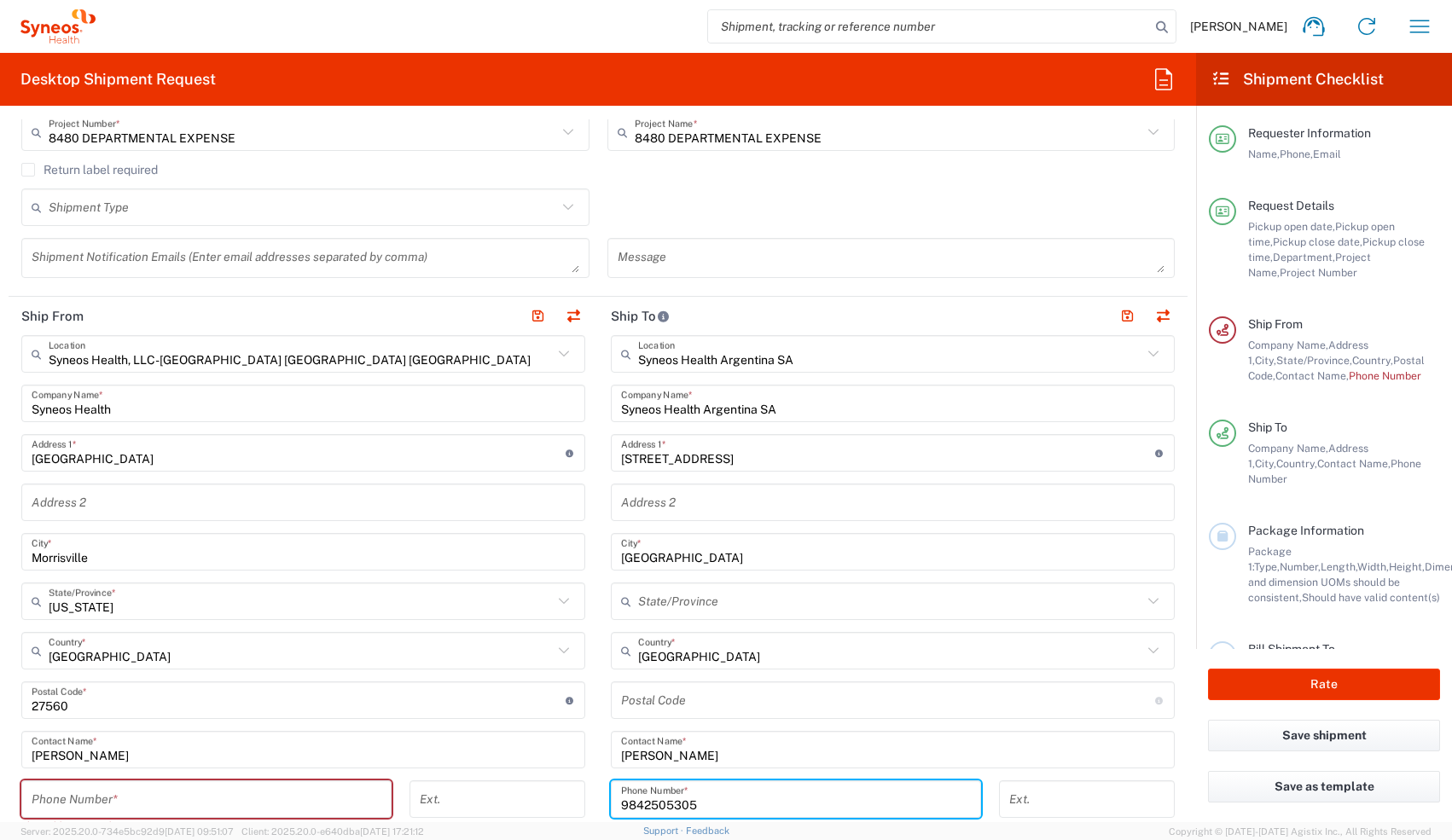
type input "9842505305"
click at [288, 368] on input "tel" at bounding box center [206, 800] width 350 height 30
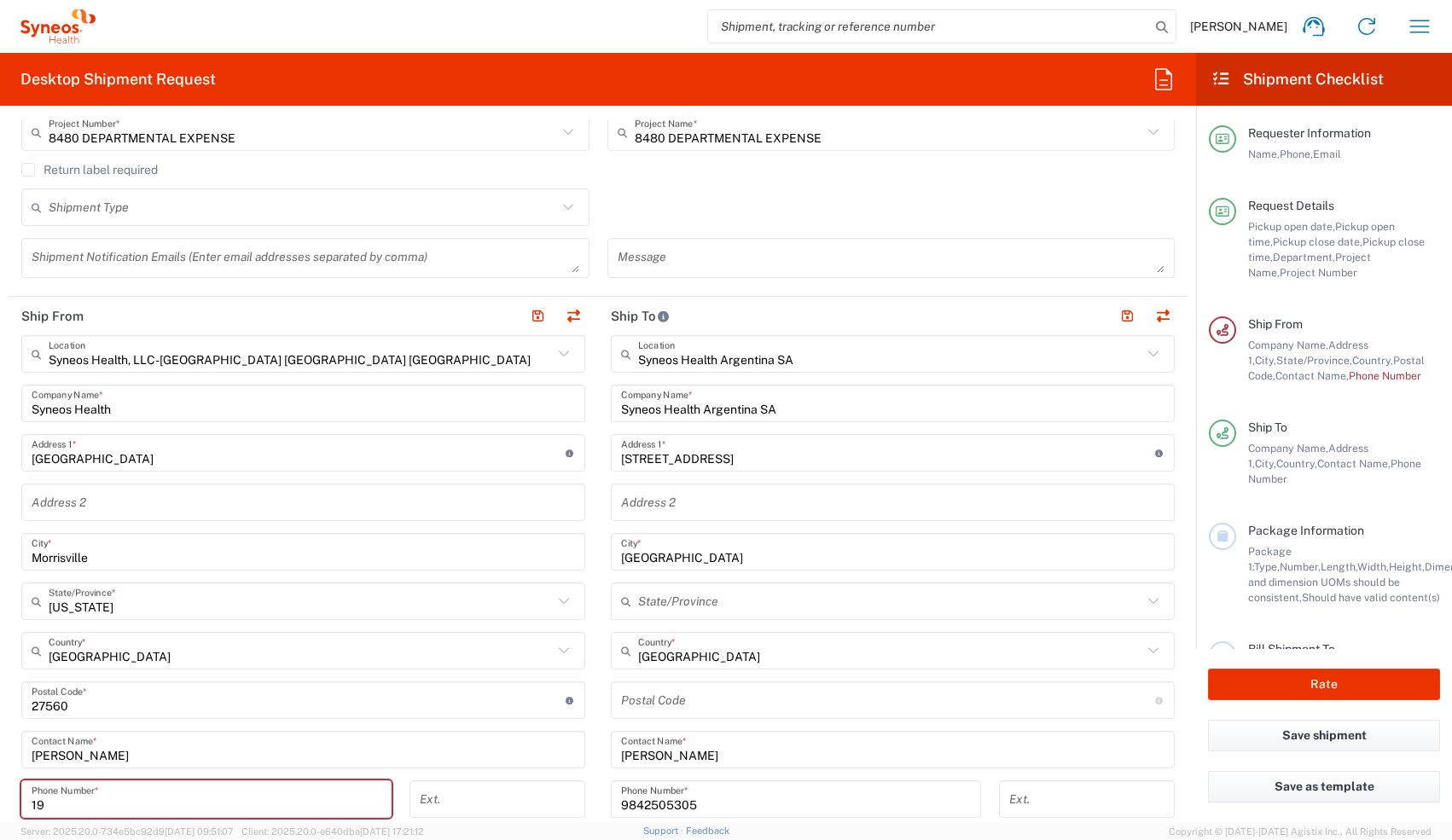
type input "1"
type input "0"
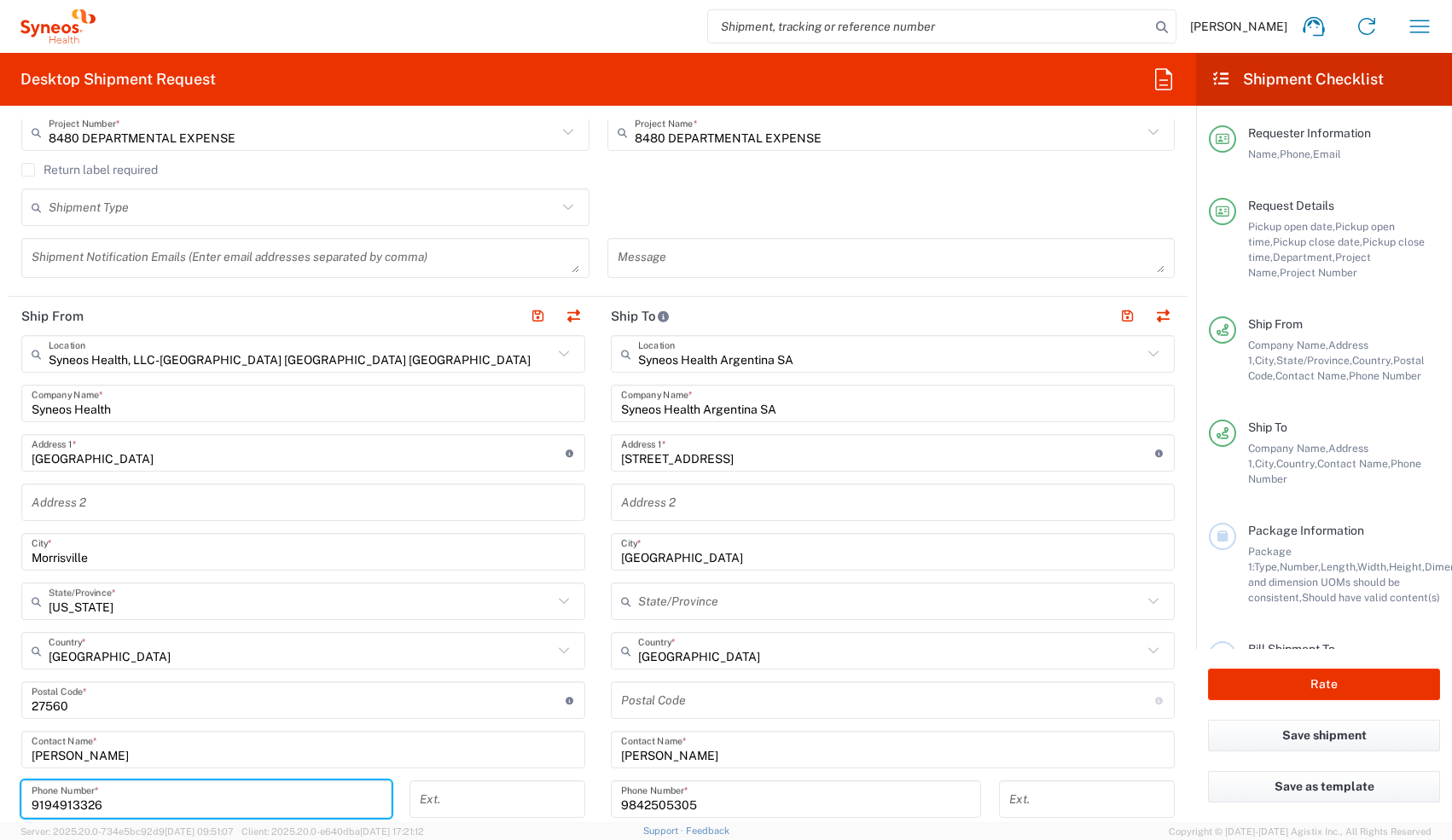
type input "9194913326"
click at [535, 368] on div "Syneos Health, LLC-[GEOGRAPHIC_DATA] [GEOGRAPHIC_DATA] [GEOGRAPHIC_DATA] Locati…" at bounding box center [303, 693] width 564 height 716
drag, startPoint x: 1180, startPoint y: 291, endPoint x: 1180, endPoint y: 393, distance: 102.0
click at [535, 368] on form "Requester Information [PERSON_NAME] Name * [PHONE_NUMBER] Phone * [PERSON_NAME]…" at bounding box center [598, 471] width 1196 height 703
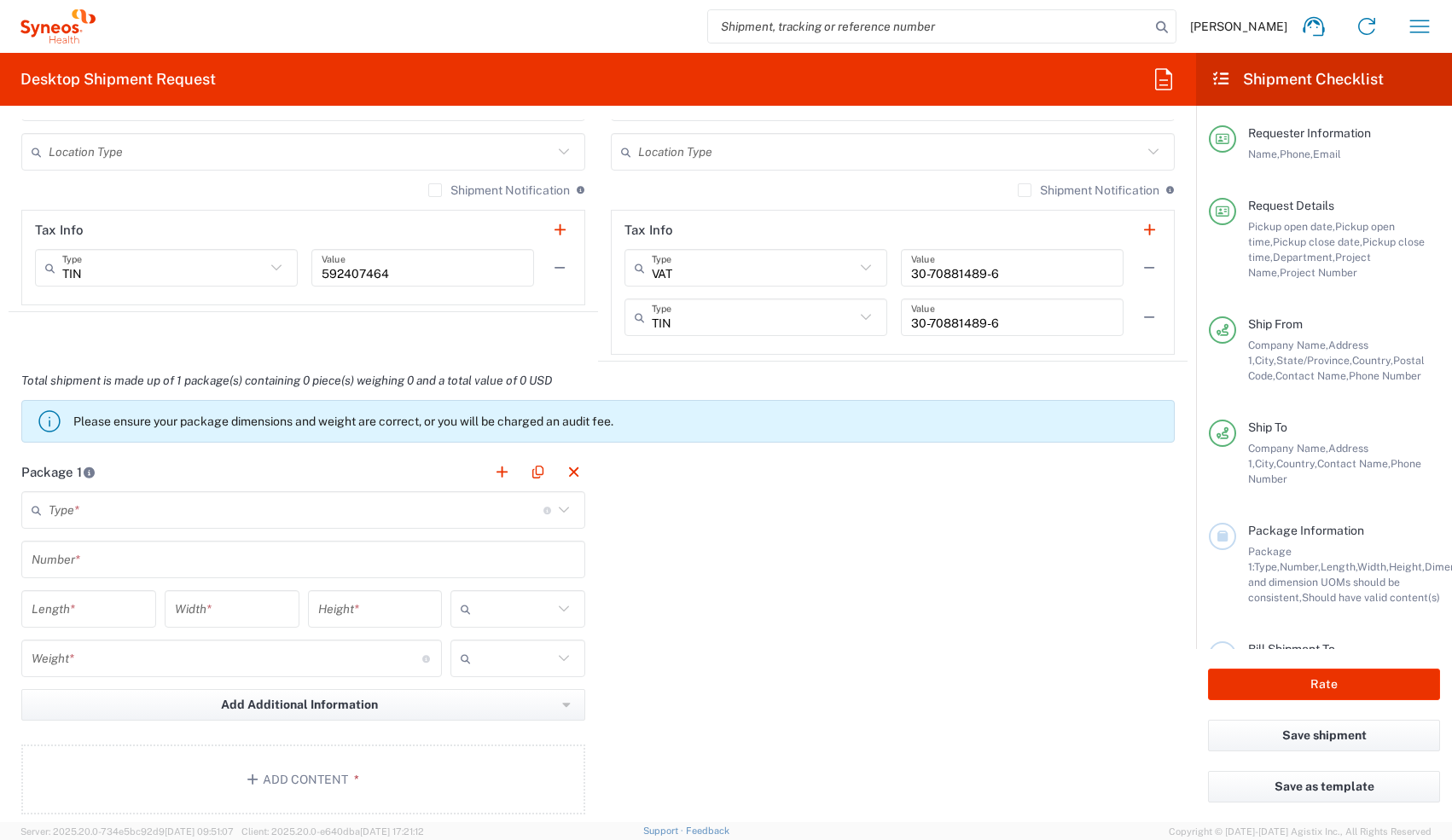
scroll to position [1193, 0]
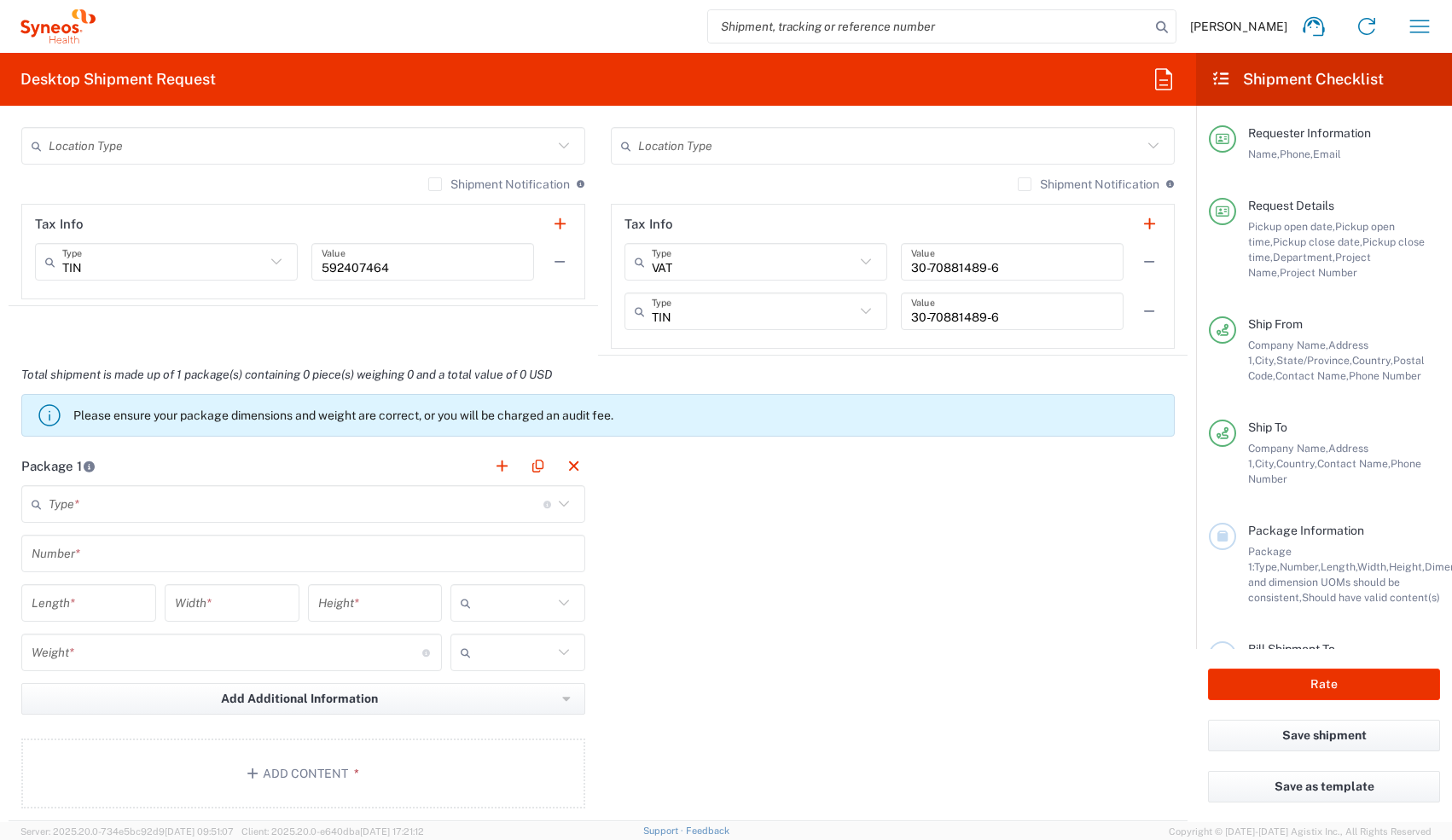
click at [304, 368] on input "text" at bounding box center [296, 504] width 495 height 30
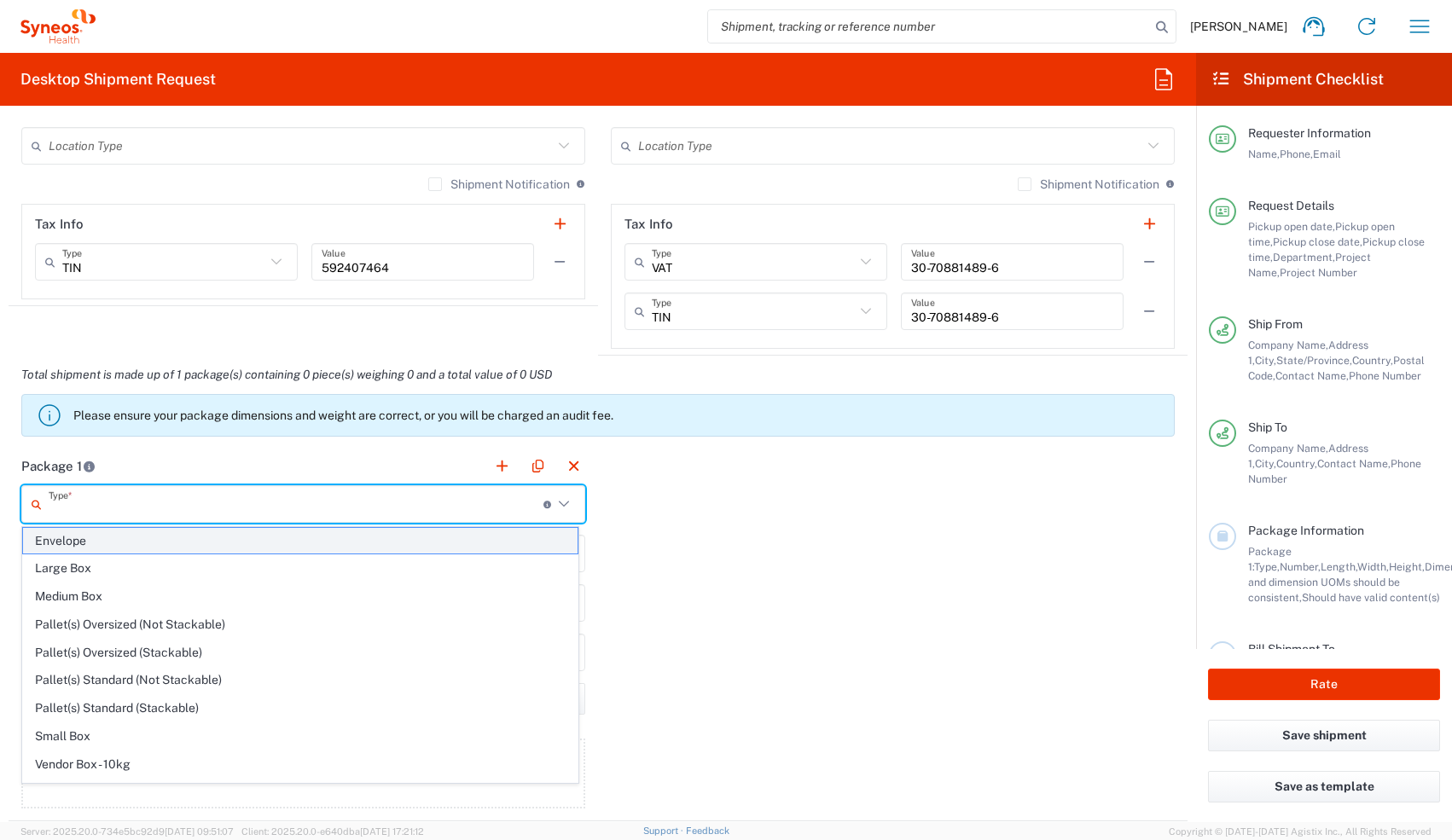
click at [273, 368] on span "Envelope" at bounding box center [300, 541] width 555 height 26
type input "Envelope"
type input "1"
type input "9.5"
type input "12.5"
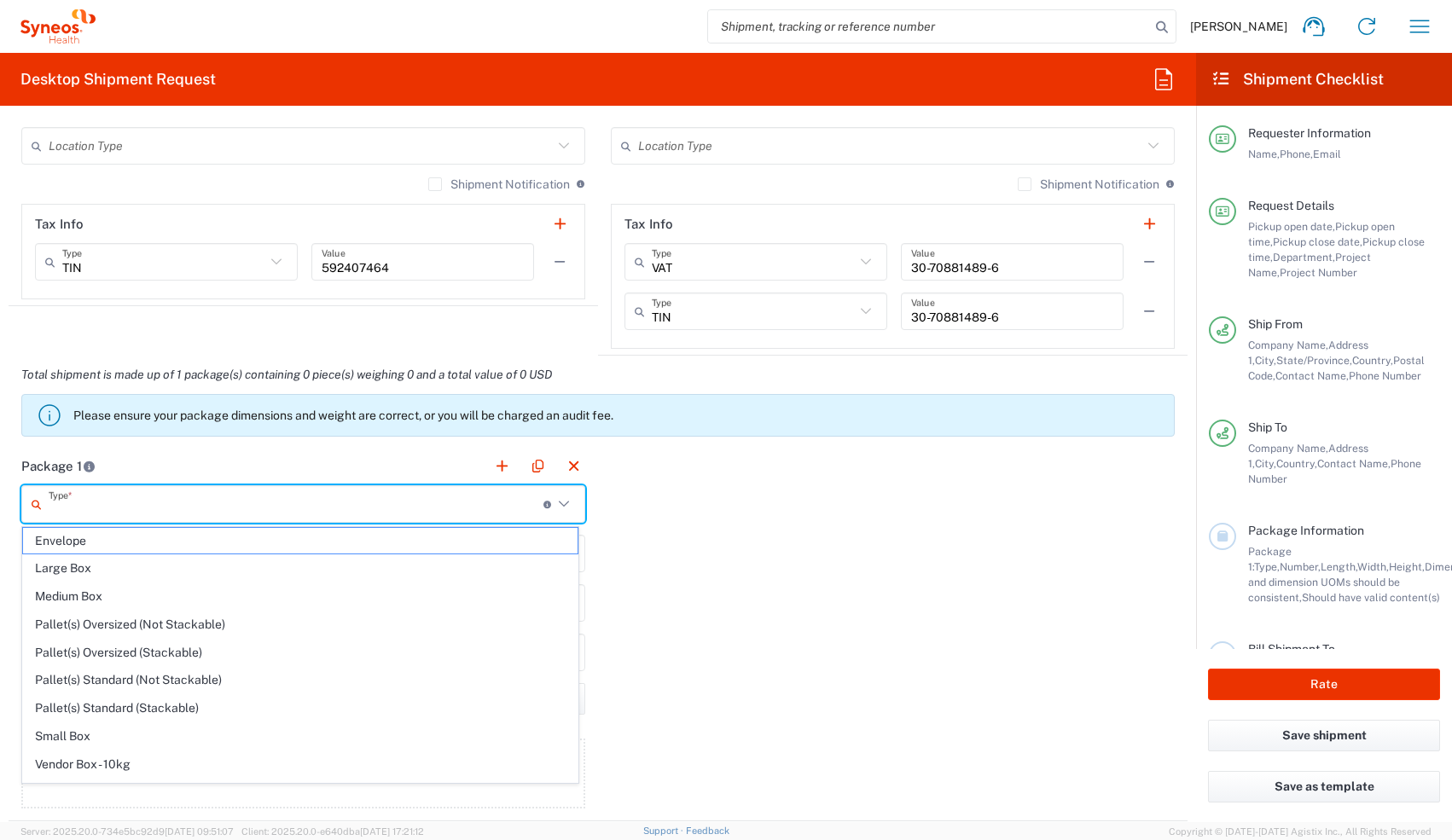
type input "0.25"
type input "in"
type input "0.45"
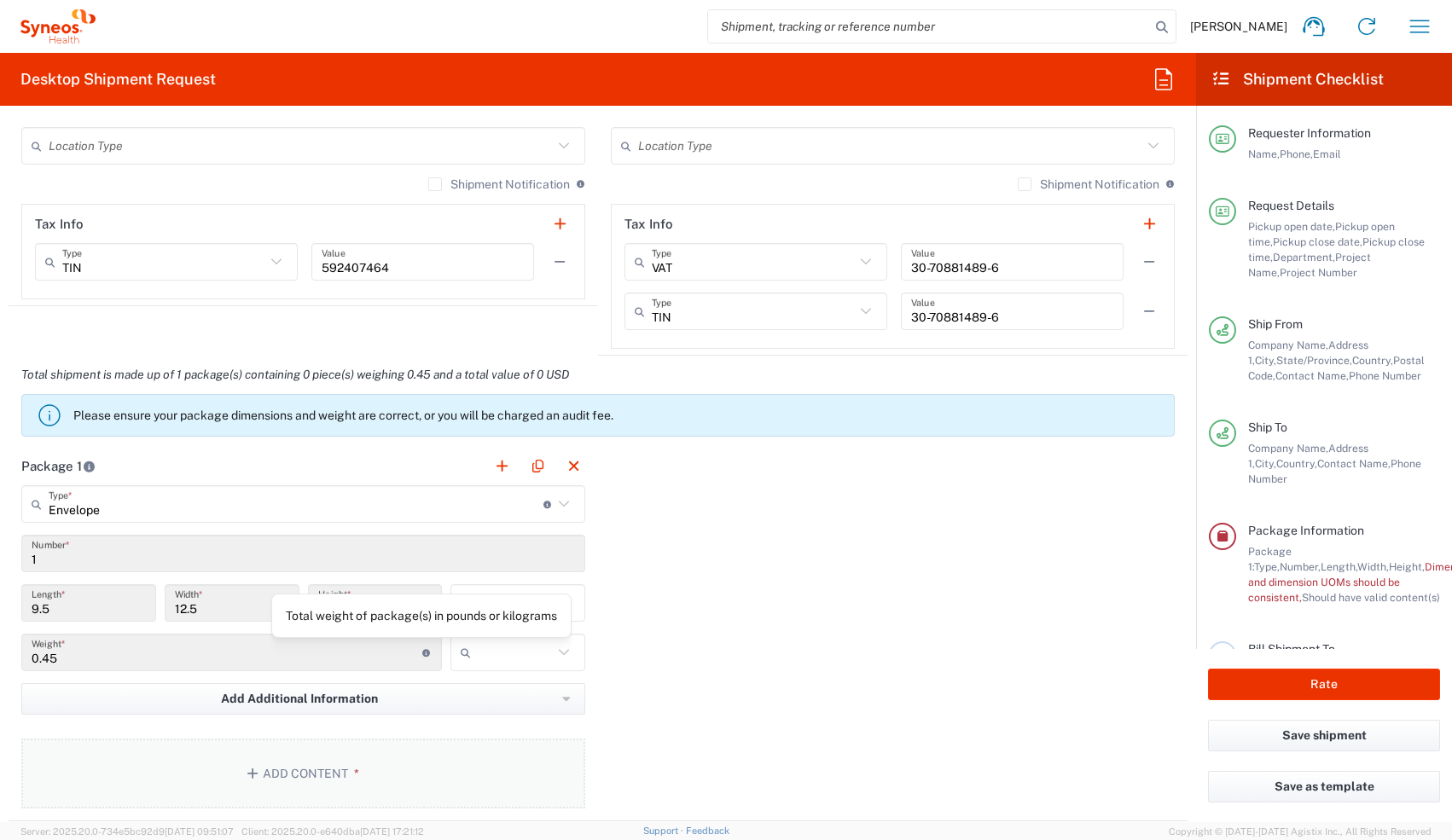
click at [363, 368] on button "Add Content *" at bounding box center [303, 774] width 564 height 70
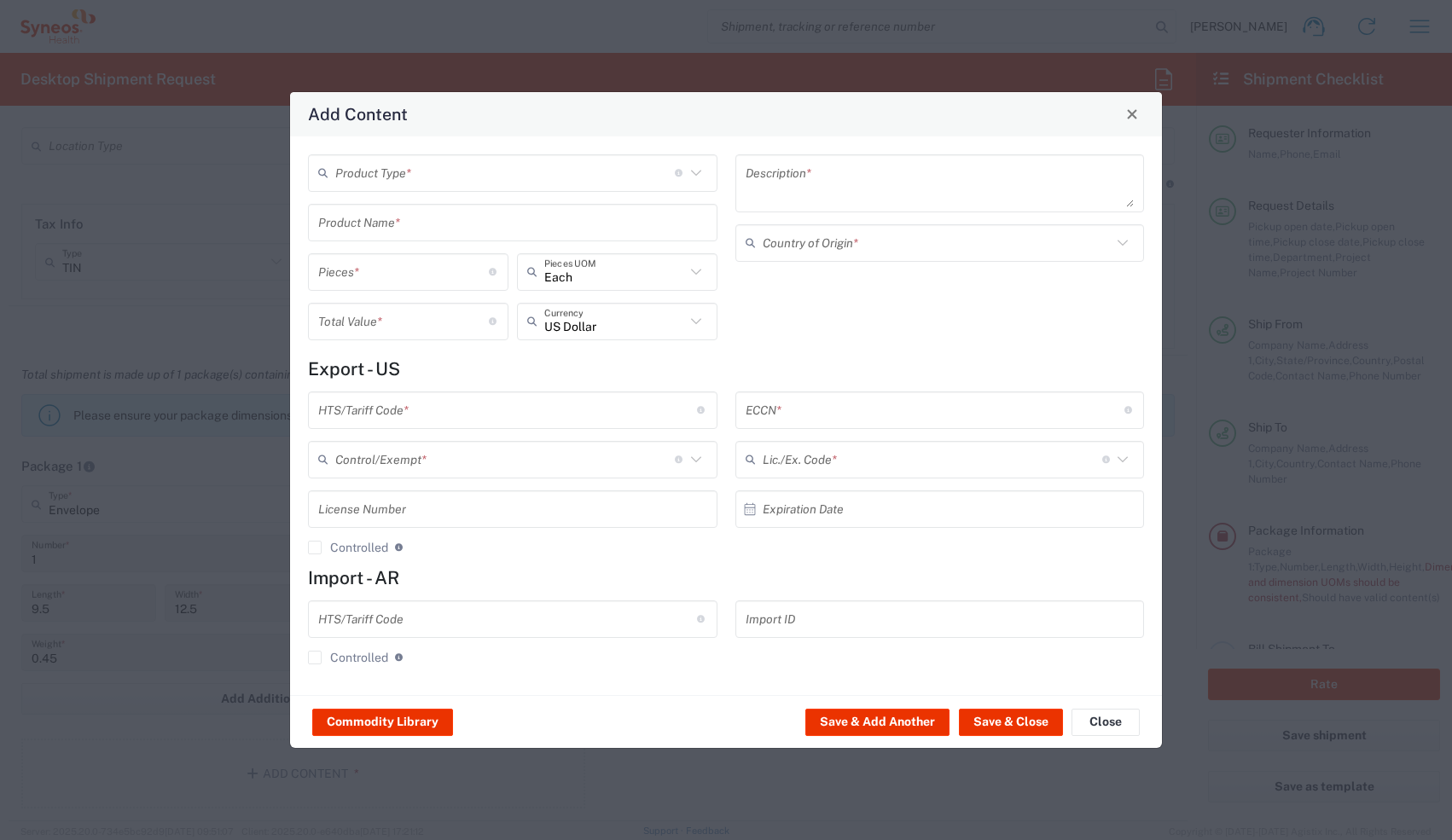
click at [421, 156] on div "Product Type * Document: Paper document generated internally by Syneos, a clien…" at bounding box center [512, 173] width 409 height 38
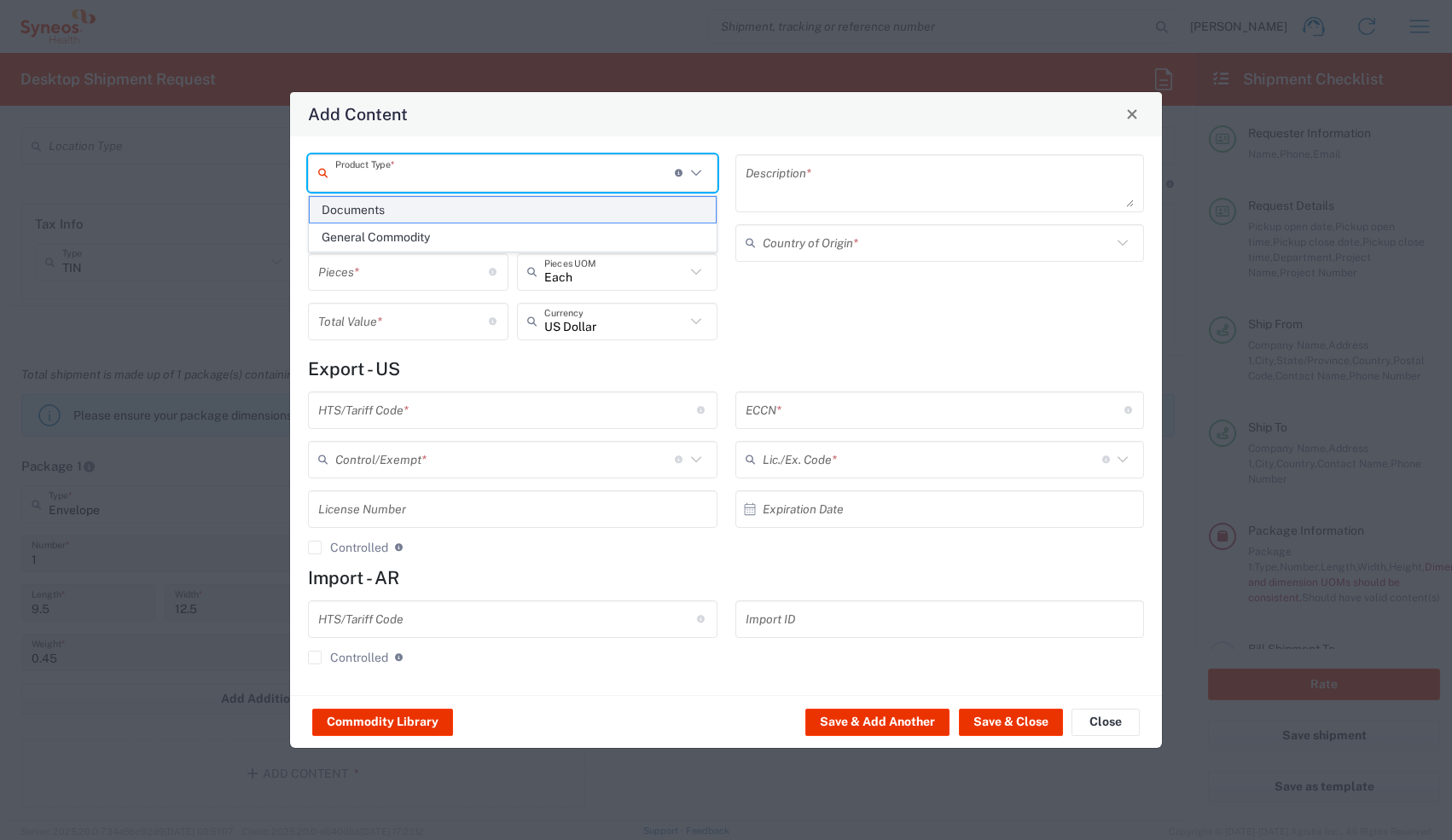
click at [411, 206] on span "Documents" at bounding box center [512, 210] width 406 height 26
type input "Documents"
type input "1"
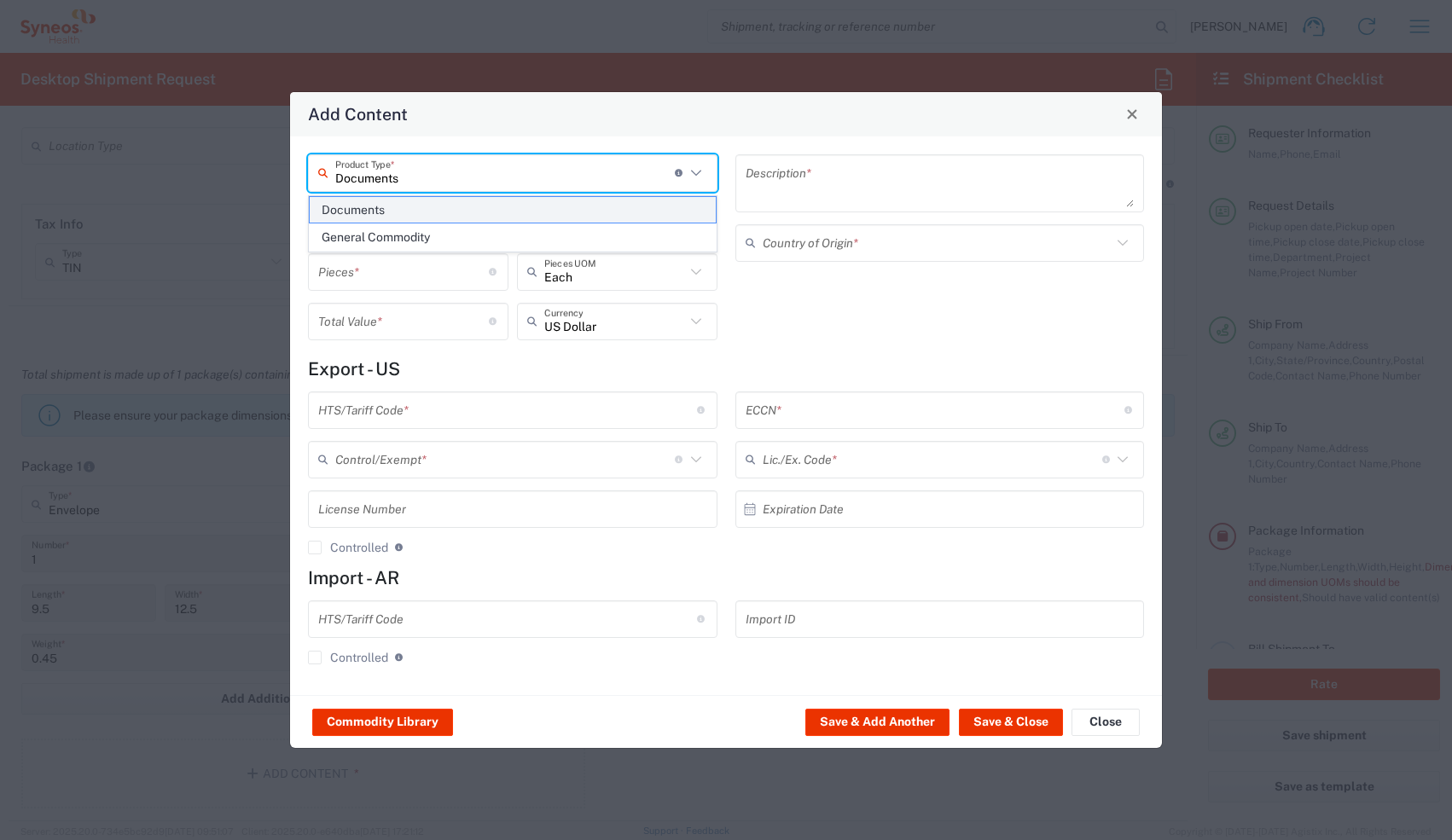
type textarea "Documents"
type input "[GEOGRAPHIC_DATA]"
type input "0000.00.0000"
type input "FTR Exemption"
type input "0000"
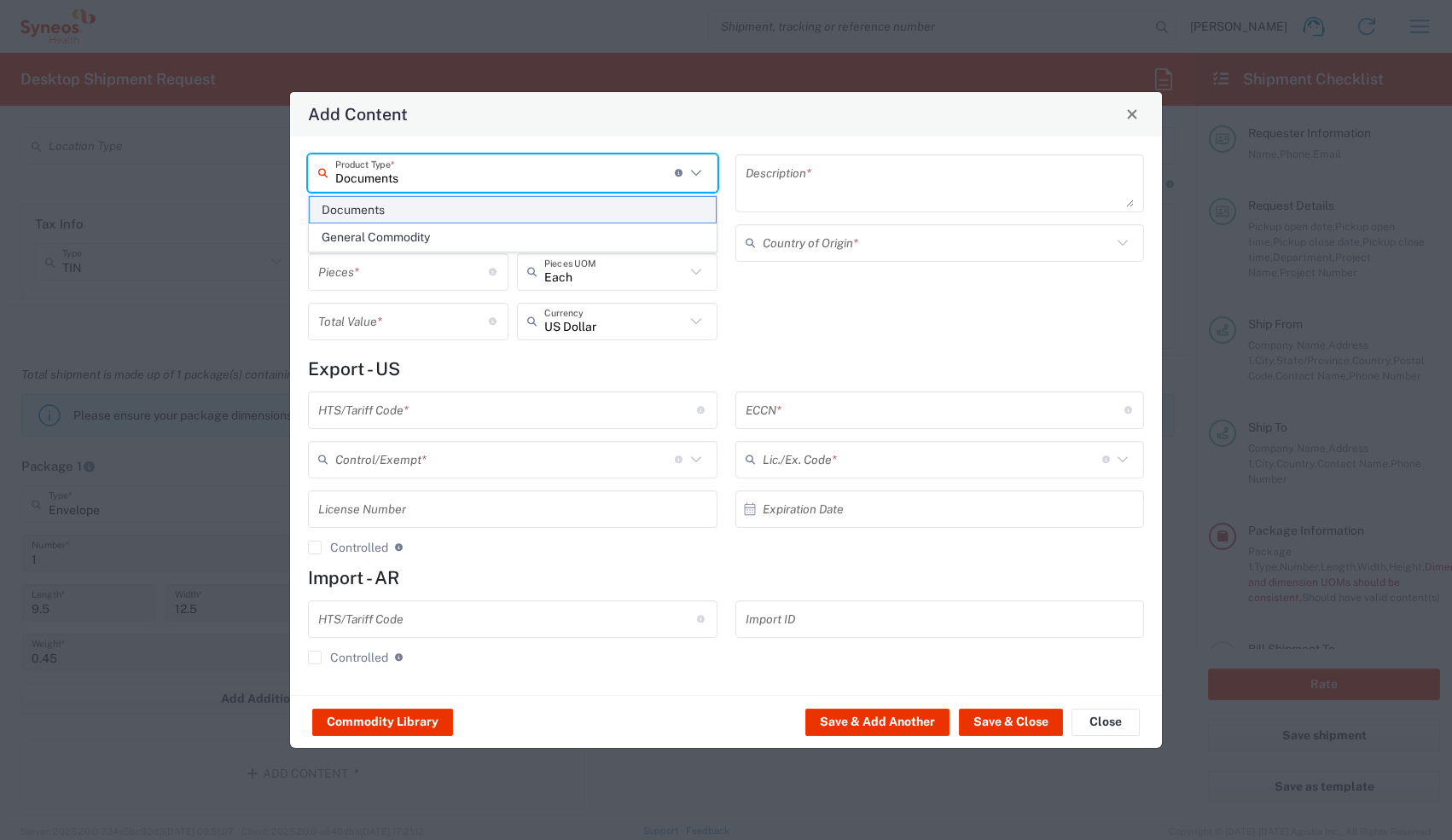
type input "0000.00.0000"
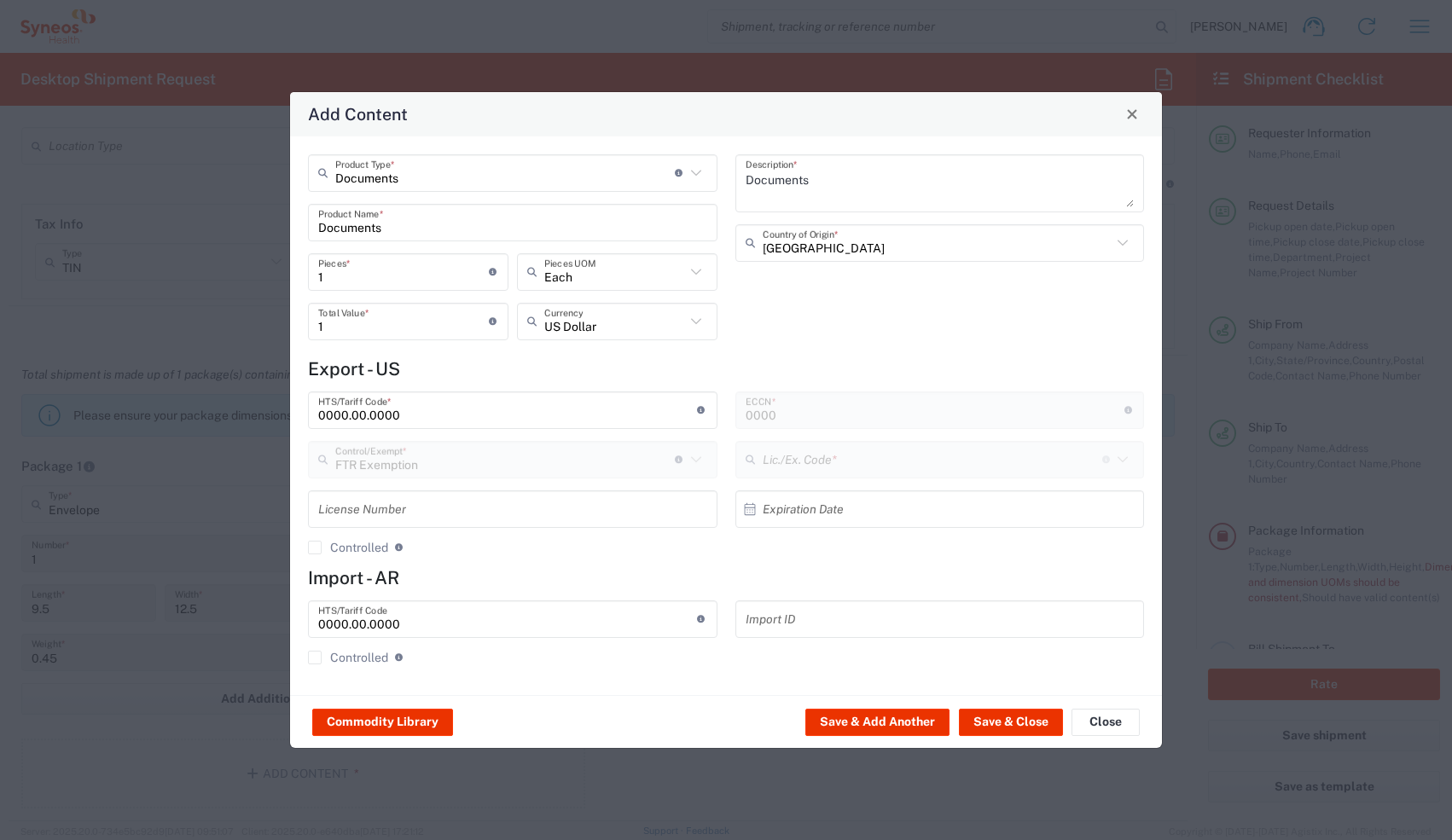
type input "30.37(a)"
click at [408, 263] on input "1" at bounding box center [404, 271] width 171 height 30
type input "2"
type input "20"
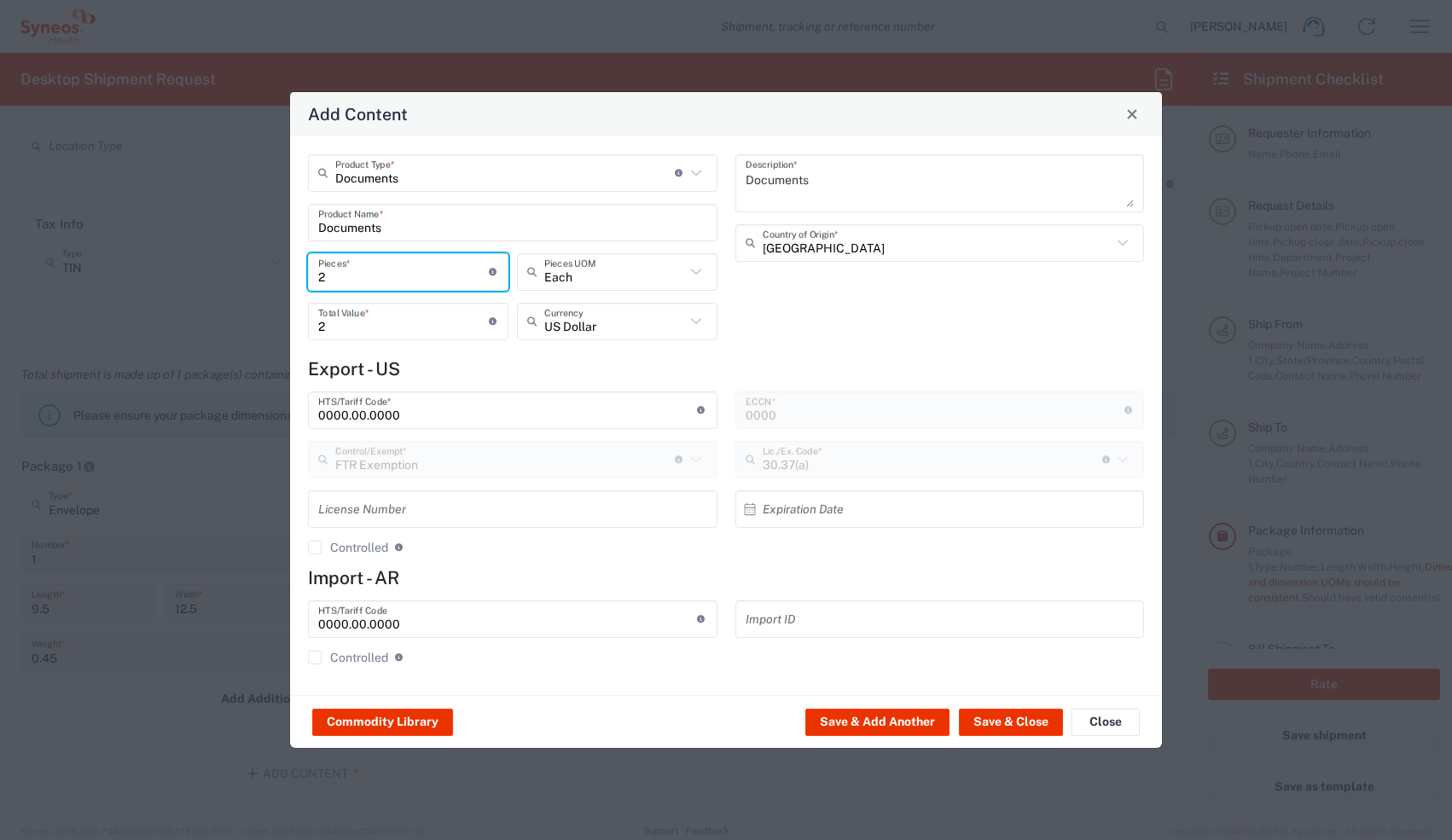
type input "20"
click at [535, 368] on button "Save & Close" at bounding box center [1010, 722] width 104 height 27
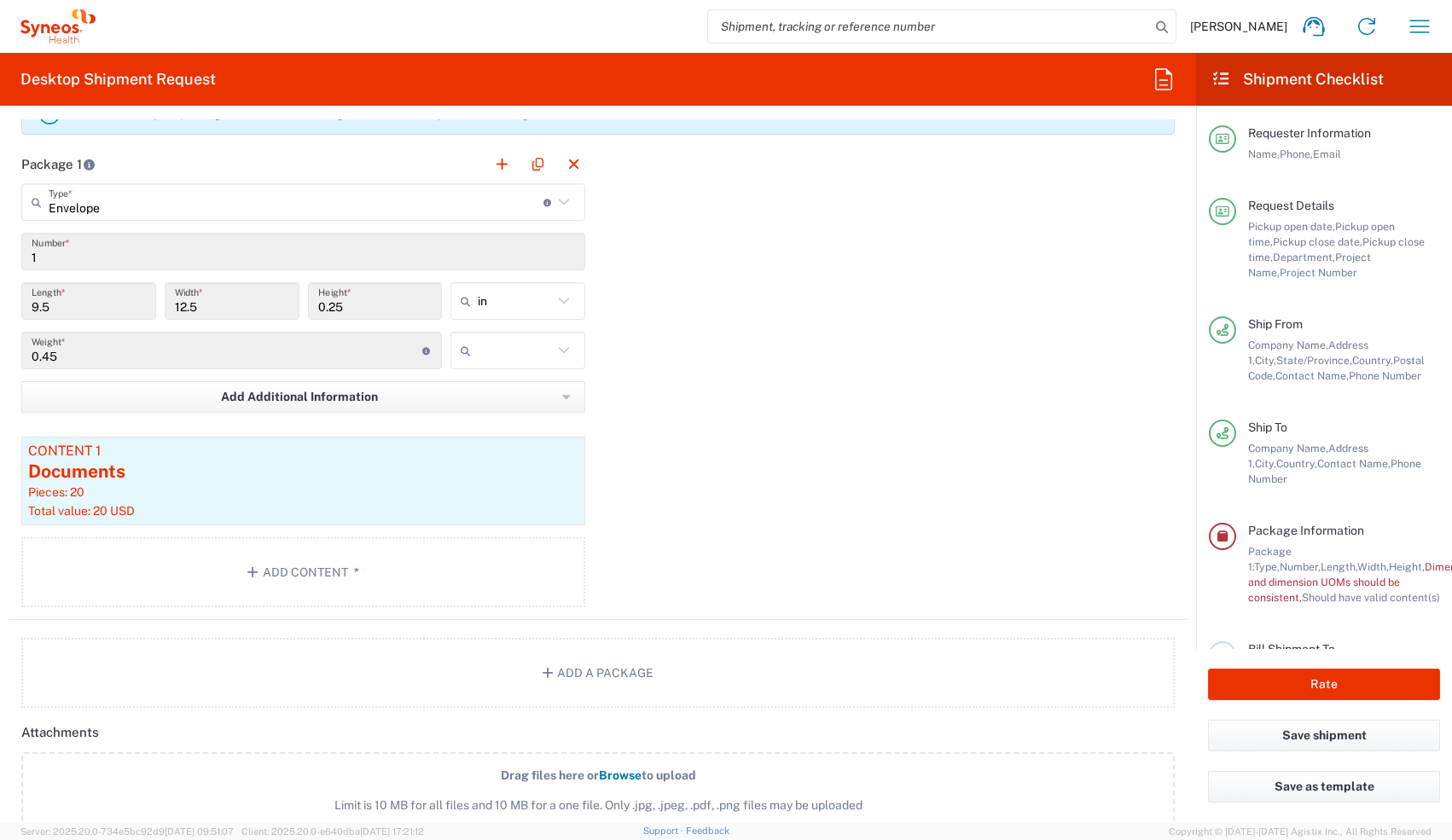
scroll to position [1493, 0]
click at [494, 330] on div "in in cm ft" at bounding box center [517, 309] width 143 height 50
click at [494, 344] on input "text" at bounding box center [516, 352] width 75 height 27
click at [492, 368] on span "lbs" at bounding box center [512, 417] width 130 height 26
type input "lbs"
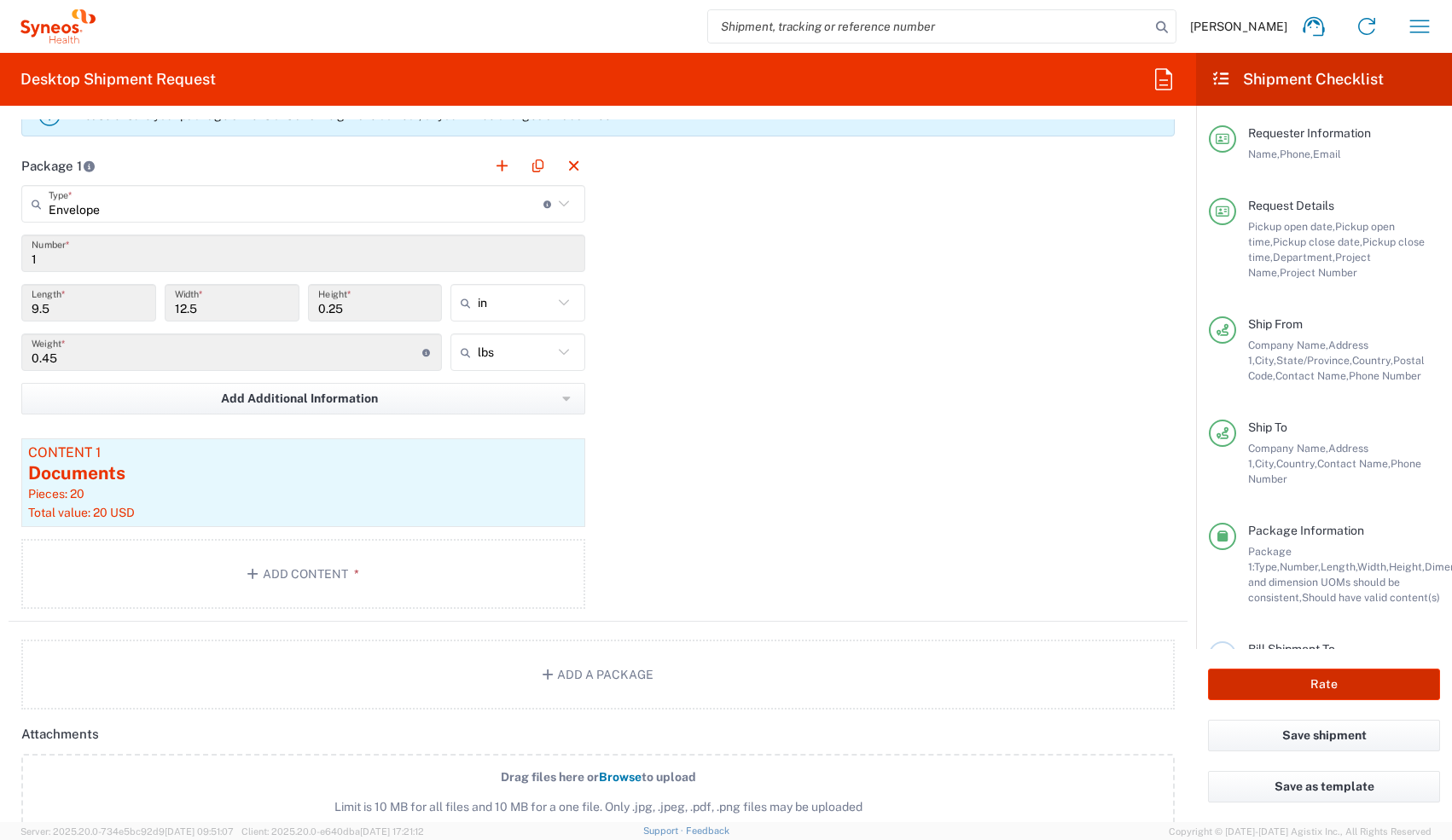
click at [535, 368] on button "Rate" at bounding box center [1325, 685] width 232 height 31
type input "8480 DEPARTMENTAL EXPENSE"
drag, startPoint x: 1182, startPoint y: 626, endPoint x: 1182, endPoint y: 566, distance: 60.0
click at [535, 368] on form "Requester Information [PERSON_NAME] Name * [PHONE_NUMBER] Phone * [PERSON_NAME]…" at bounding box center [598, 471] width 1196 height 703
drag, startPoint x: 1182, startPoint y: 566, endPoint x: 1184, endPoint y: 609, distance: 43.0
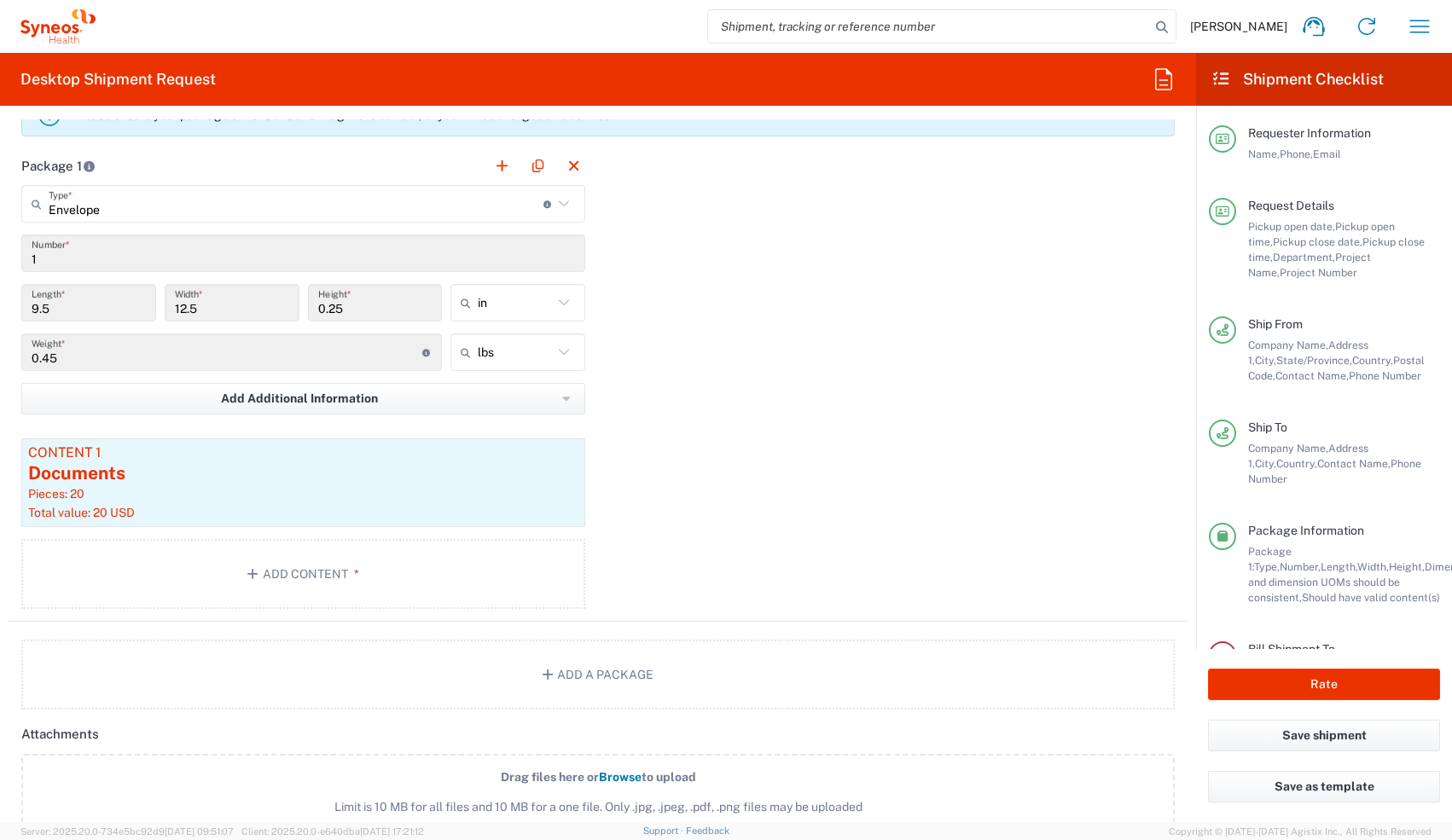
click at [535, 368] on form "Requester Information [PERSON_NAME] Name * [PHONE_NUMBER] Phone * [PERSON_NAME]…" at bounding box center [598, 471] width 1196 height 703
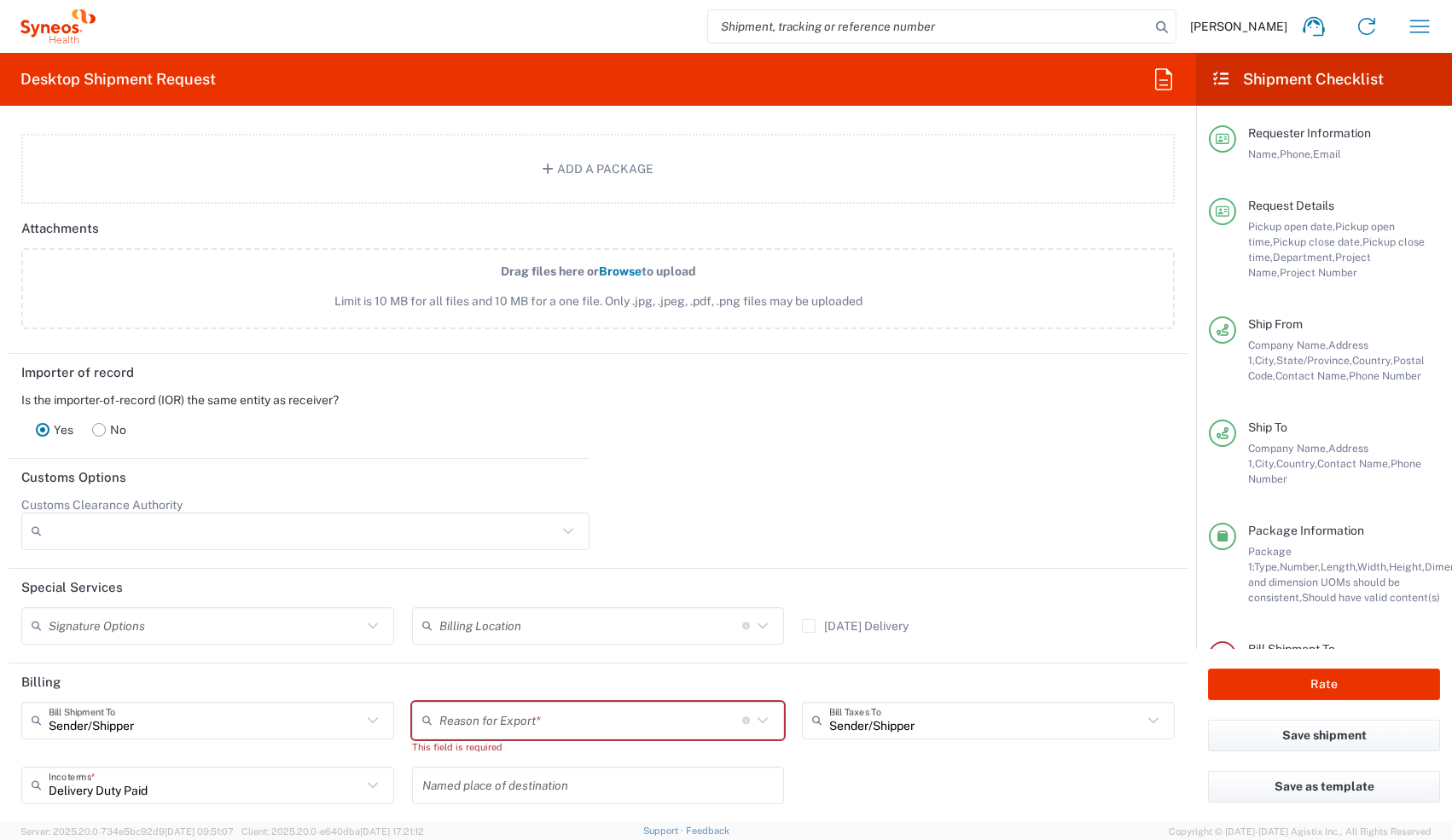
scroll to position [2024, 0]
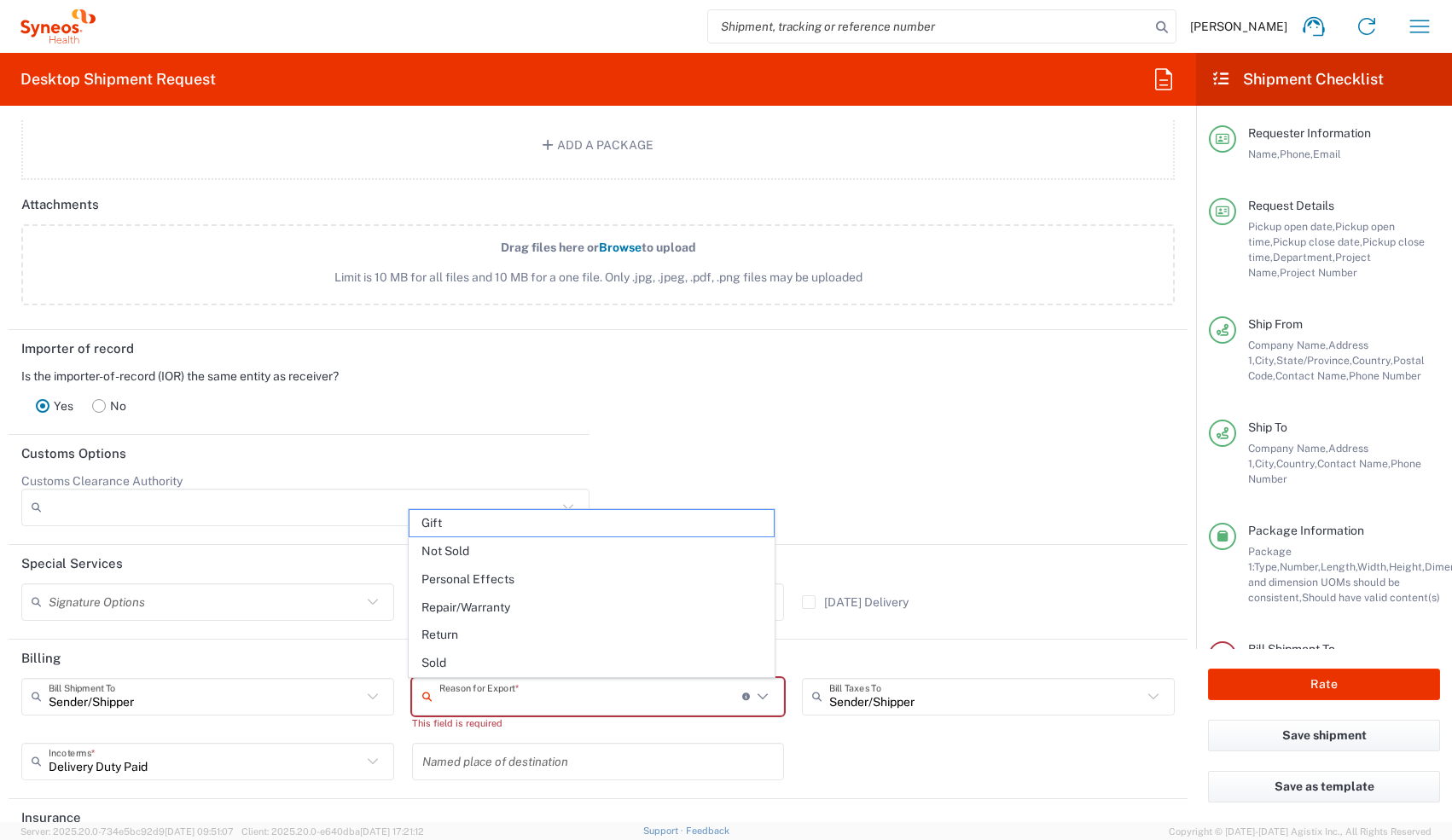
click at [535, 368] on input "text" at bounding box center [591, 696] width 303 height 30
click at [516, 368] on span "Not Sold" at bounding box center [592, 551] width 366 height 26
type input "Not Sold"
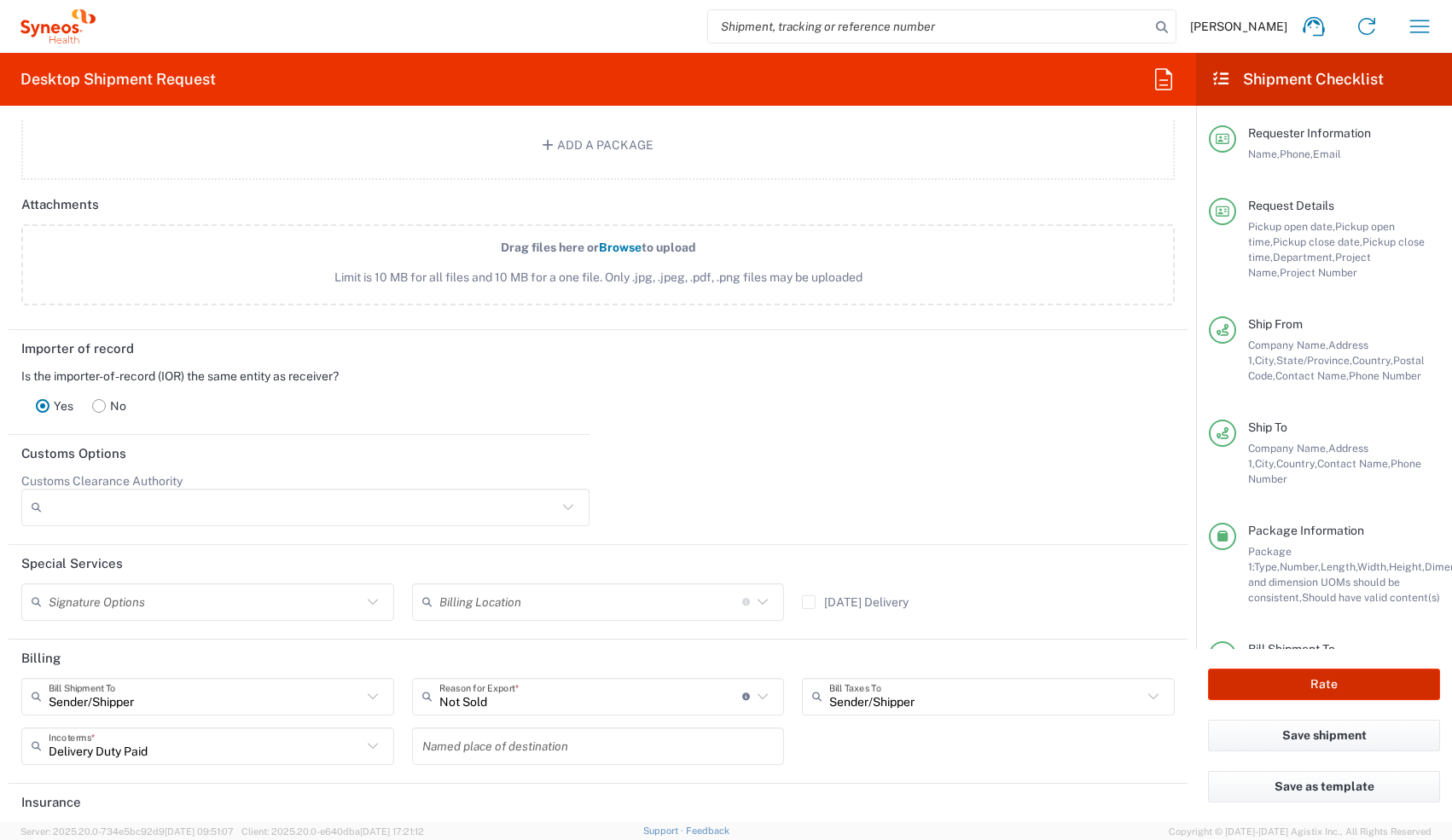
click at [535, 368] on button "Rate" at bounding box center [1325, 685] width 232 height 31
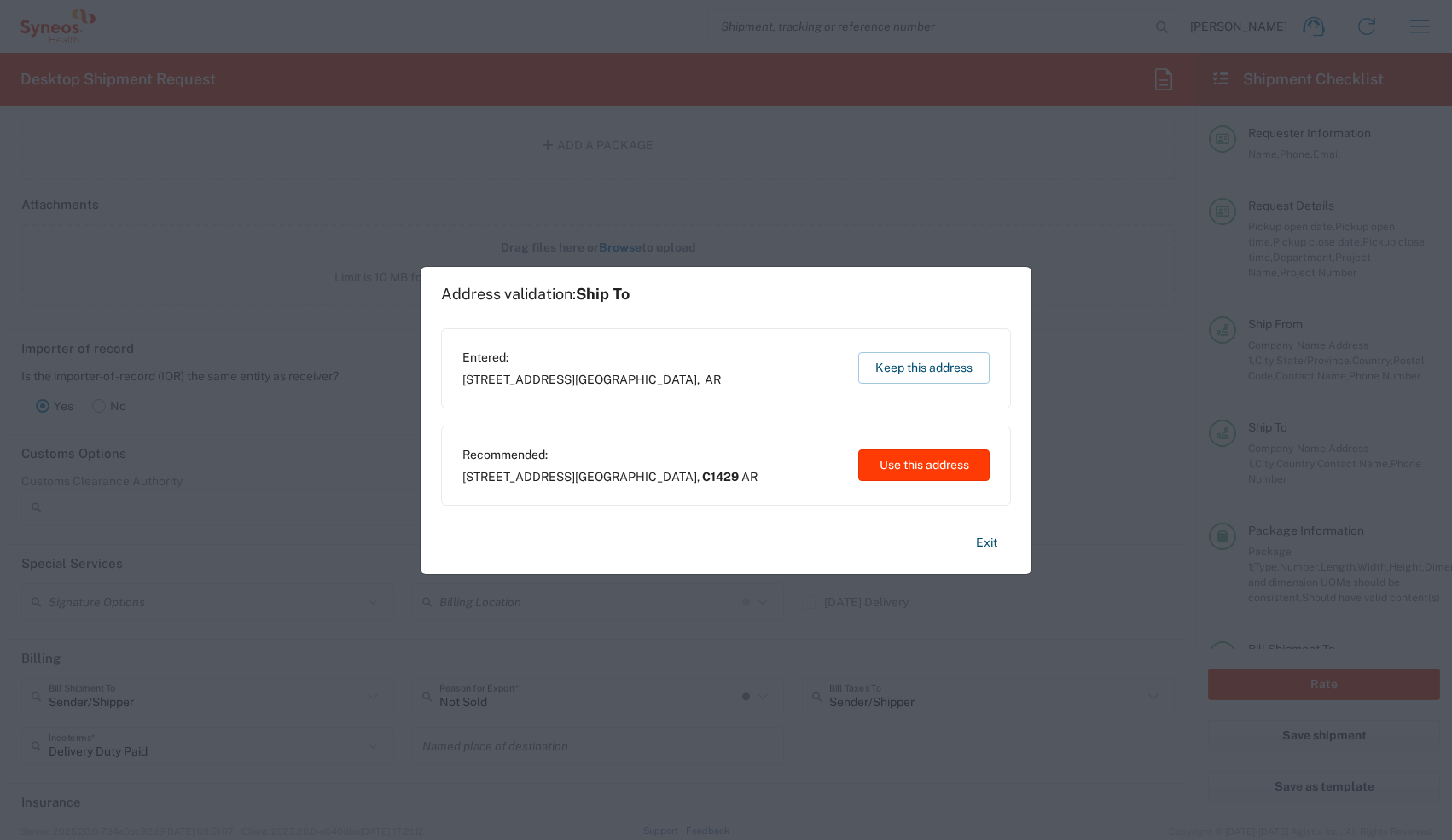
click at [535, 368] on button "Use this address" at bounding box center [924, 465] width 132 height 31
type input "C1429"
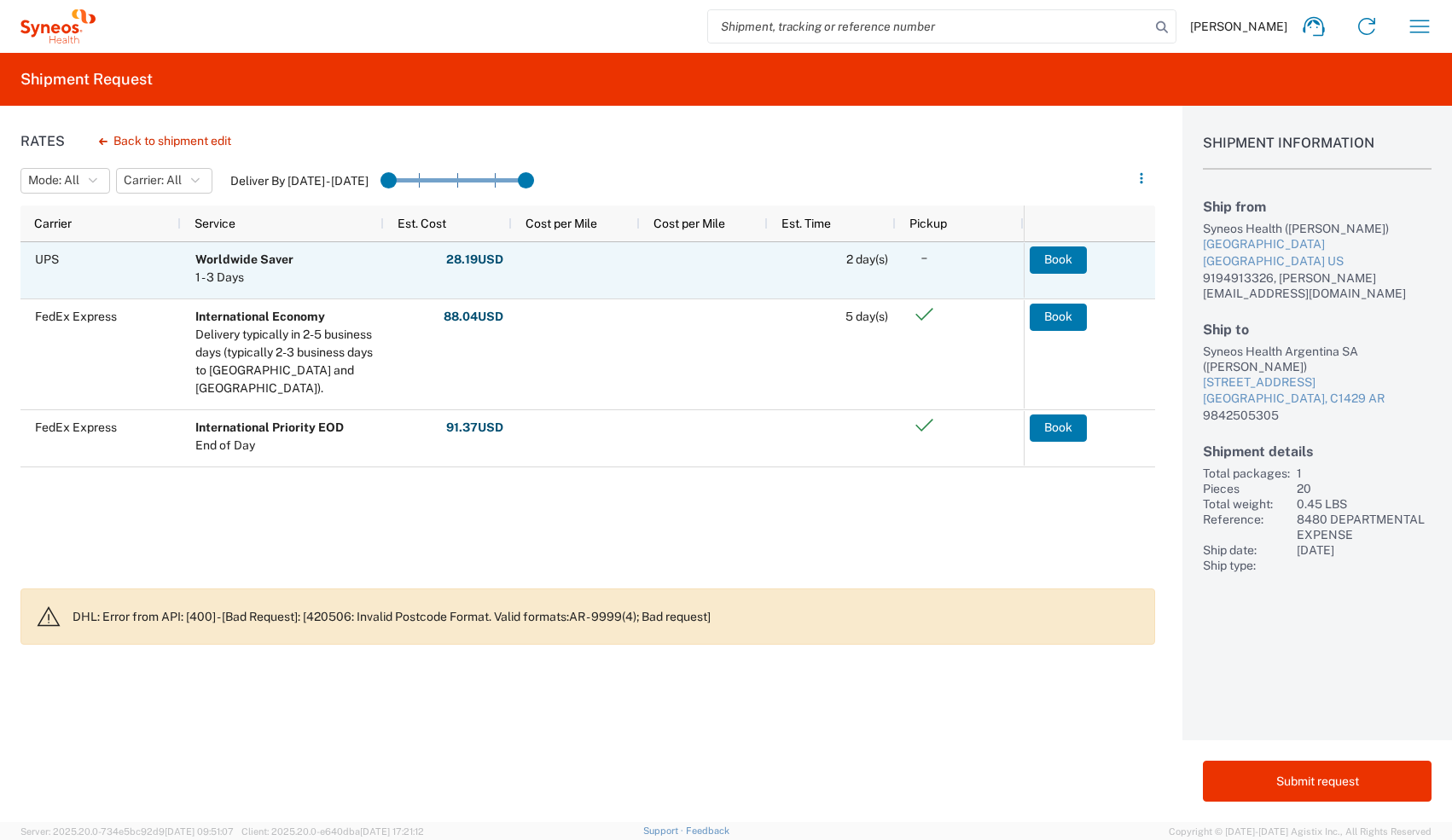
click at [535, 274] on agx-ag-table-action-cell "Book" at bounding box center [1089, 270] width 131 height 55
click at [535, 266] on button "Book" at bounding box center [1059, 260] width 58 height 27
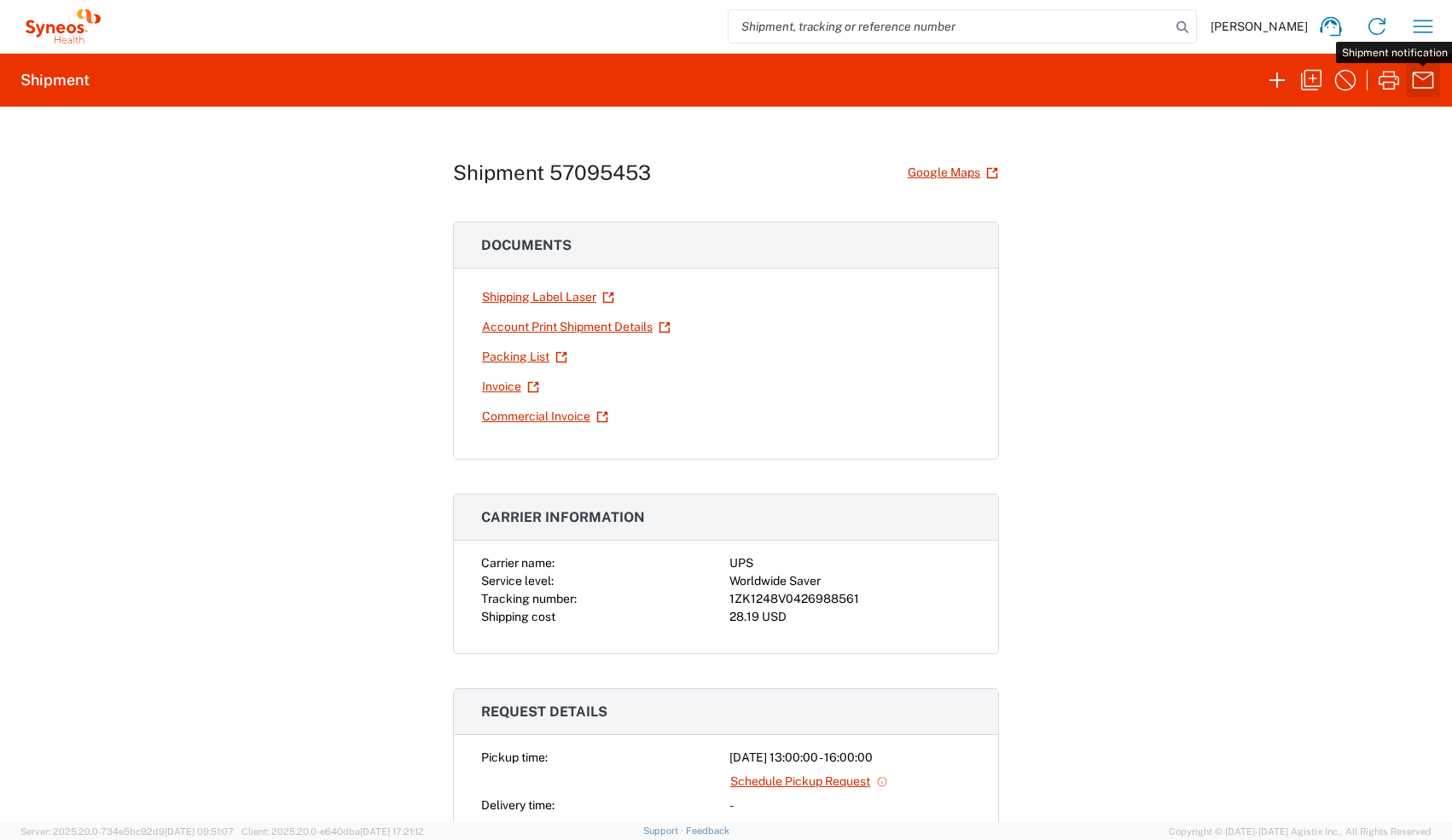
click at [535, 83] on icon "button" at bounding box center [1422, 79] width 27 height 27
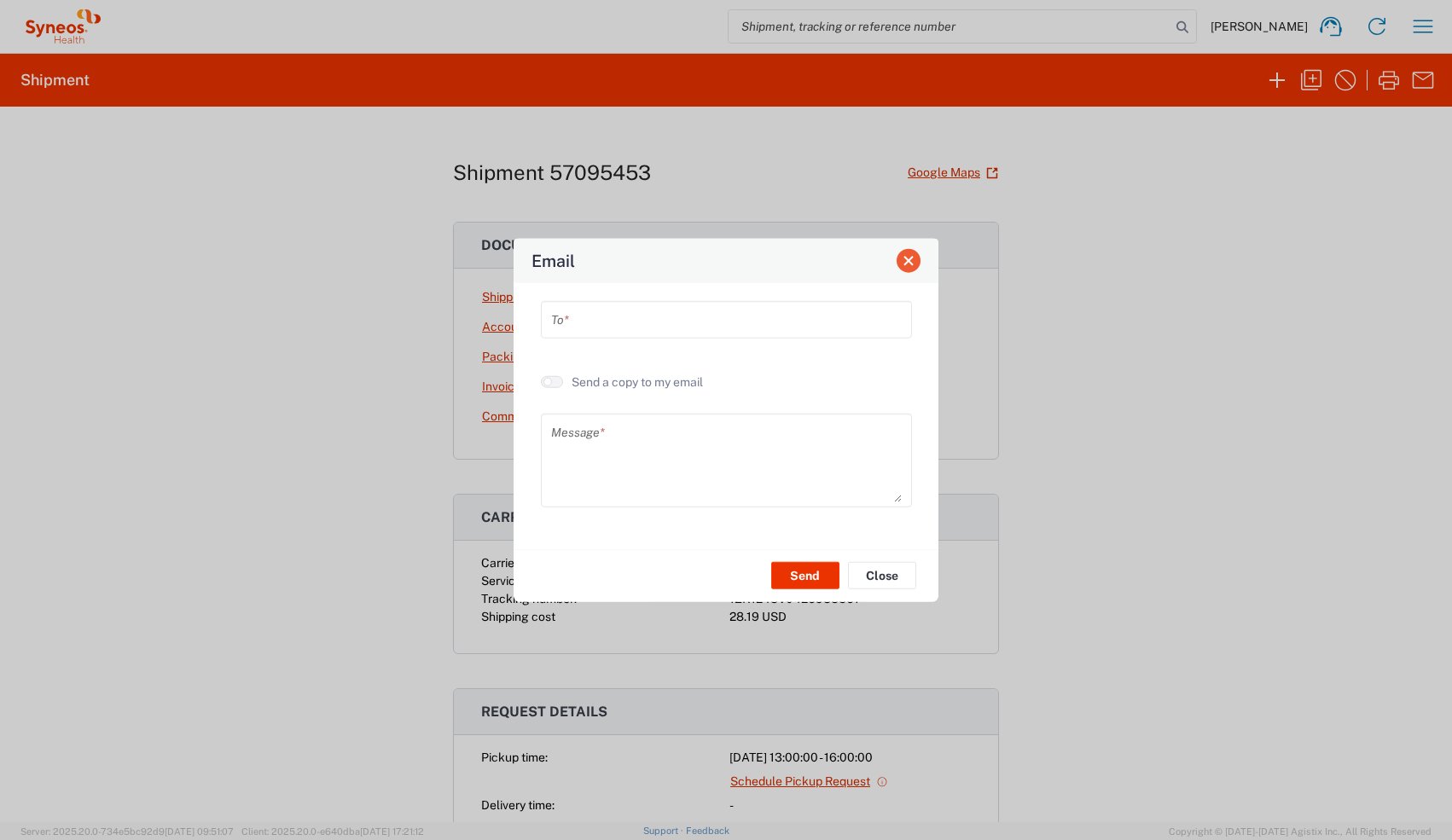
click at [535, 257] on button "Close" at bounding box center [908, 260] width 24 height 24
